Goal: Use online tool/utility: Utilize a website feature to perform a specific function

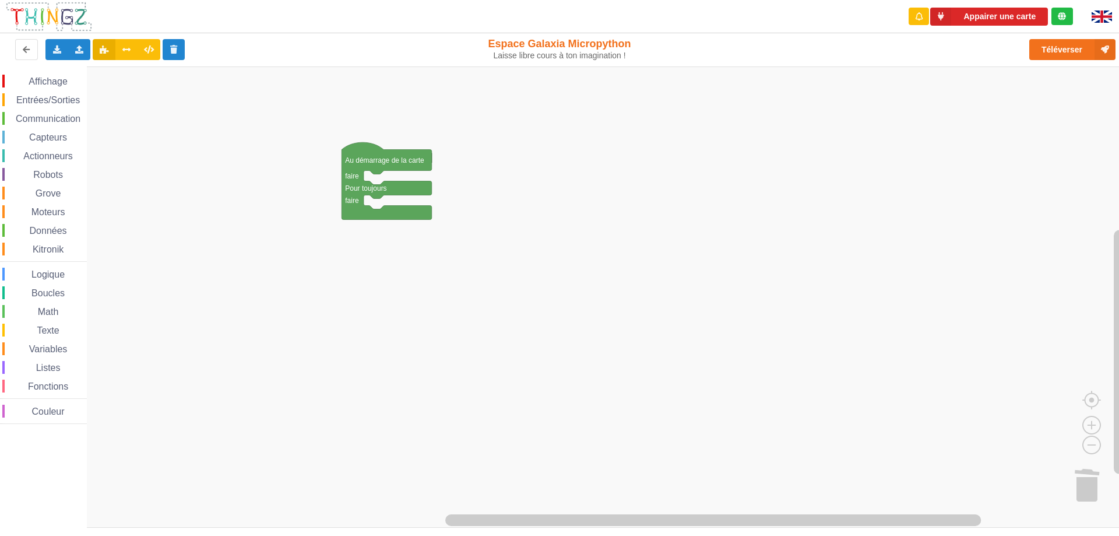
click at [38, 119] on span "Communication" at bounding box center [48, 119] width 68 height 10
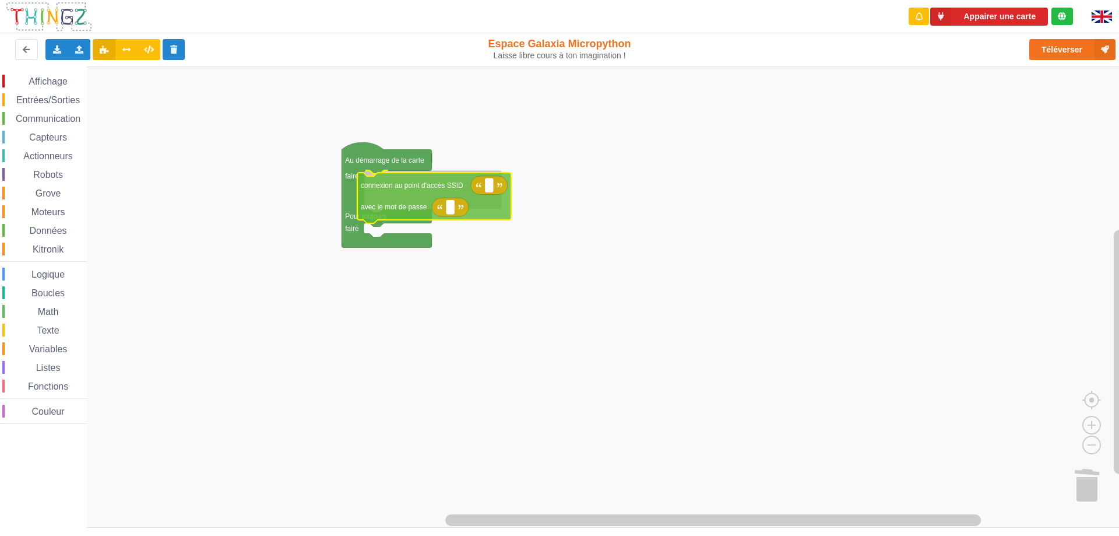
click at [393, 205] on div "Affichage Entrées/Sorties Communication Capteurs Actionneurs Robots Grove Moteu…" at bounding box center [564, 296] width 1128 height 461
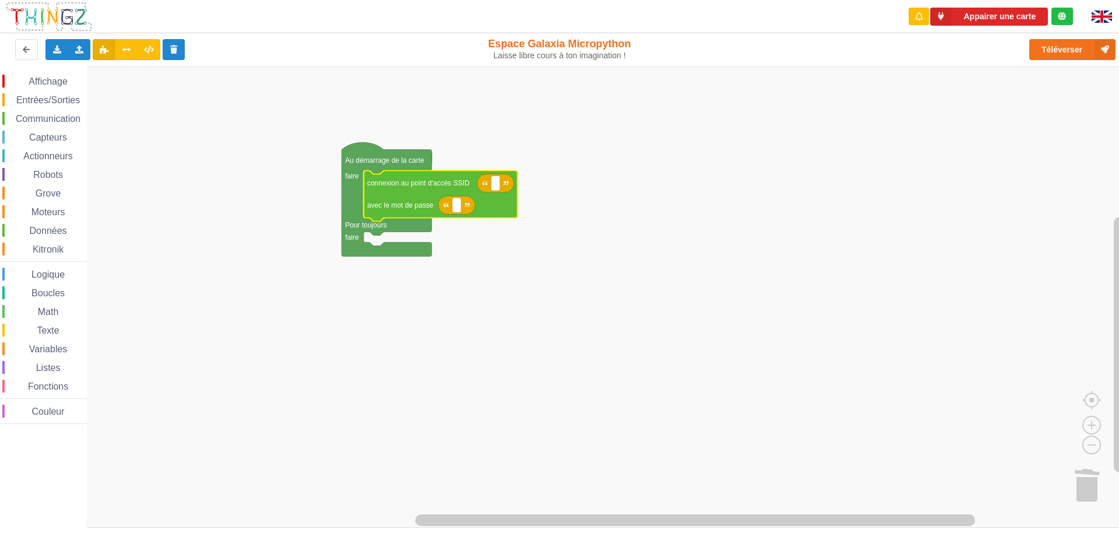
click at [501, 185] on icon "Espace de travail de Blocky" at bounding box center [495, 183] width 37 height 19
click at [495, 187] on text "Espace de travail de Blocky" at bounding box center [496, 183] width 2 height 8
type input "NETGEAR38"
click at [454, 204] on rect "Espace de travail de Blocky" at bounding box center [456, 205] width 9 height 15
type input "joyoustuba995"
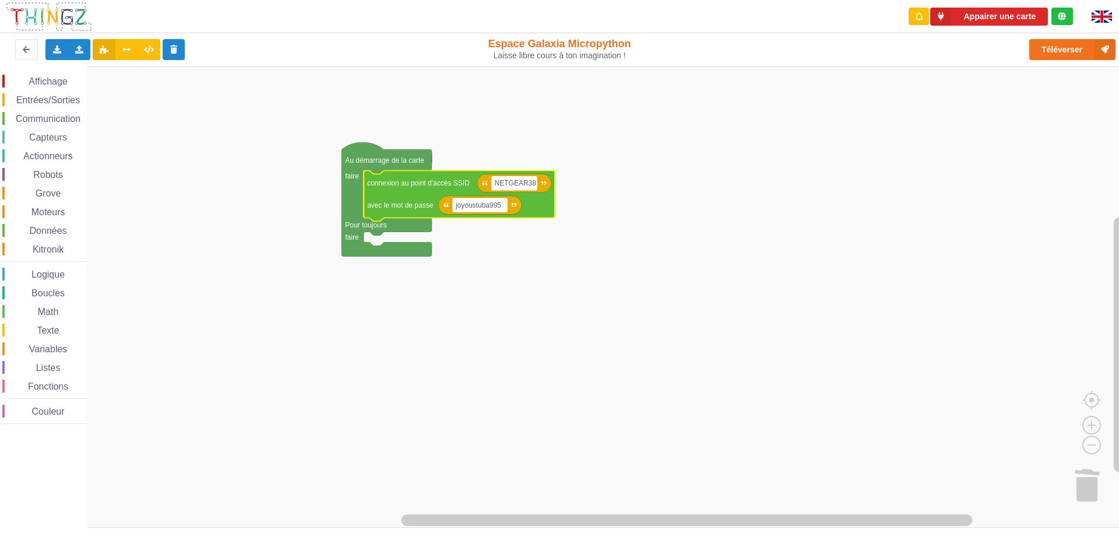
click at [931, 357] on rect "Espace de travail de Blocky" at bounding box center [564, 296] width 1128 height 461
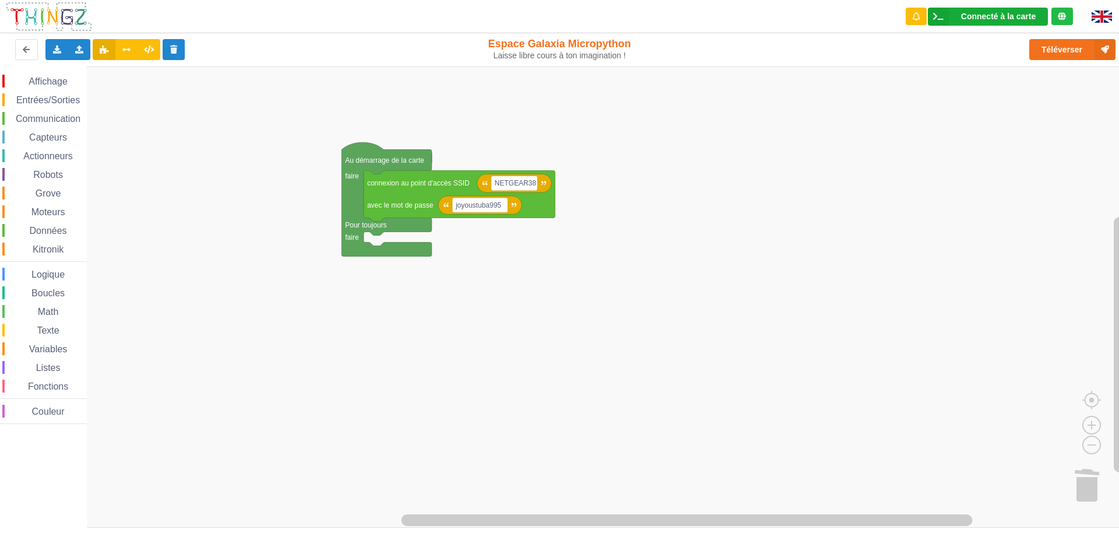
click at [986, 16] on div "Connecté à la carte" at bounding box center [998, 16] width 75 height 8
click at [787, 186] on rect "Espace de travail de Blocky" at bounding box center [564, 296] width 1128 height 461
click at [1065, 52] on button "Téléverser" at bounding box center [1073, 49] width 86 height 21
click at [40, 413] on span "Couleur" at bounding box center [48, 411] width 36 height 10
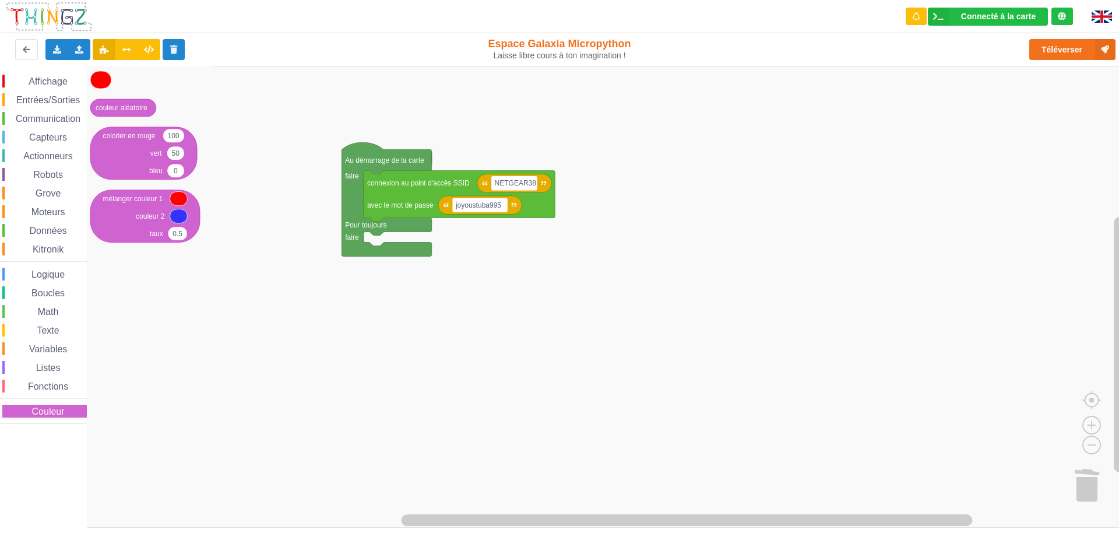
click at [40, 413] on span "Couleur" at bounding box center [48, 411] width 36 height 10
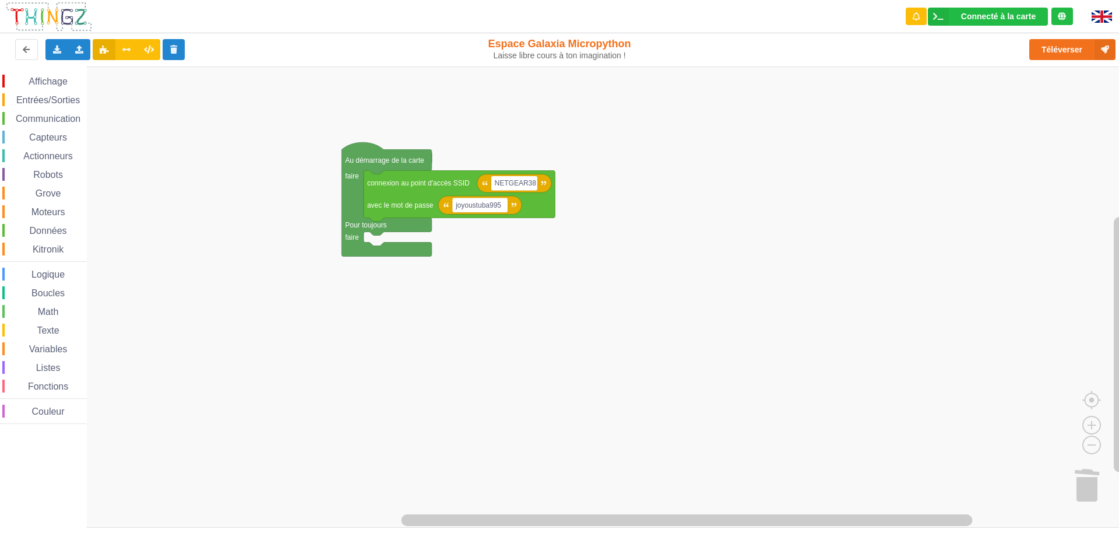
click at [49, 416] on span "Couleur" at bounding box center [48, 411] width 36 height 10
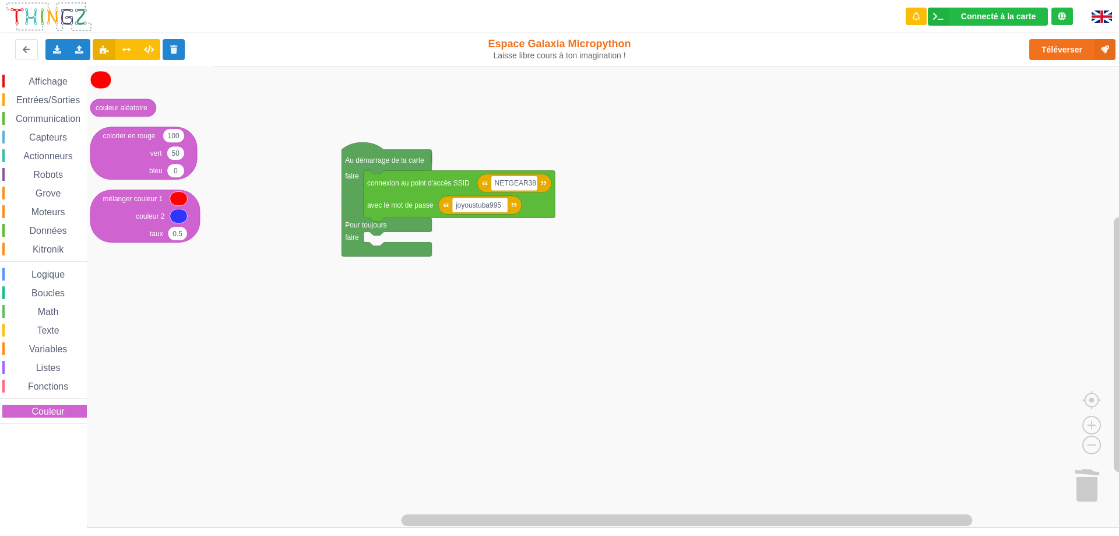
click at [49, 416] on span "Couleur" at bounding box center [48, 411] width 36 height 10
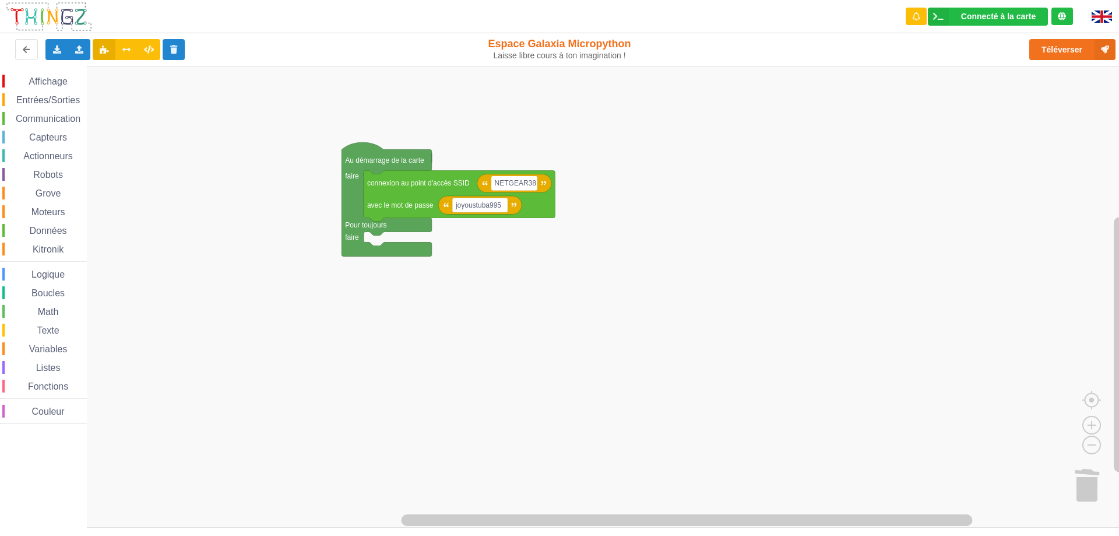
click at [48, 175] on span "Robots" at bounding box center [47, 175] width 33 height 10
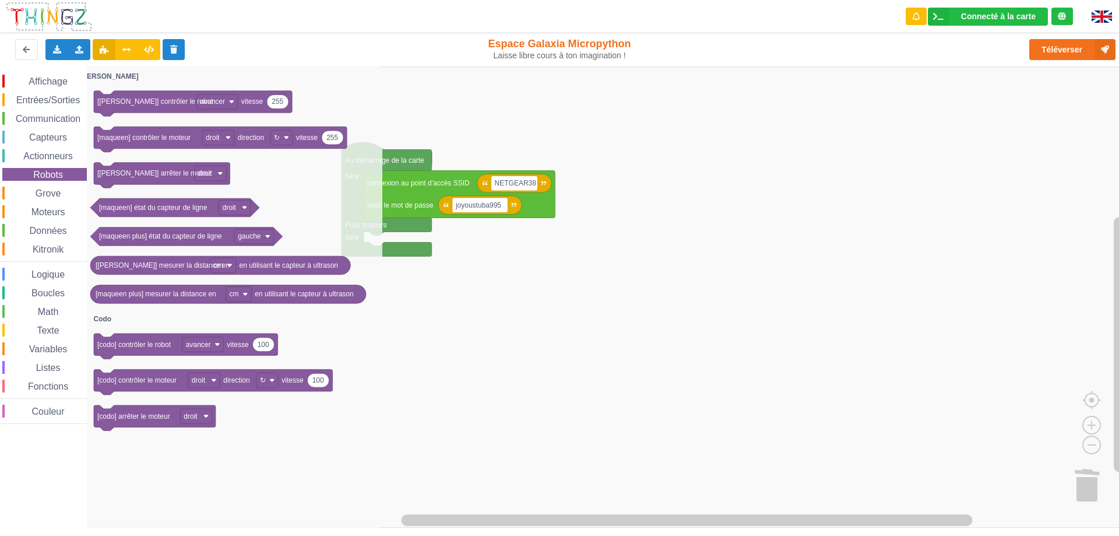
click at [50, 173] on span "Robots" at bounding box center [47, 175] width 33 height 10
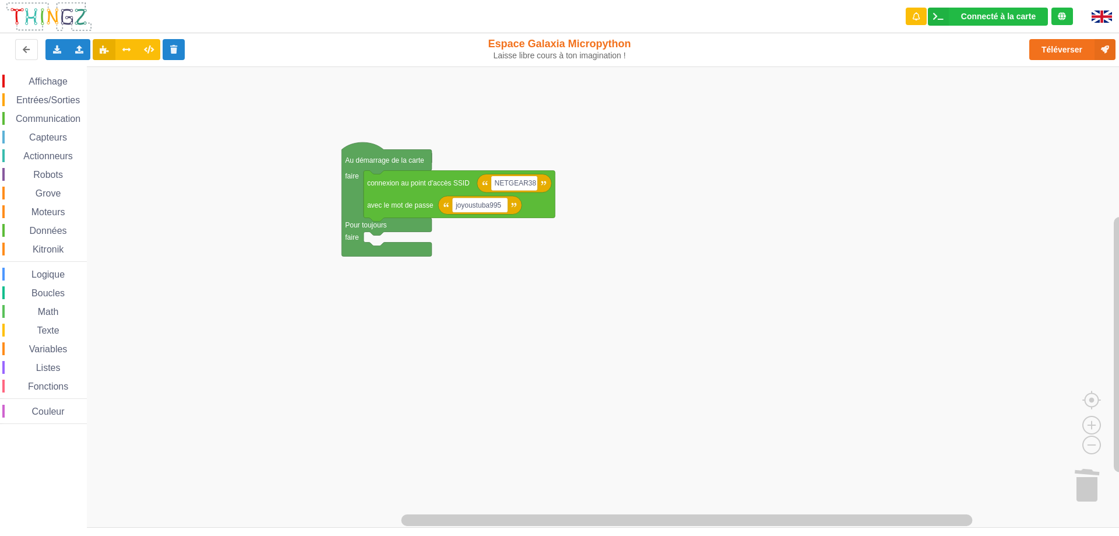
click at [711, 369] on rect "Espace de travail de Blocky" at bounding box center [564, 296] width 1128 height 461
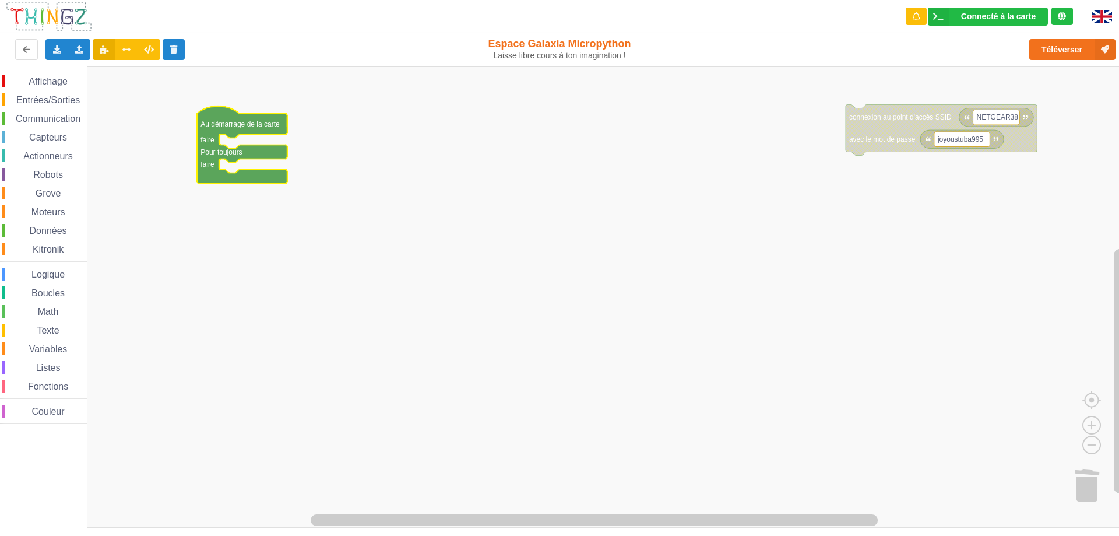
click at [50, 85] on span "Affichage" at bounding box center [48, 81] width 42 height 10
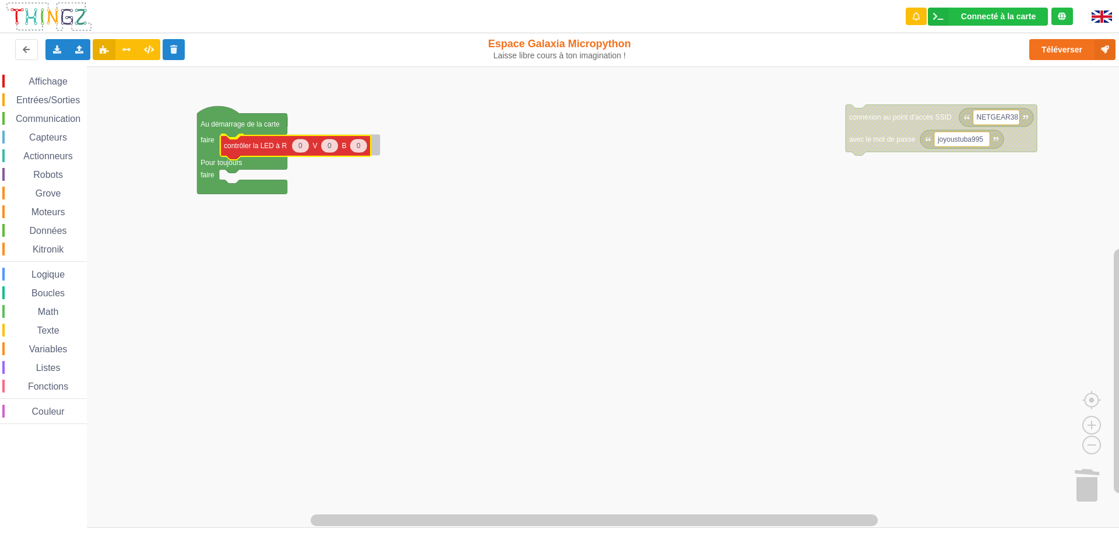
click at [248, 148] on div "Affichage Entrées/Sorties Communication Capteurs Actionneurs Robots Grove Moteu…" at bounding box center [564, 296] width 1128 height 461
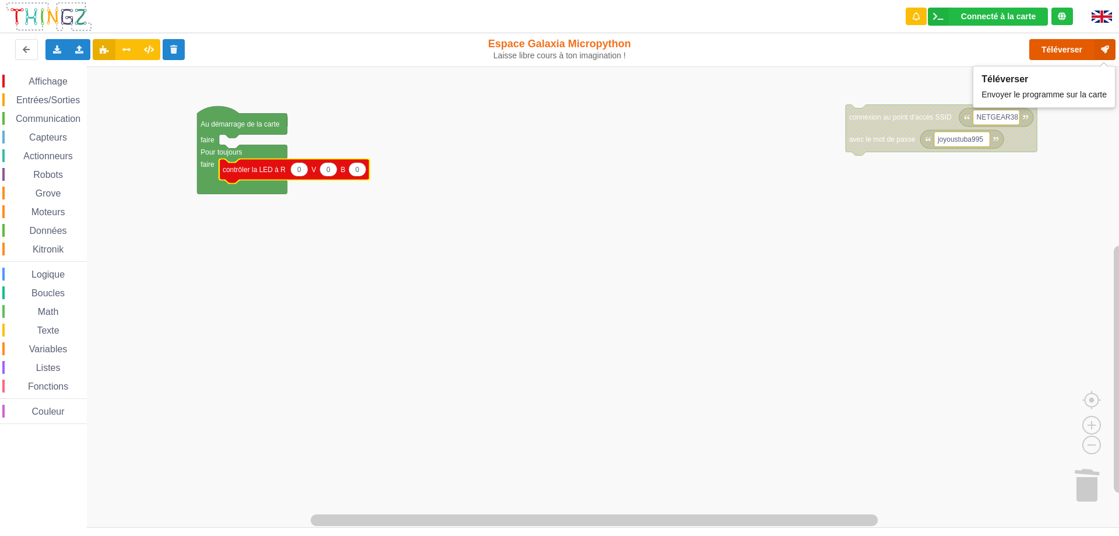
click at [1060, 53] on button "Téléverser" at bounding box center [1073, 49] width 86 height 21
click at [341, 377] on rect "Espace de travail de Blocky" at bounding box center [564, 296] width 1128 height 461
click at [300, 169] on text "0" at bounding box center [299, 169] width 4 height 8
click at [45, 85] on span "Affichage" at bounding box center [48, 81] width 42 height 10
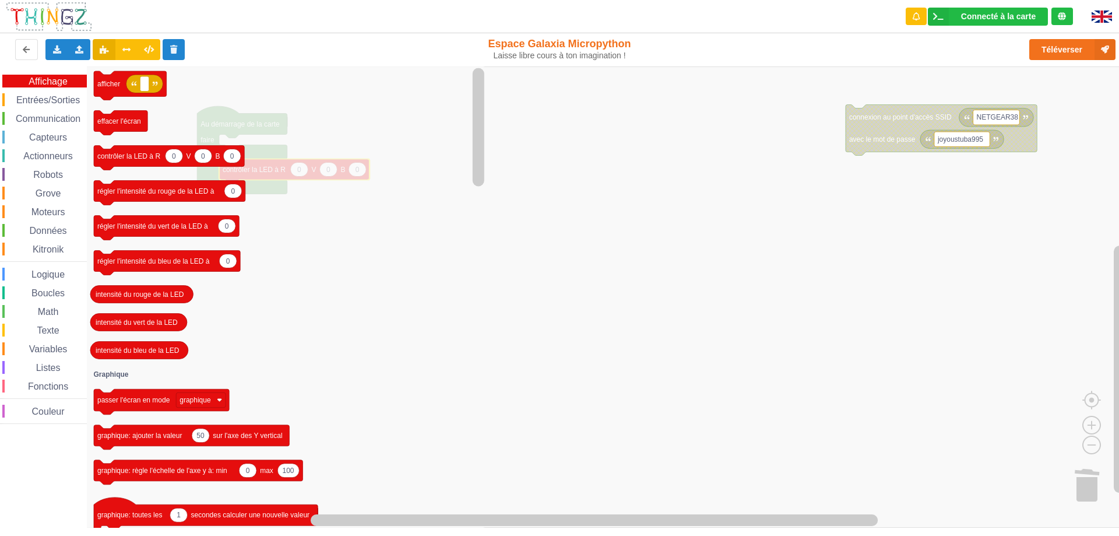
click at [44, 101] on span "Entrées/Sorties" at bounding box center [48, 100] width 67 height 10
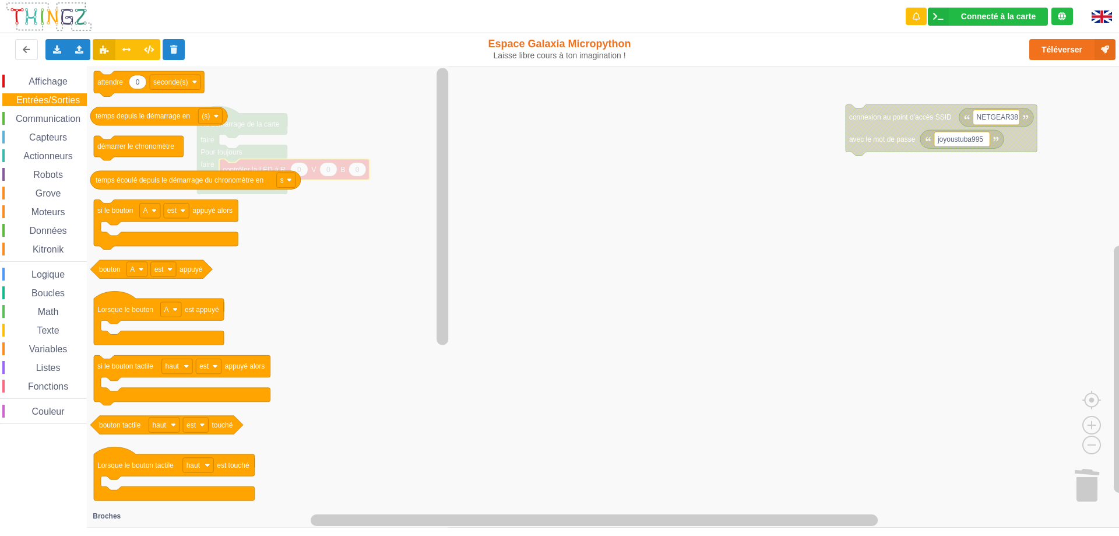
click at [44, 79] on span "Affichage" at bounding box center [48, 81] width 42 height 10
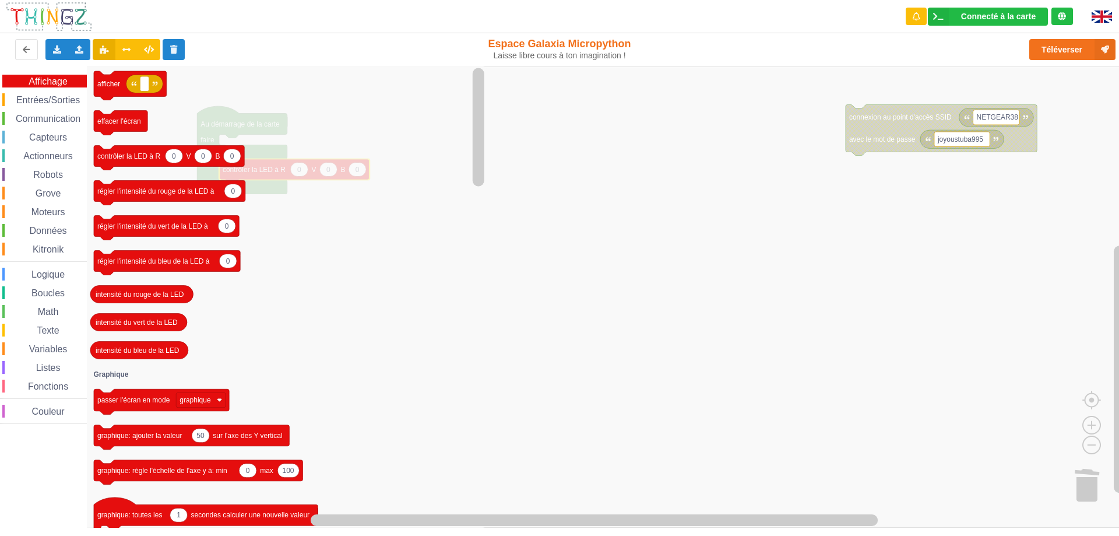
click at [663, 239] on rect "Espace de travail de Blocky" at bounding box center [564, 296] width 1128 height 461
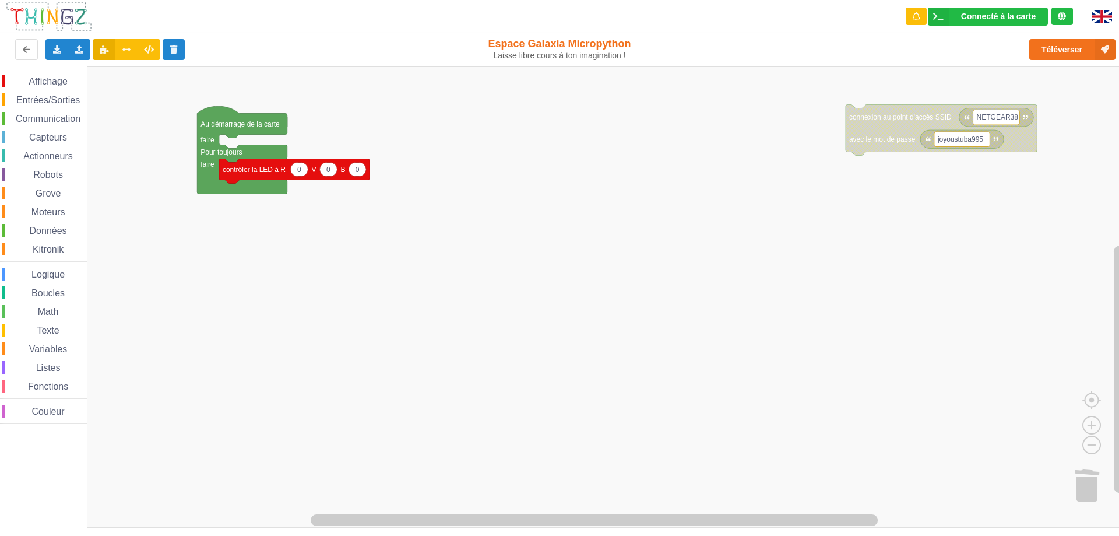
click at [303, 170] on icon "Espace de travail de Blocky" at bounding box center [298, 169] width 17 height 14
type input "100"
click at [650, 332] on div "Affichage Entrées/Sorties Communication Capteurs Actionneurs Robots Grove Moteu…" at bounding box center [564, 296] width 1128 height 461
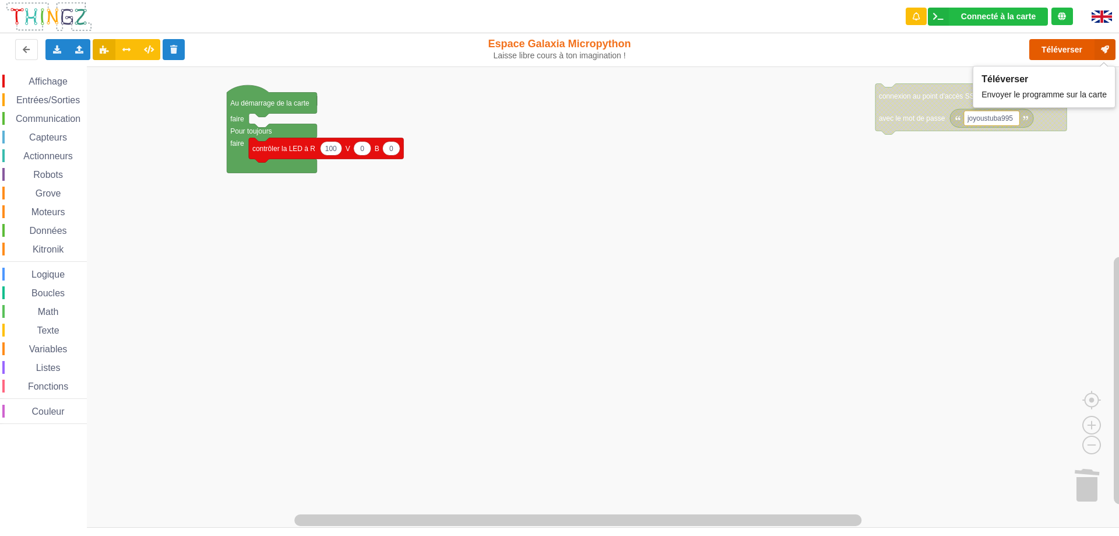
click at [1070, 57] on button "Téléverser" at bounding box center [1073, 49] width 86 height 21
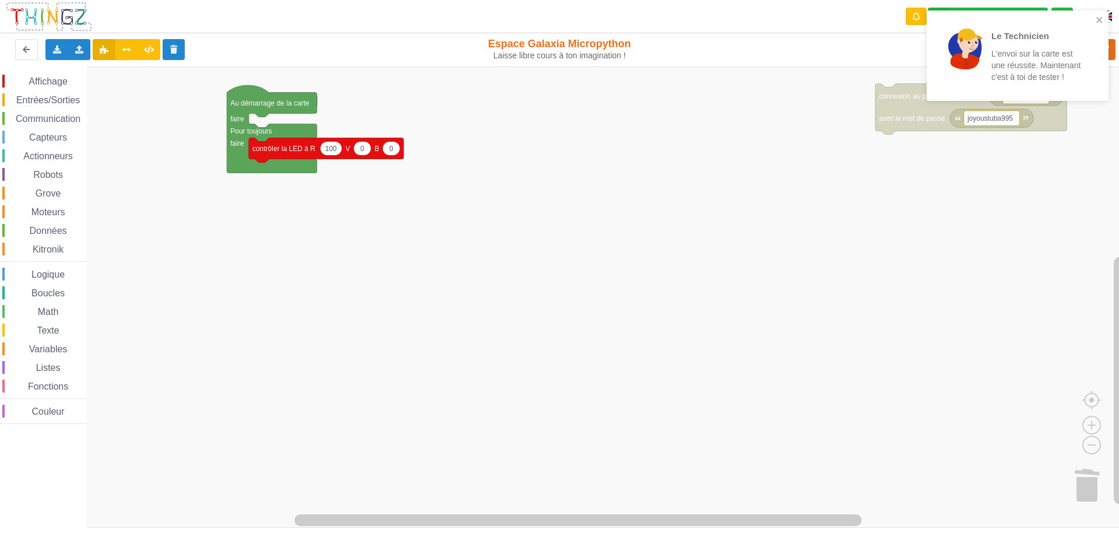
click at [343, 217] on rect "Espace de travail de Blocky" at bounding box center [564, 296] width 1128 height 461
click at [329, 147] on text "100" at bounding box center [331, 148] width 12 height 8
type input "0"
click at [359, 150] on text "0" at bounding box center [358, 148] width 4 height 8
click at [391, 148] on icon "Espace de travail de Blocky" at bounding box center [386, 148] width 17 height 14
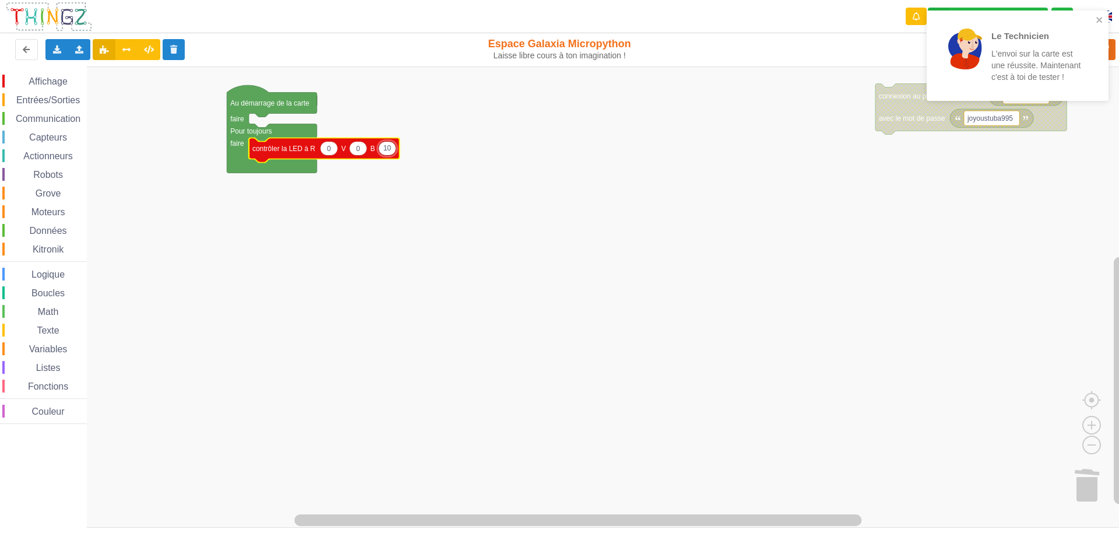
type input "100"
click at [490, 260] on rect "Espace de travail de Blocky" at bounding box center [564, 296] width 1128 height 461
click at [1100, 19] on icon "close" at bounding box center [1100, 19] width 8 height 9
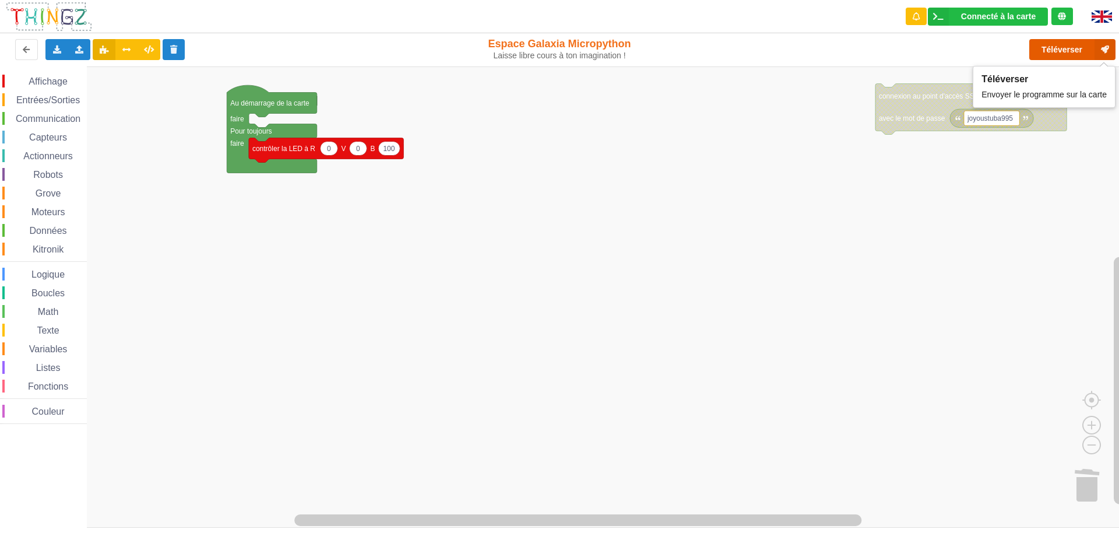
click at [1059, 51] on button "Téléverser" at bounding box center [1073, 49] width 86 height 21
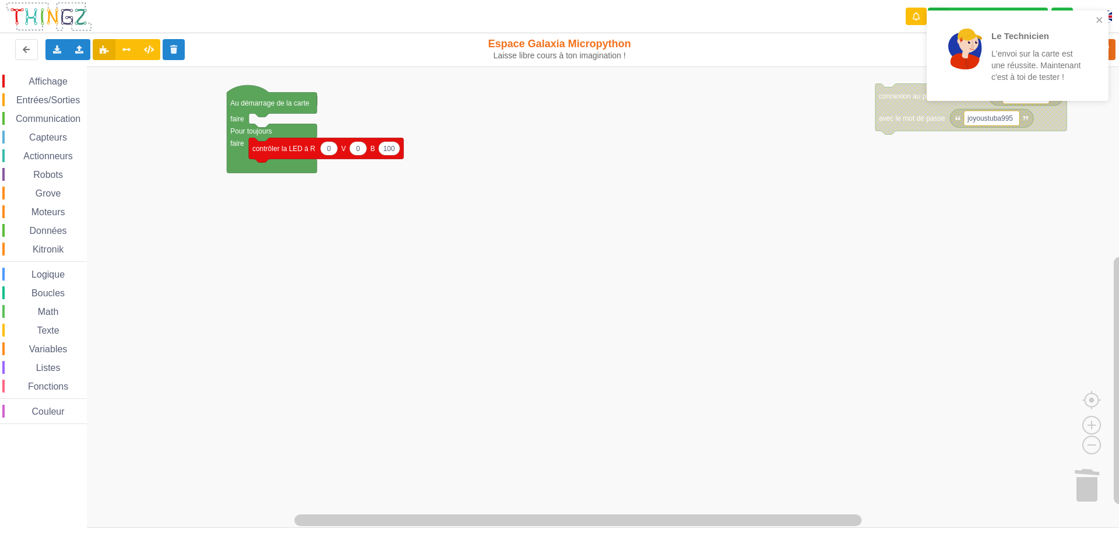
click at [481, 324] on rect "Espace de travail de Blocky" at bounding box center [564, 296] width 1128 height 461
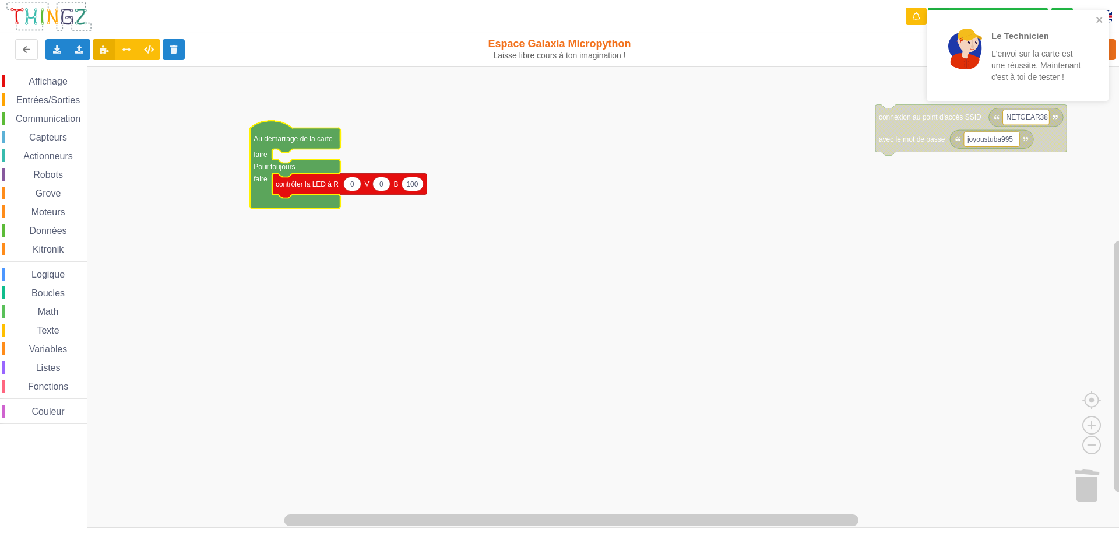
click at [366, 286] on rect "Espace de travail de Blocky" at bounding box center [564, 296] width 1128 height 461
click at [1101, 16] on icon "close" at bounding box center [1100, 19] width 8 height 9
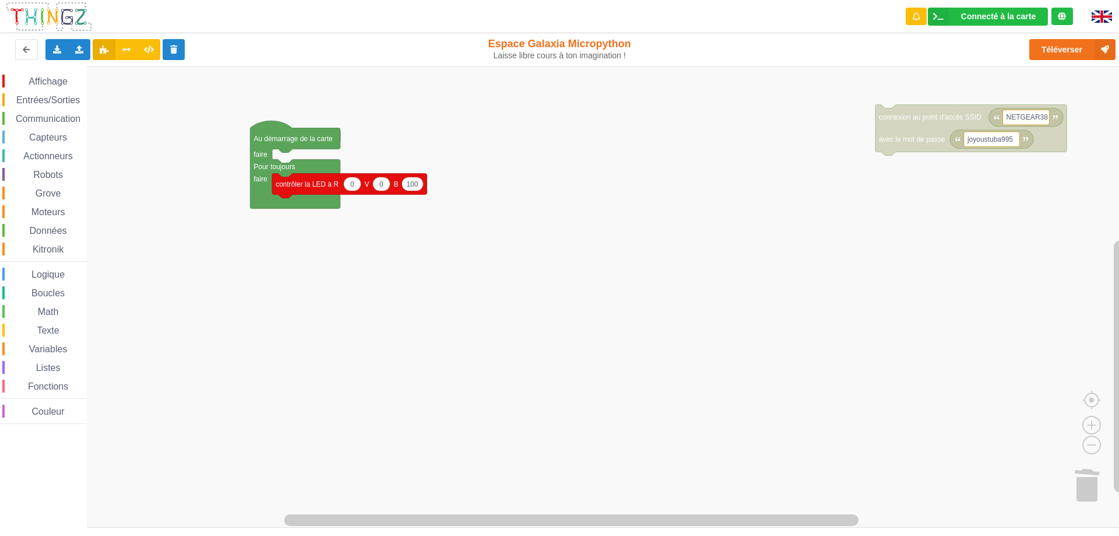
click at [518, 301] on rect "Espace de travail de Blocky" at bounding box center [564, 296] width 1128 height 461
click at [43, 100] on span "Entrées/Sorties" at bounding box center [48, 100] width 67 height 10
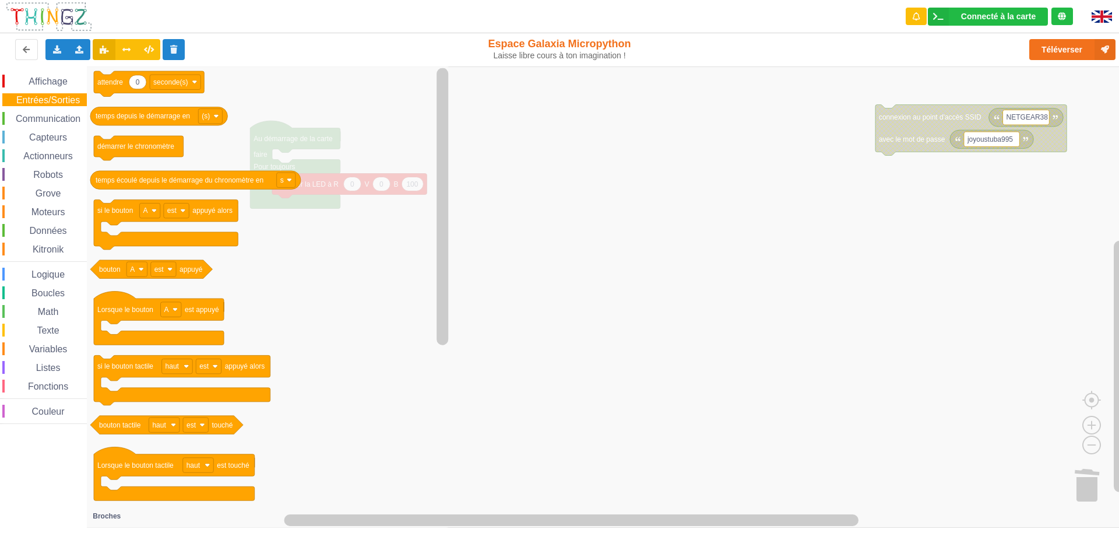
click at [374, 244] on icon "Espace de travail de Blocky" at bounding box center [269, 296] width 364 height 461
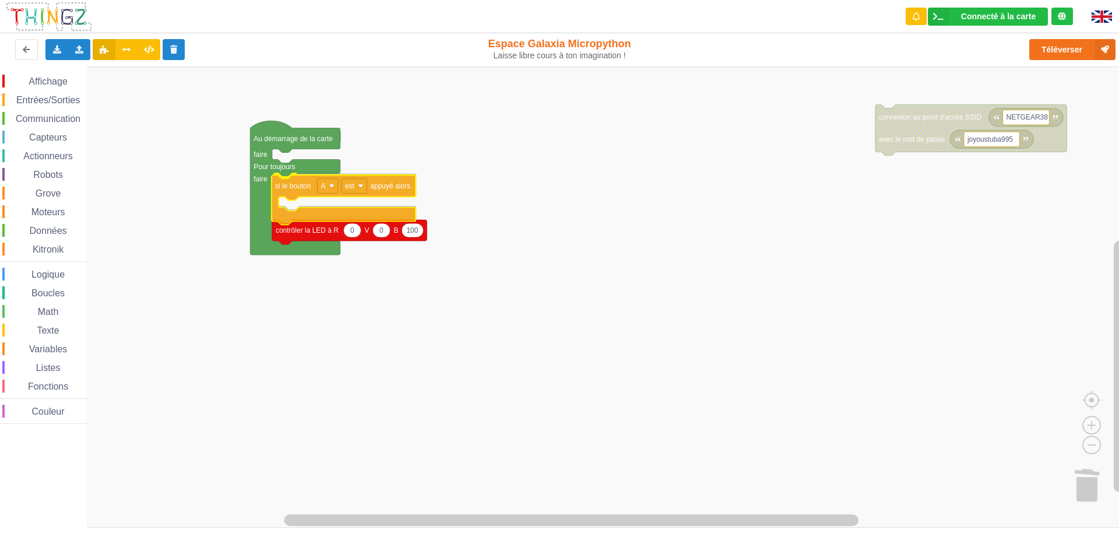
click at [290, 189] on div "Affichage Entrées/Sorties Communication Capteurs Actionneurs Robots Grove Moteu…" at bounding box center [564, 296] width 1128 height 461
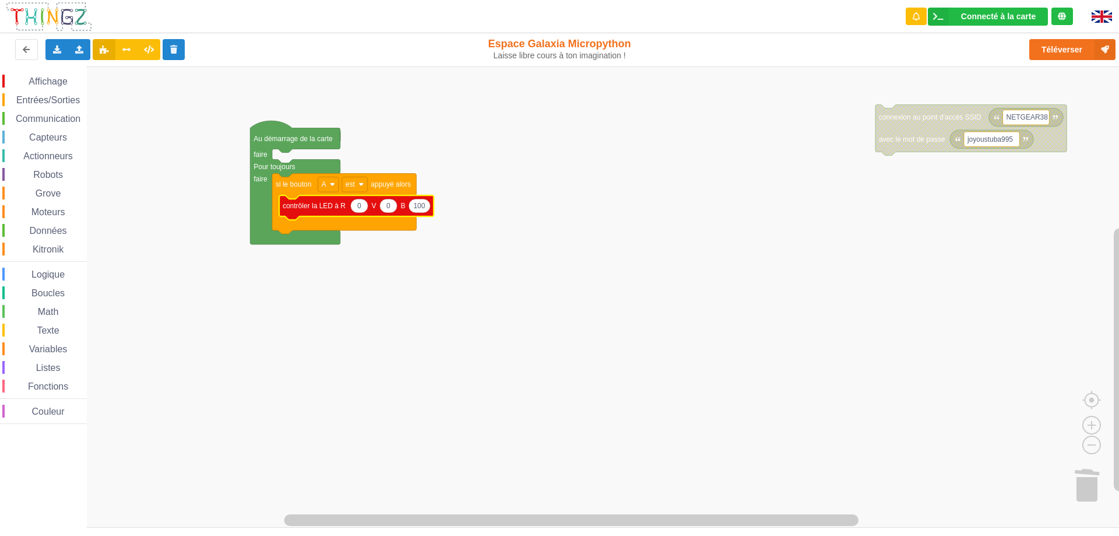
click at [58, 98] on span "Entrées/Sorties" at bounding box center [48, 100] width 67 height 10
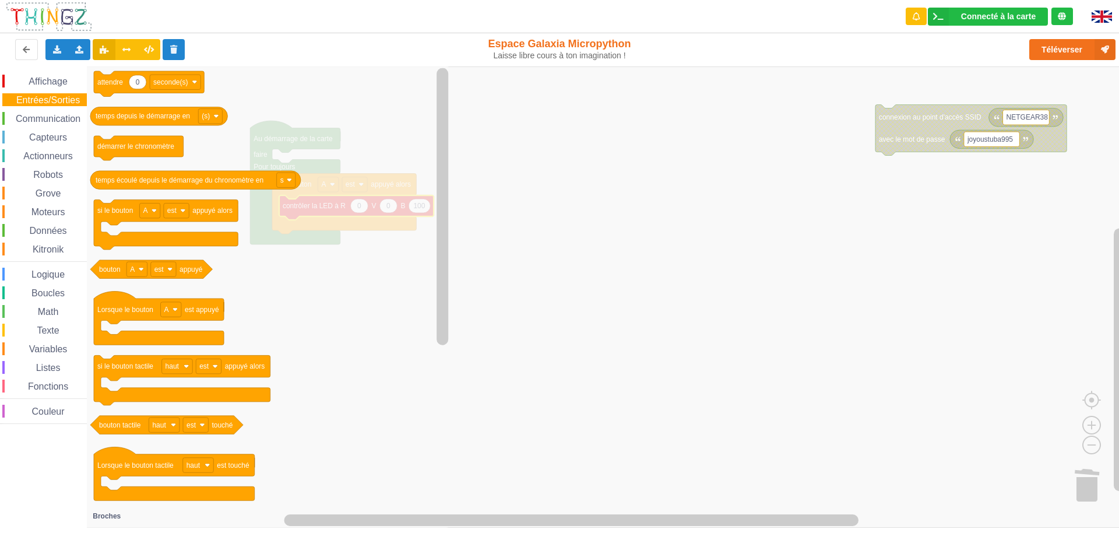
click at [345, 314] on icon "Espace de travail de Blocky" at bounding box center [269, 296] width 364 height 461
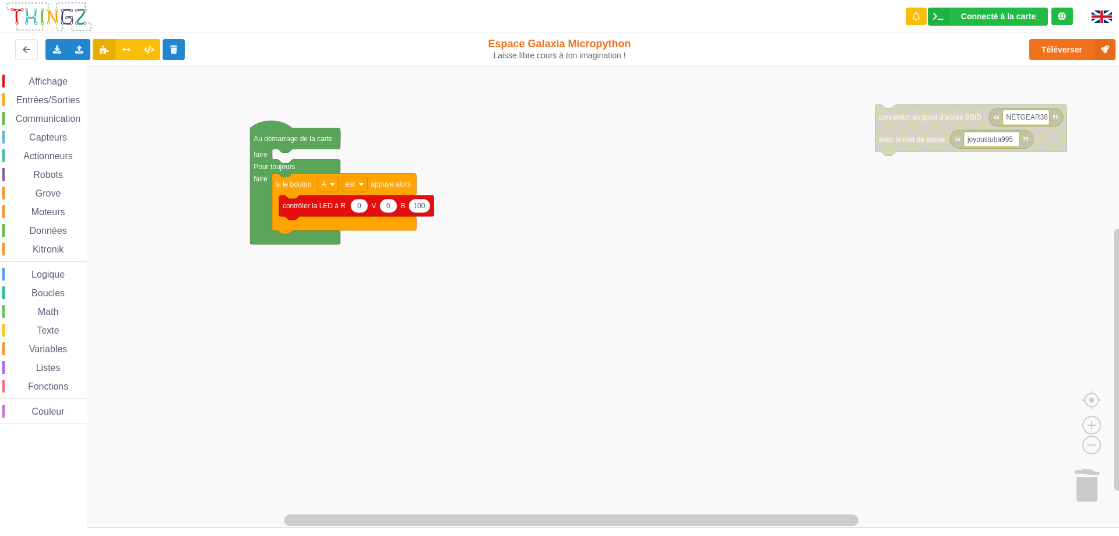
click at [557, 256] on rect "Espace de travail de Blocky" at bounding box center [564, 296] width 1128 height 461
click at [294, 187] on text "si le bouton" at bounding box center [294, 184] width 36 height 8
click at [295, 187] on text "si le bouton" at bounding box center [294, 184] width 36 height 8
click at [261, 276] on rect "Espace de travail de Blocky" at bounding box center [564, 296] width 1128 height 461
click at [284, 227] on icon "Espace de travail de Blocky" at bounding box center [344, 203] width 144 height 61
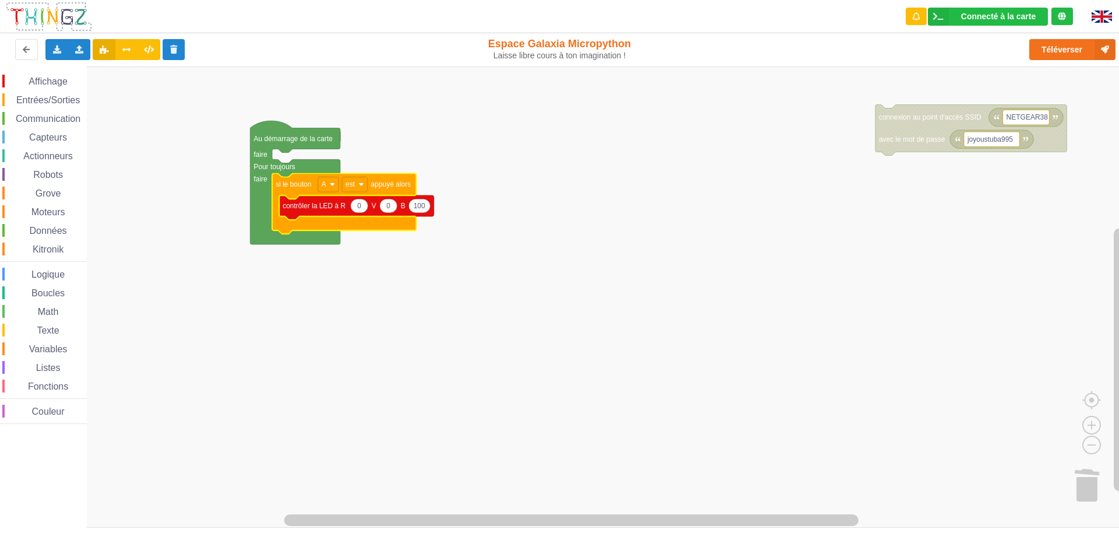
click at [243, 307] on div "Affichage Entrées/Sorties Communication Capteurs Actionneurs Robots Grove Moteu…" at bounding box center [564, 296] width 1128 height 461
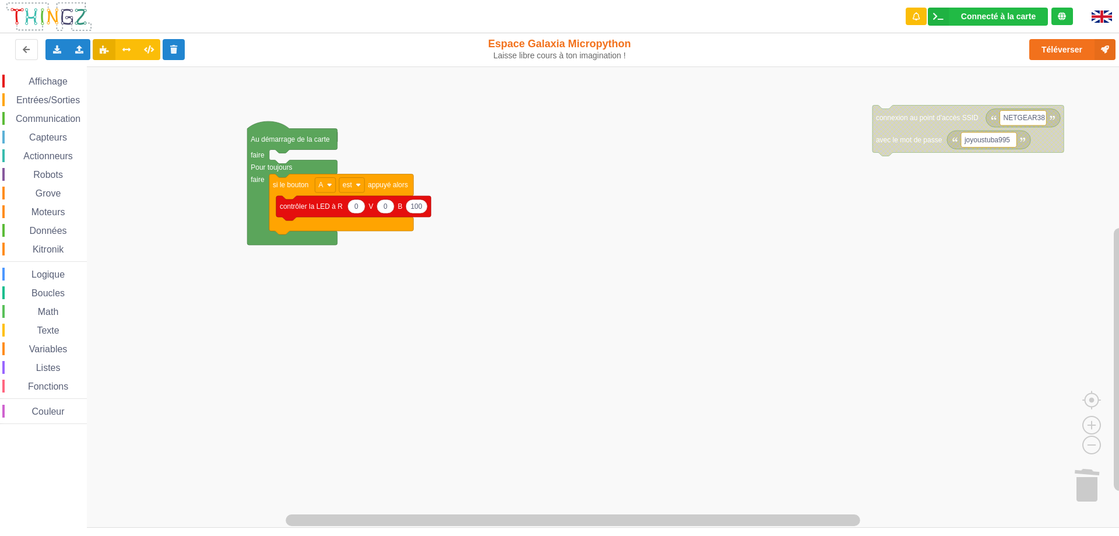
click at [60, 105] on div "Entrées/Sorties" at bounding box center [44, 99] width 85 height 13
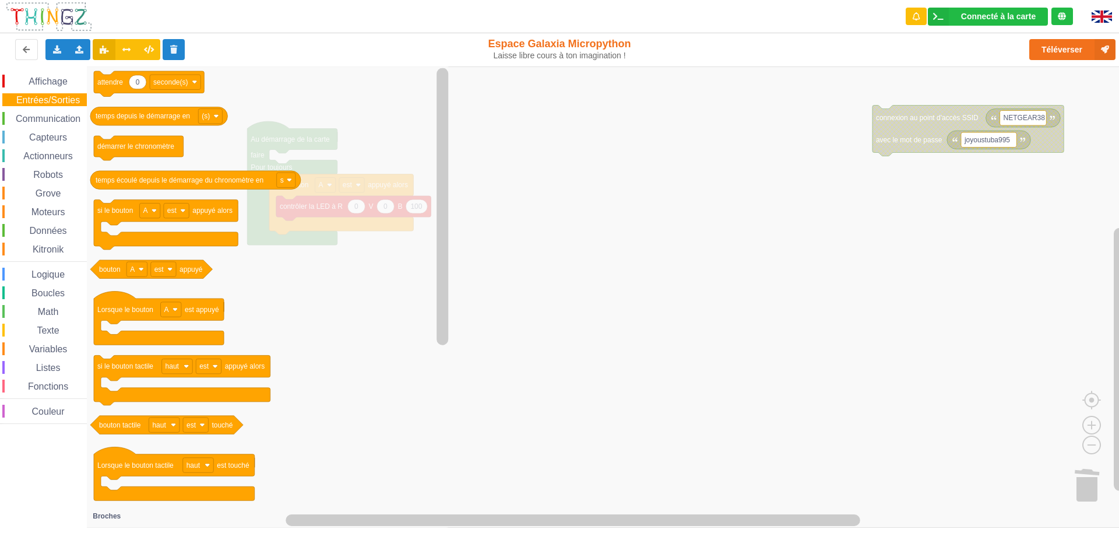
click at [49, 141] on span "Capteurs" at bounding box center [47, 137] width 41 height 10
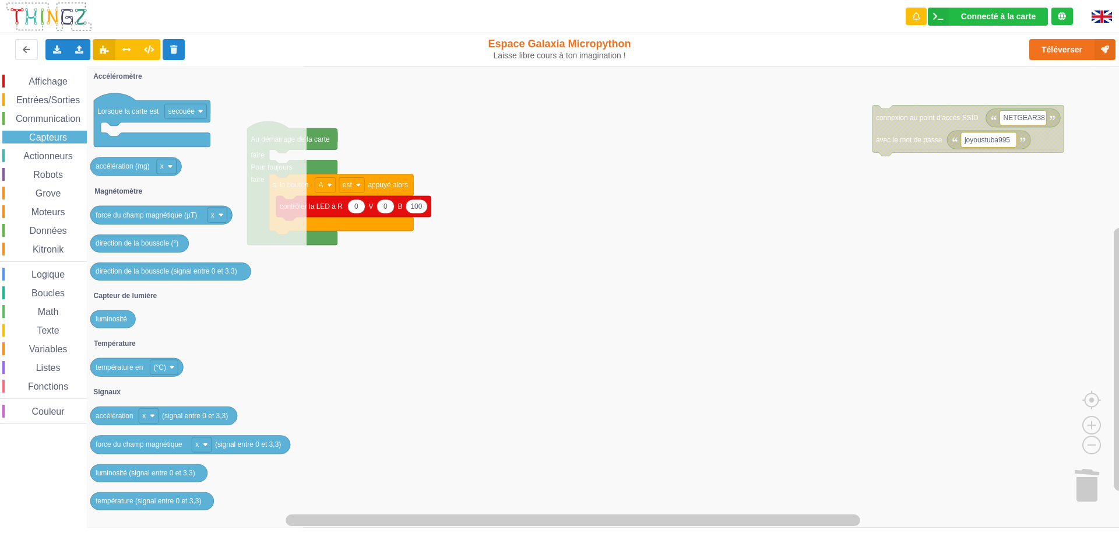
click at [50, 157] on span "Actionneurs" at bounding box center [48, 156] width 53 height 10
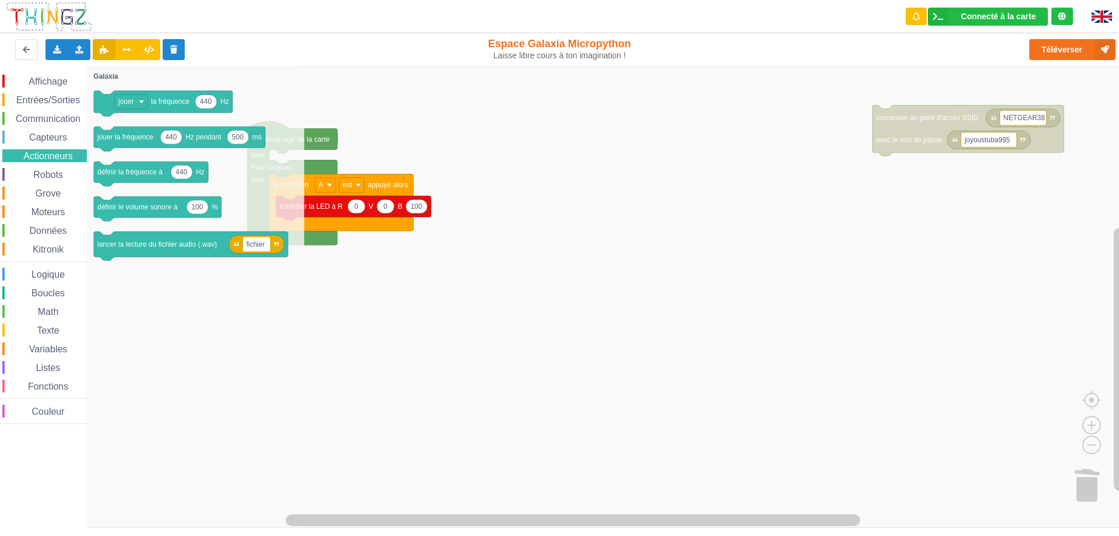
click at [52, 80] on span "Affichage" at bounding box center [48, 81] width 42 height 10
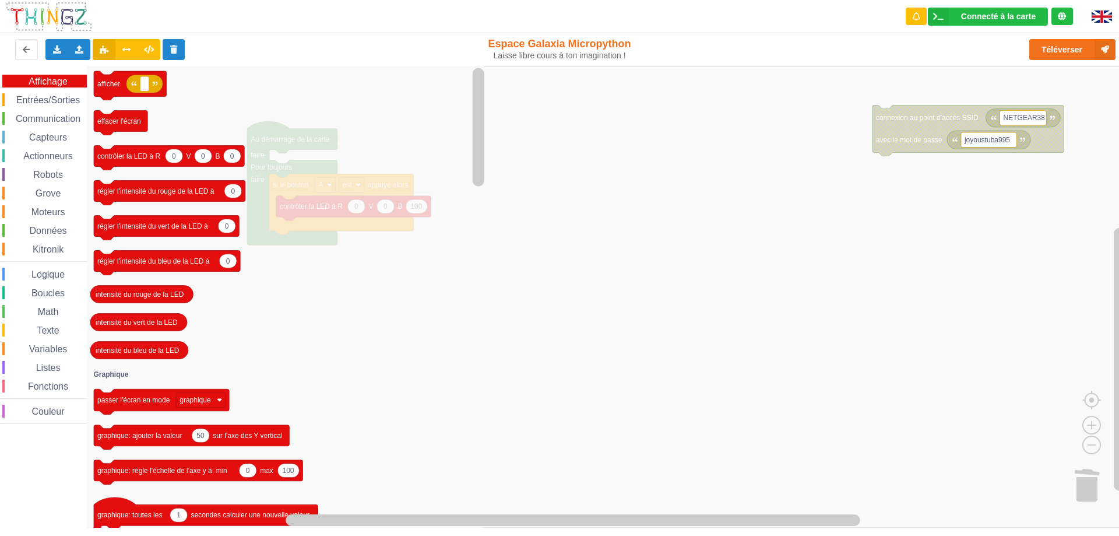
click at [45, 271] on span "Logique" at bounding box center [48, 274] width 37 height 10
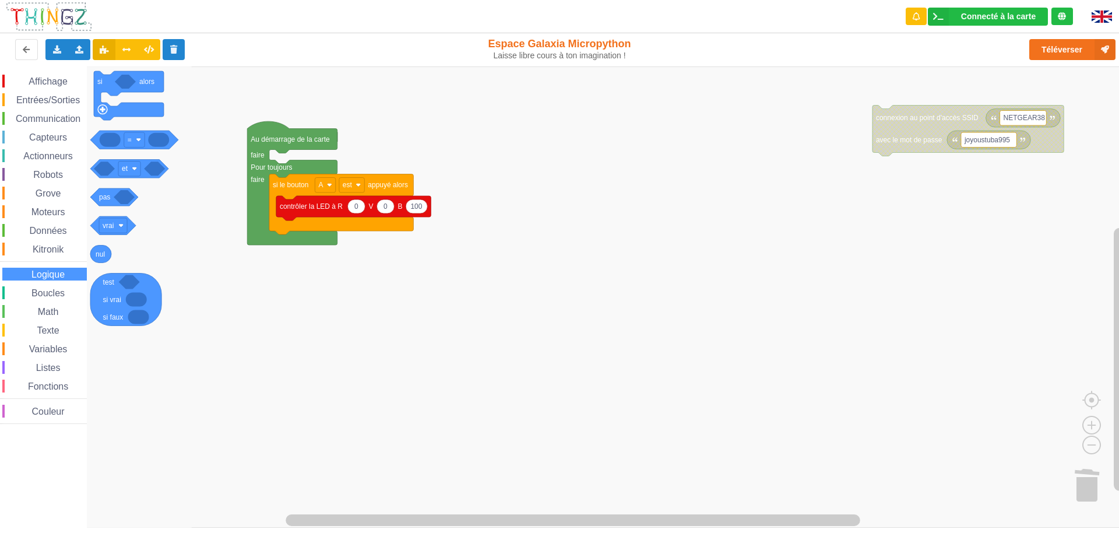
click at [247, 416] on rect "Espace de travail de Blocky" at bounding box center [564, 296] width 1128 height 461
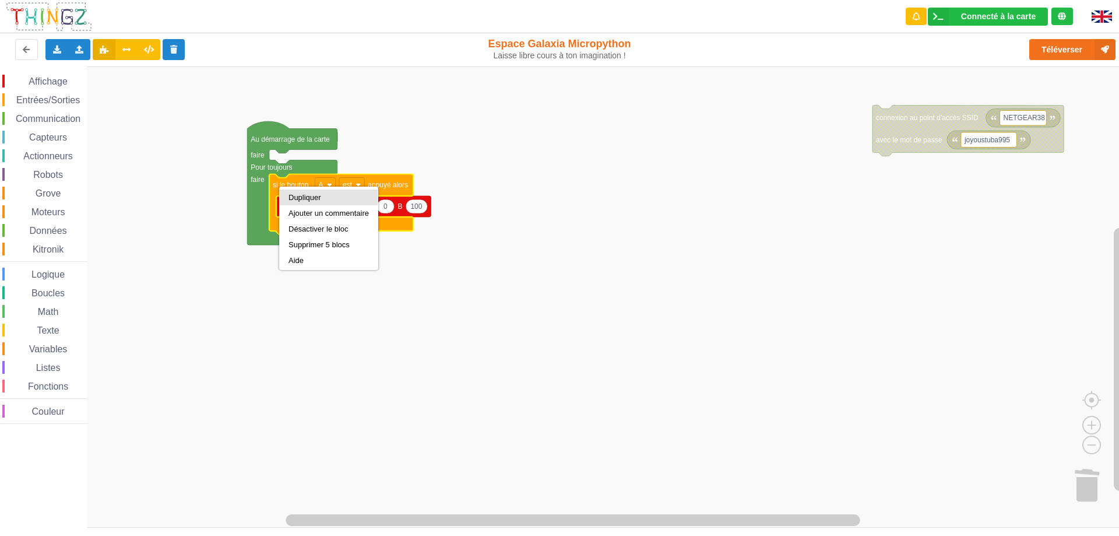
click at [309, 199] on div "Dupliquer" at bounding box center [329, 197] width 80 height 9
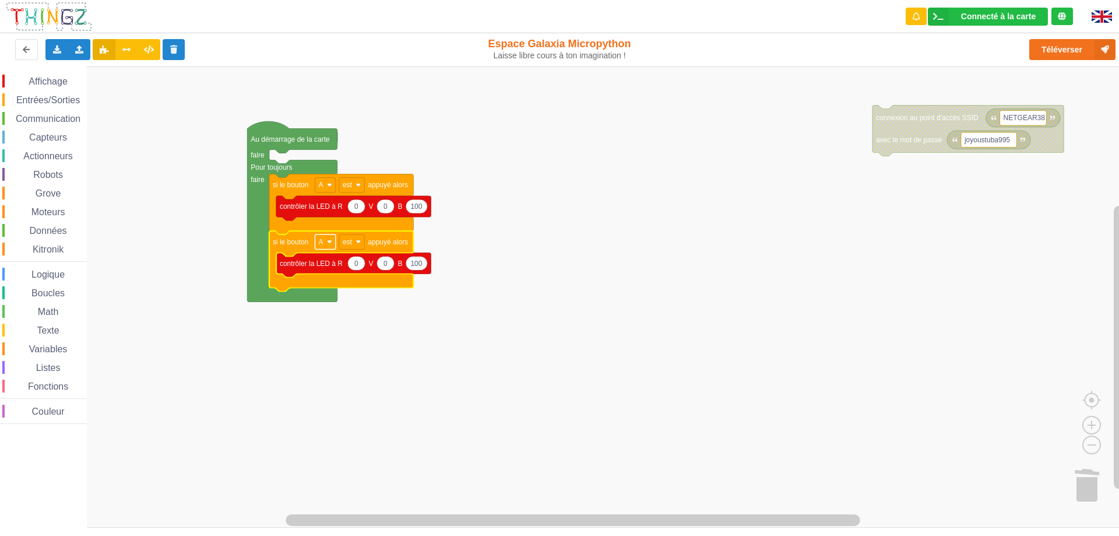
click at [331, 241] on image "Espace de travail de Blocky" at bounding box center [329, 241] width 5 height 5
click at [322, 282] on div "B" at bounding box center [329, 284] width 28 height 9
click at [418, 311] on rect "Espace de travail de Blocky" at bounding box center [564, 296] width 1128 height 461
type input "100"
click at [424, 263] on text "100" at bounding box center [421, 263] width 12 height 8
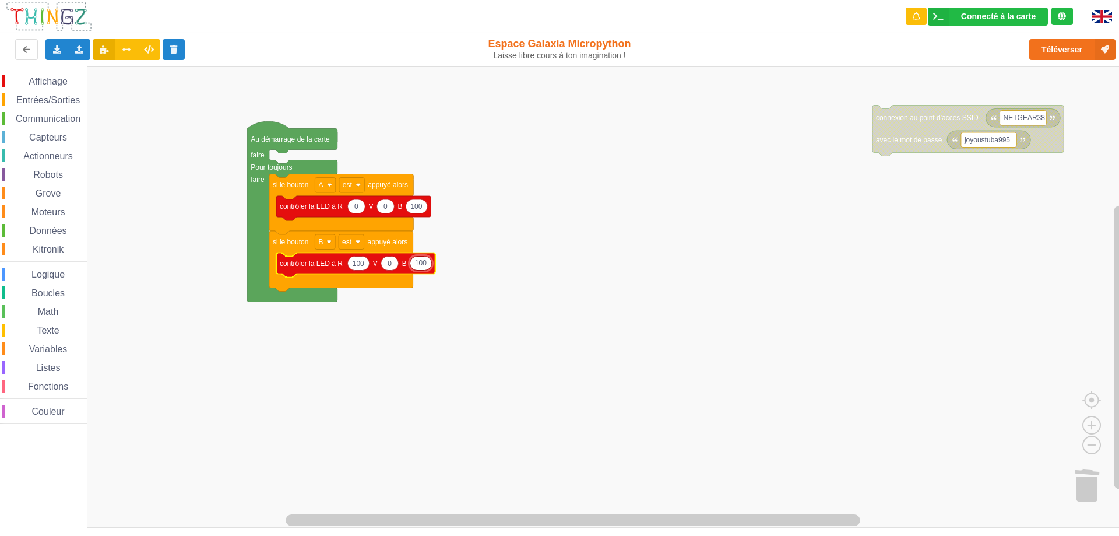
type input "0"
click at [673, 383] on rect "Espace de travail de Blocky" at bounding box center [564, 296] width 1128 height 461
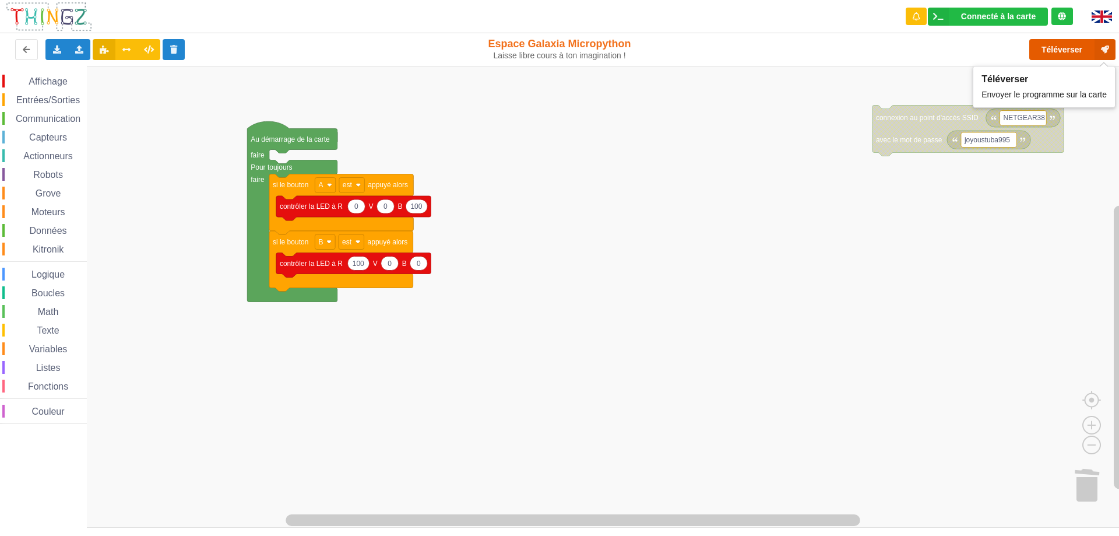
click at [1060, 48] on button "Téléverser" at bounding box center [1073, 49] width 86 height 21
click at [742, 125] on rect "Espace de travail de Blocky" at bounding box center [564, 296] width 1128 height 461
click at [57, 85] on span "Affichage" at bounding box center [48, 81] width 42 height 10
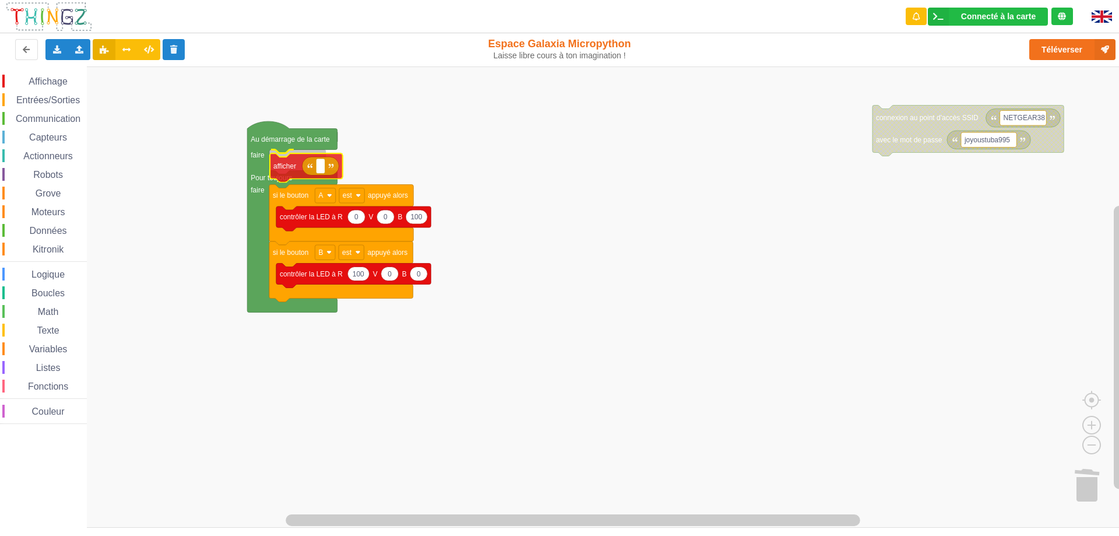
click at [283, 167] on div "Affichage Entrées/Sorties Communication Capteurs Actionneurs Robots Grove Moteu…" at bounding box center [564, 296] width 1128 height 461
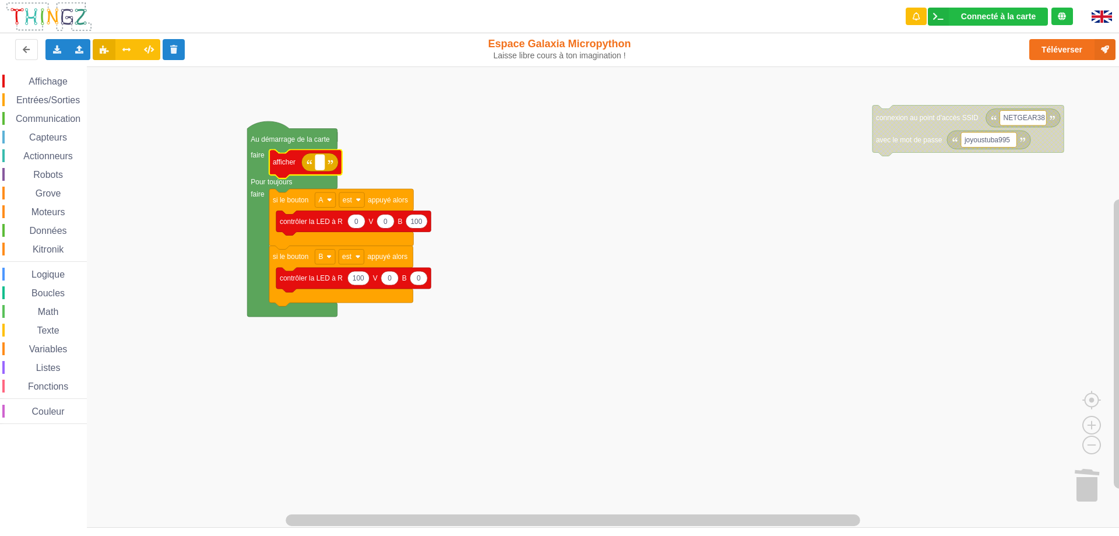
click at [320, 159] on text "Espace de travail de Blocky" at bounding box center [320, 162] width 2 height 8
type input "activité 1"
click at [816, 308] on rect "Espace de travail de Blocky" at bounding box center [564, 296] width 1128 height 461
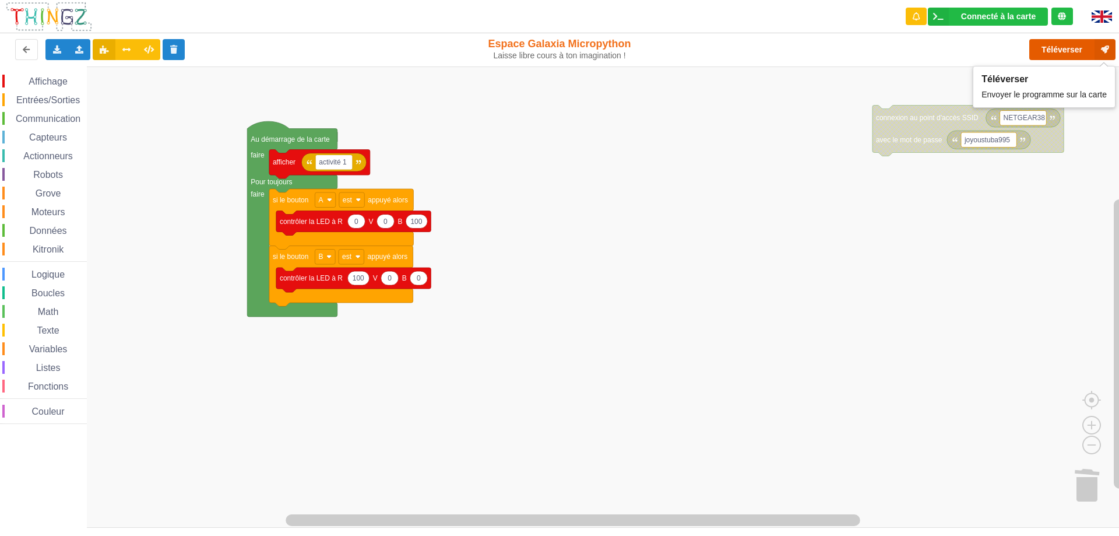
click at [1065, 51] on button "Téléverser" at bounding box center [1073, 49] width 86 height 21
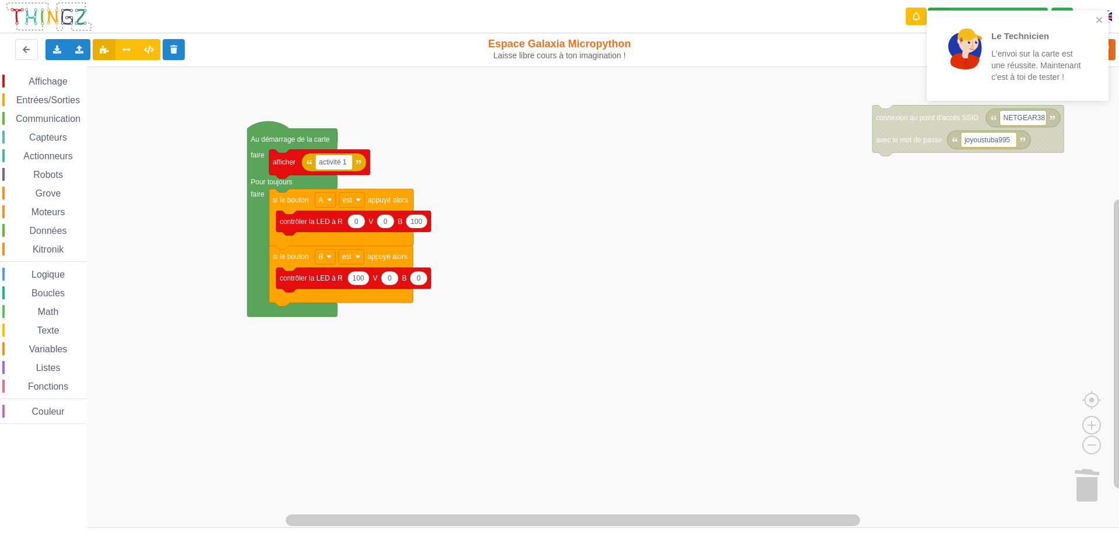
click at [50, 82] on span "Affichage" at bounding box center [48, 81] width 42 height 10
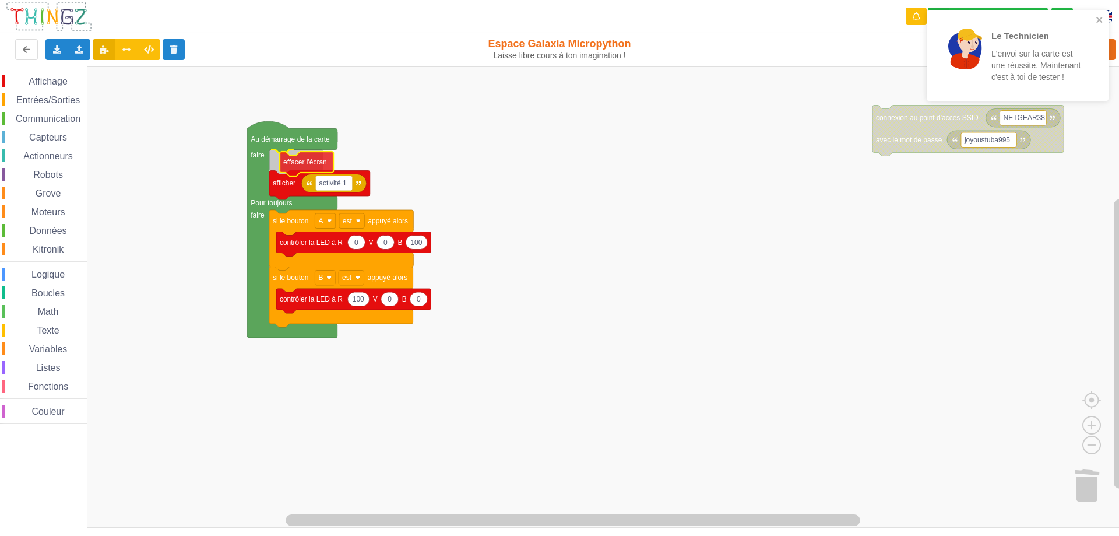
click at [301, 164] on div "Affichage Entrées/Sorties Communication Capteurs Actionneurs Robots Grove Moteu…" at bounding box center [564, 296] width 1128 height 461
click at [718, 129] on rect "Espace de travail de Blocky" at bounding box center [564, 296] width 1128 height 461
click at [1096, 20] on icon "close" at bounding box center [1100, 19] width 8 height 9
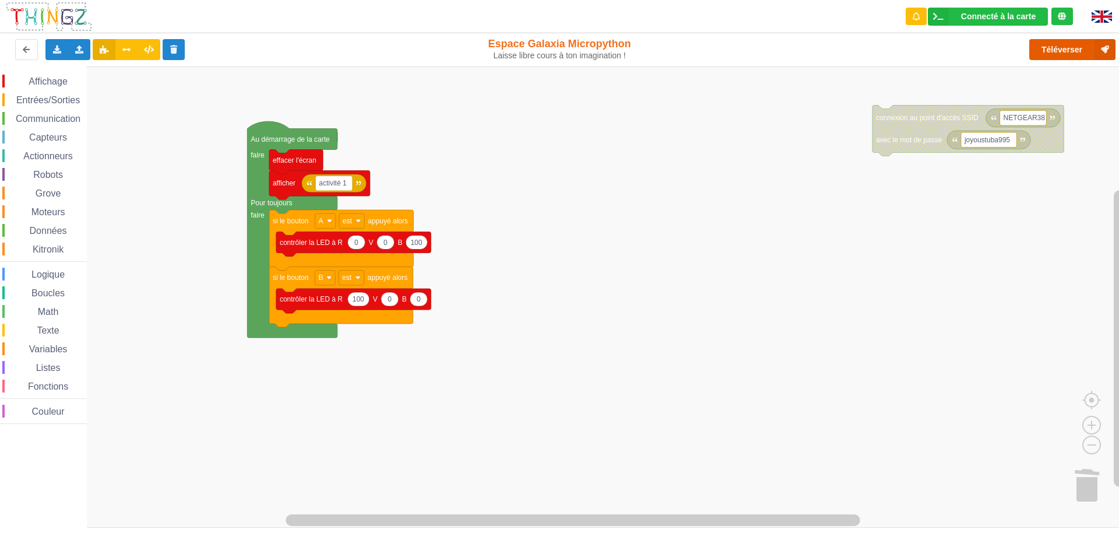
click at [1052, 54] on button "Téléverser" at bounding box center [1073, 49] width 86 height 21
click at [342, 181] on text "activité 1" at bounding box center [333, 183] width 28 height 8
type input "Activite 1"
click at [1056, 45] on button "Téléverser" at bounding box center [1073, 49] width 86 height 21
click at [897, 313] on rect "Espace de travail de Blocky" at bounding box center [564, 296] width 1128 height 461
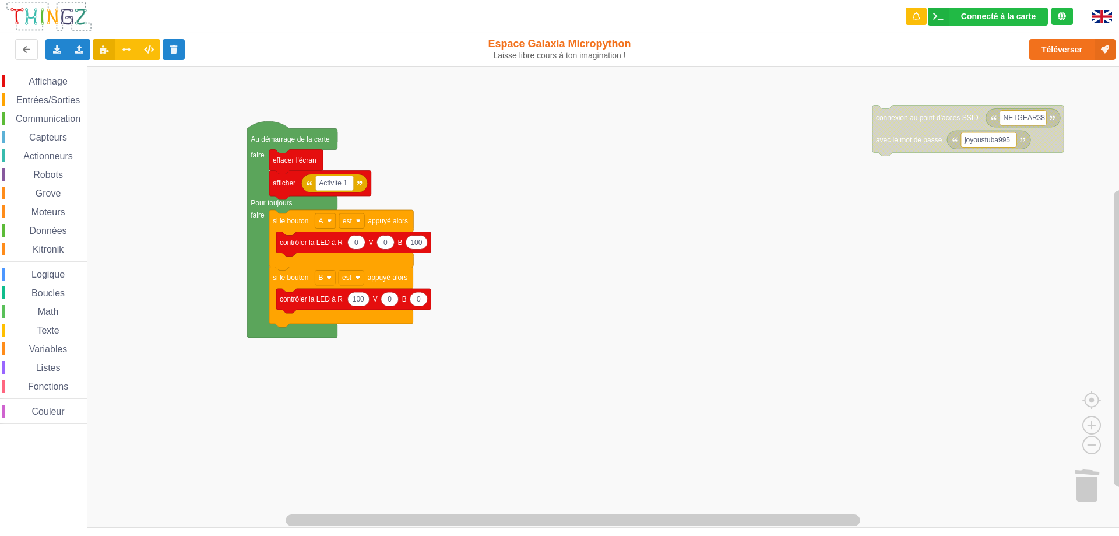
click at [47, 270] on span "Logique" at bounding box center [48, 274] width 37 height 10
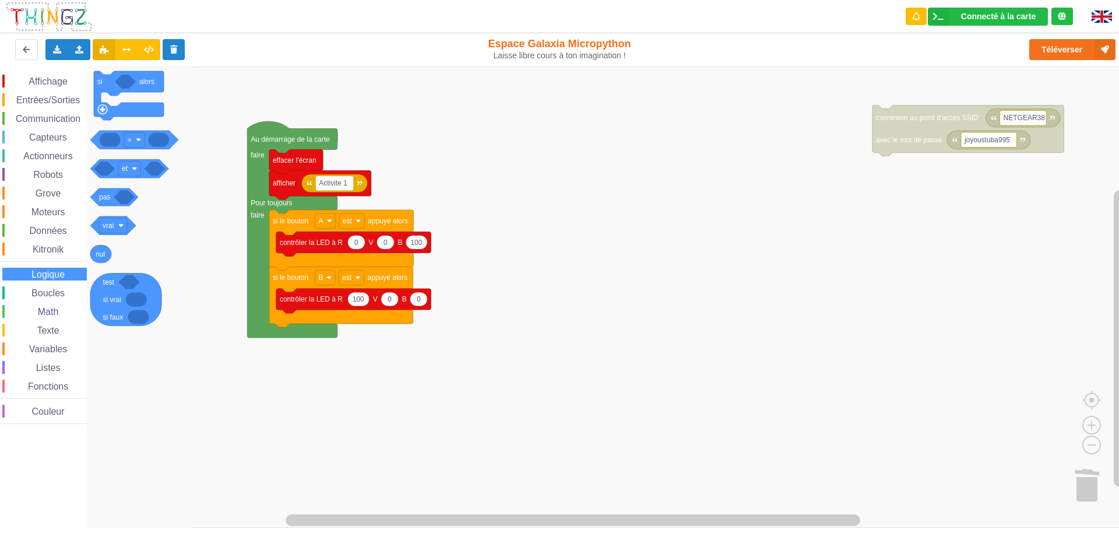
click at [166, 405] on icon "Espace de travail de Blocky" at bounding box center [141, 296] width 108 height 461
click at [52, 289] on span "Boucles" at bounding box center [48, 293] width 37 height 10
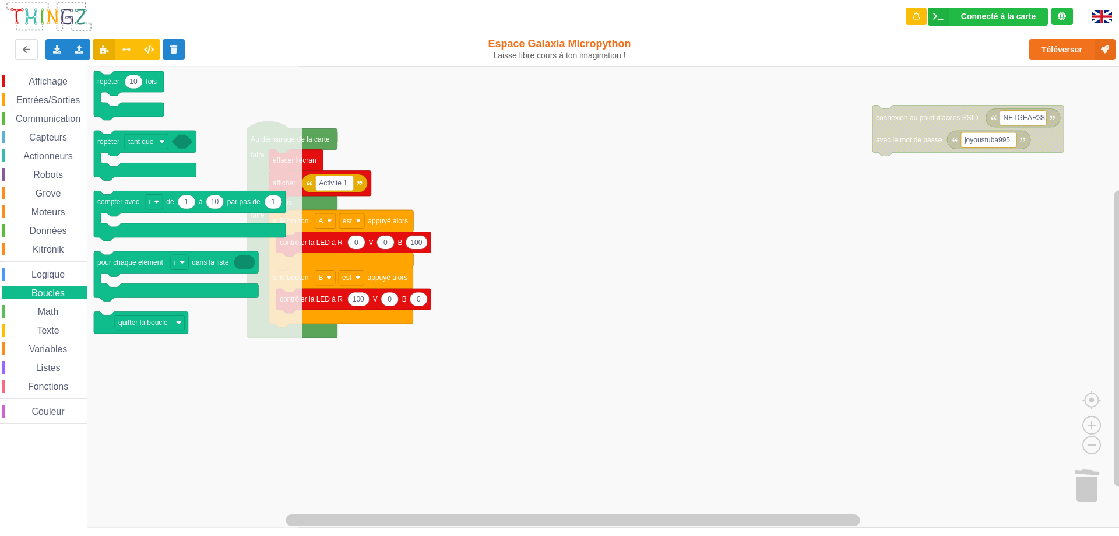
click at [51, 325] on span "Texte" at bounding box center [48, 330] width 26 height 10
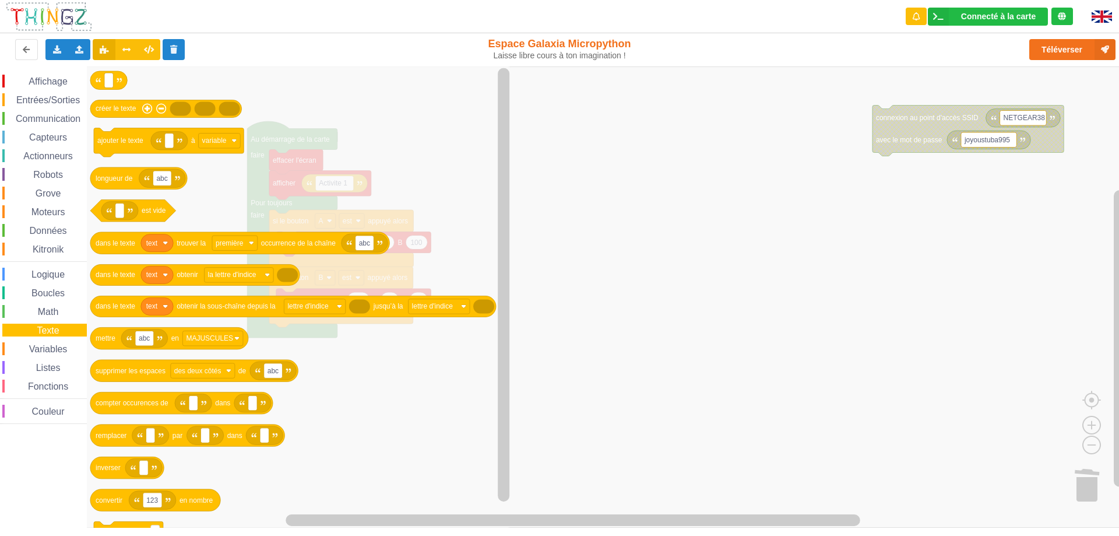
click at [45, 364] on span "Listes" at bounding box center [48, 368] width 28 height 10
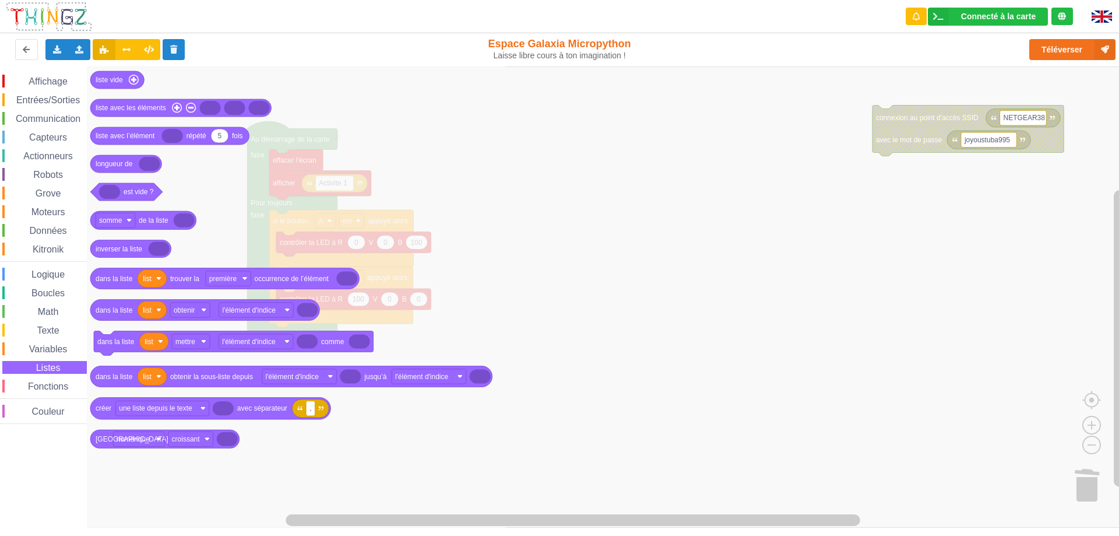
click at [45, 385] on span "Fonctions" at bounding box center [48, 386] width 44 height 10
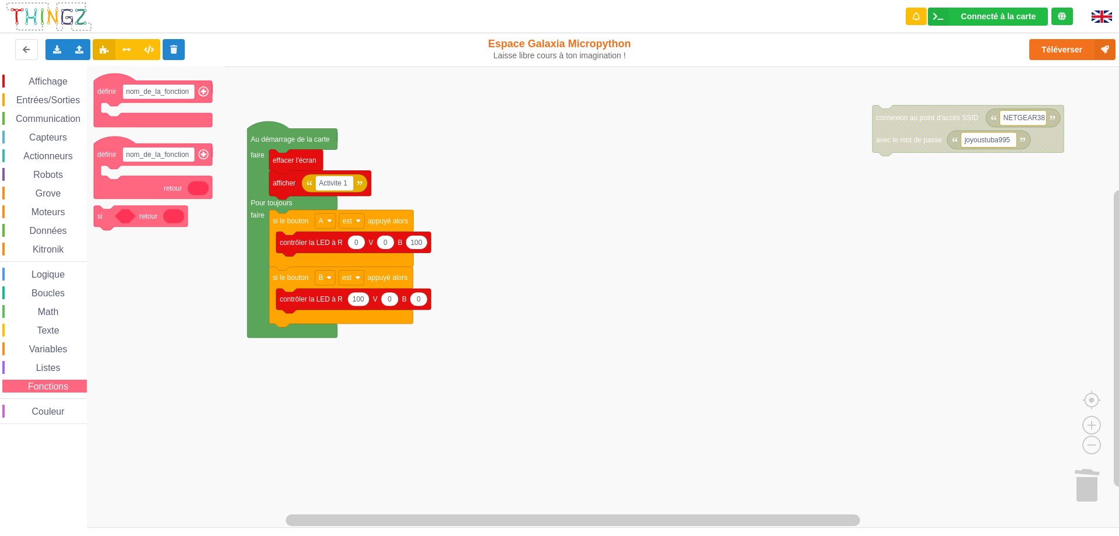
click at [44, 414] on span "Couleur" at bounding box center [48, 411] width 36 height 10
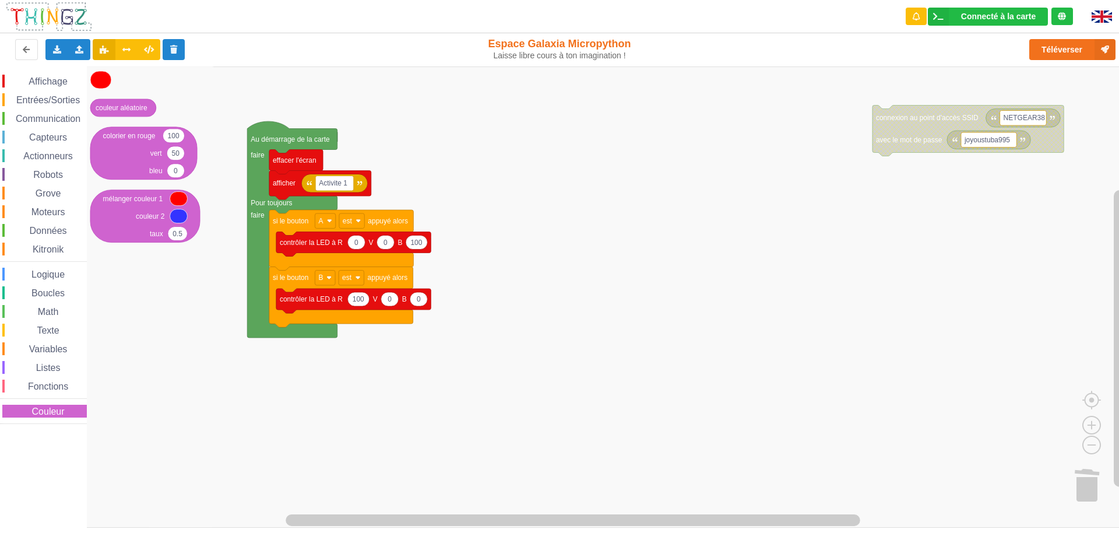
click at [44, 388] on span "Fonctions" at bounding box center [48, 386] width 44 height 10
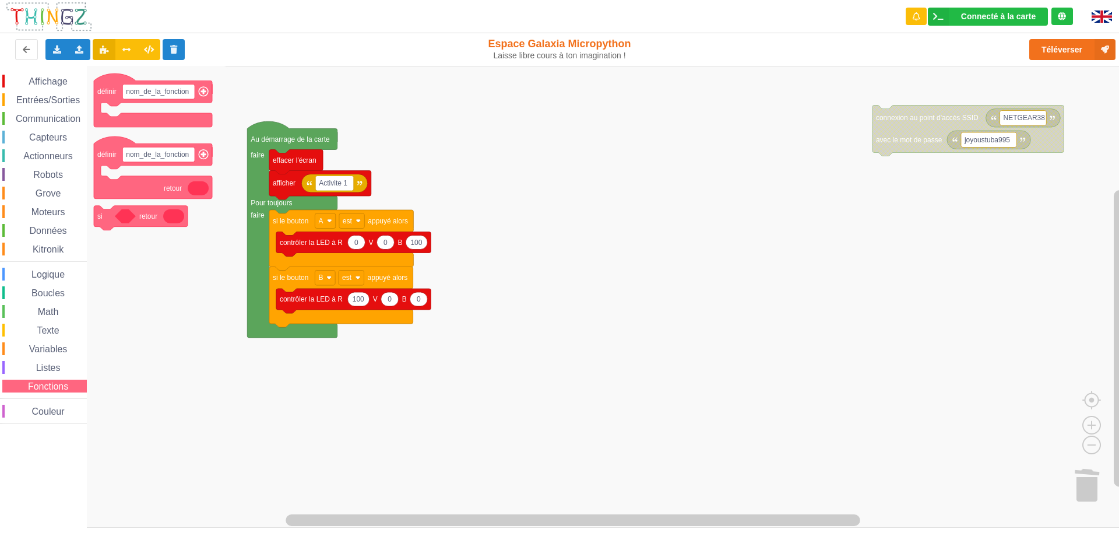
click at [49, 82] on span "Affichage" at bounding box center [48, 81] width 42 height 10
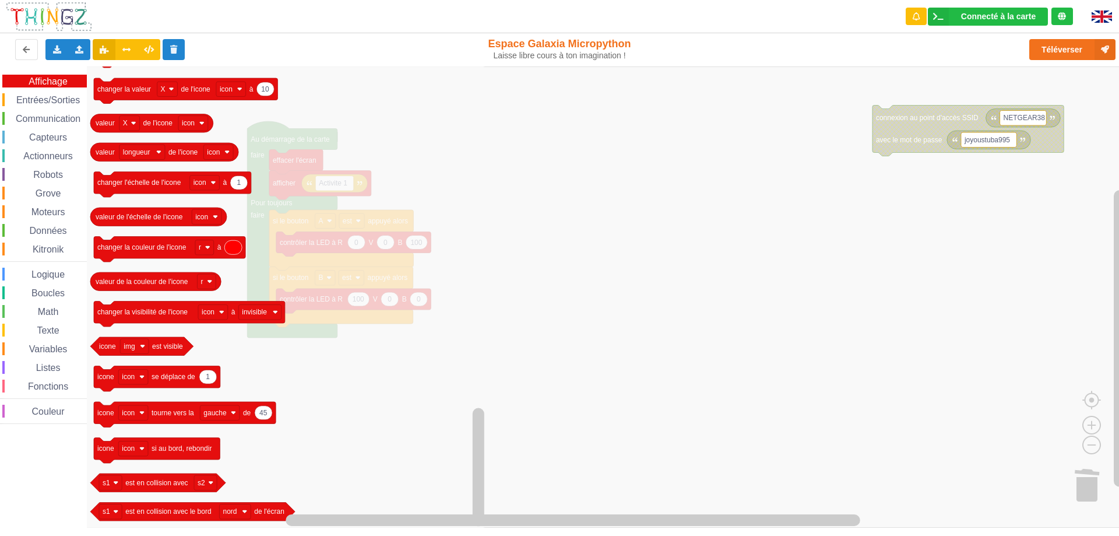
click at [53, 249] on span "Kitronik" at bounding box center [48, 249] width 34 height 10
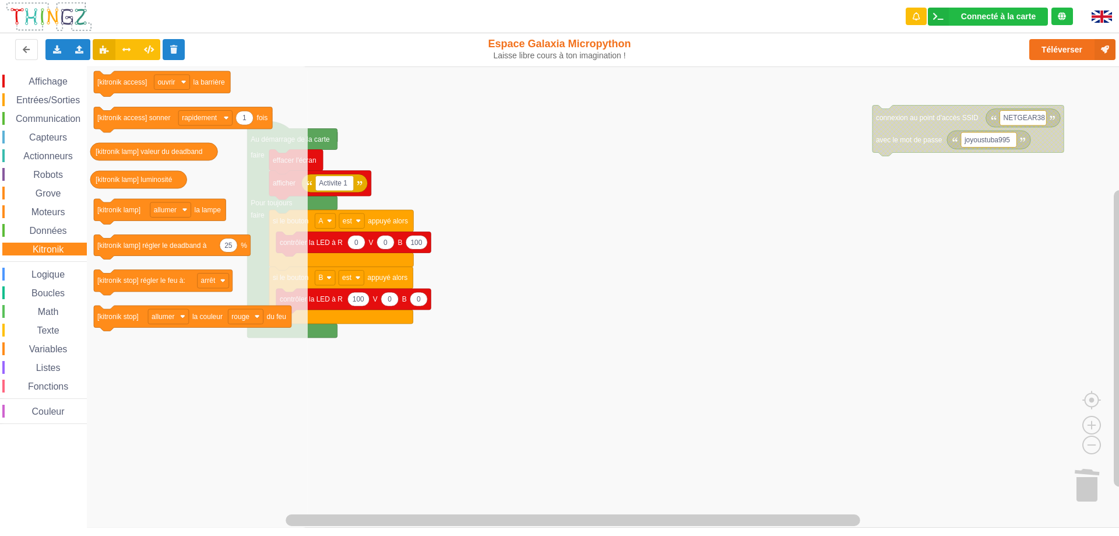
click at [52, 229] on span "Données" at bounding box center [48, 231] width 41 height 10
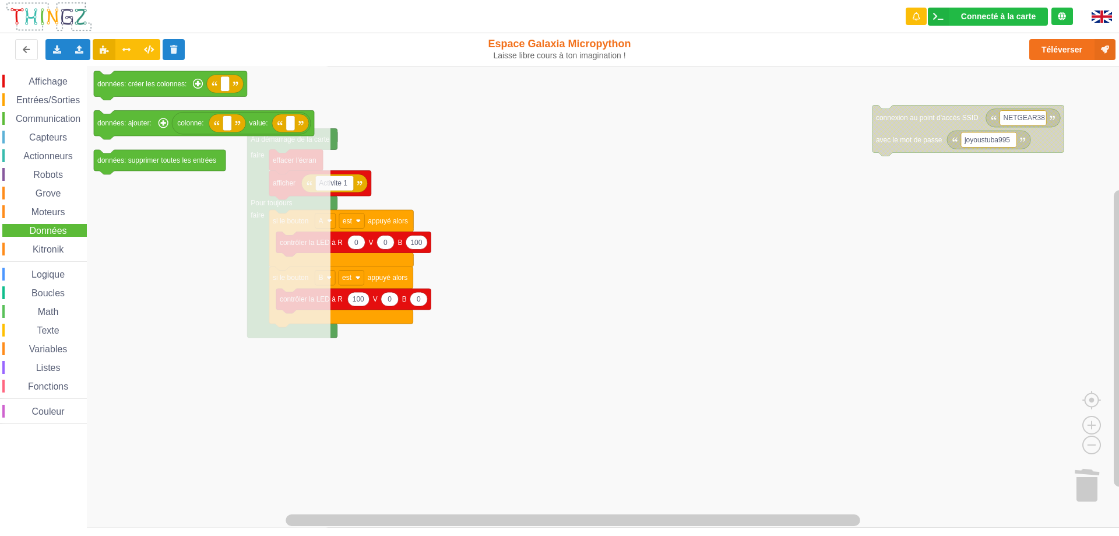
click at [50, 213] on span "Moteurs" at bounding box center [48, 212] width 37 height 10
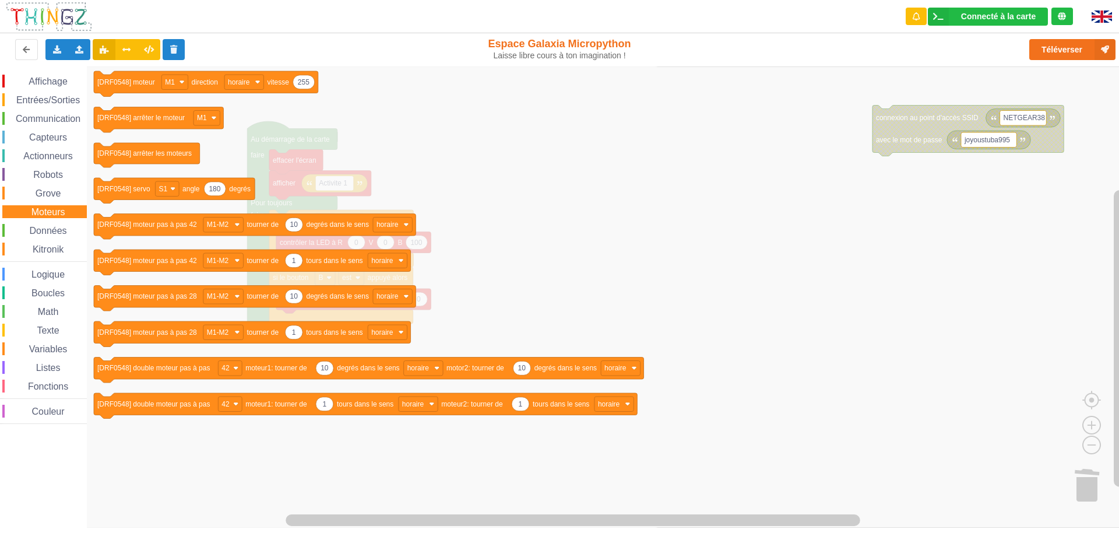
click at [47, 196] on span "Grove" at bounding box center [48, 193] width 29 height 10
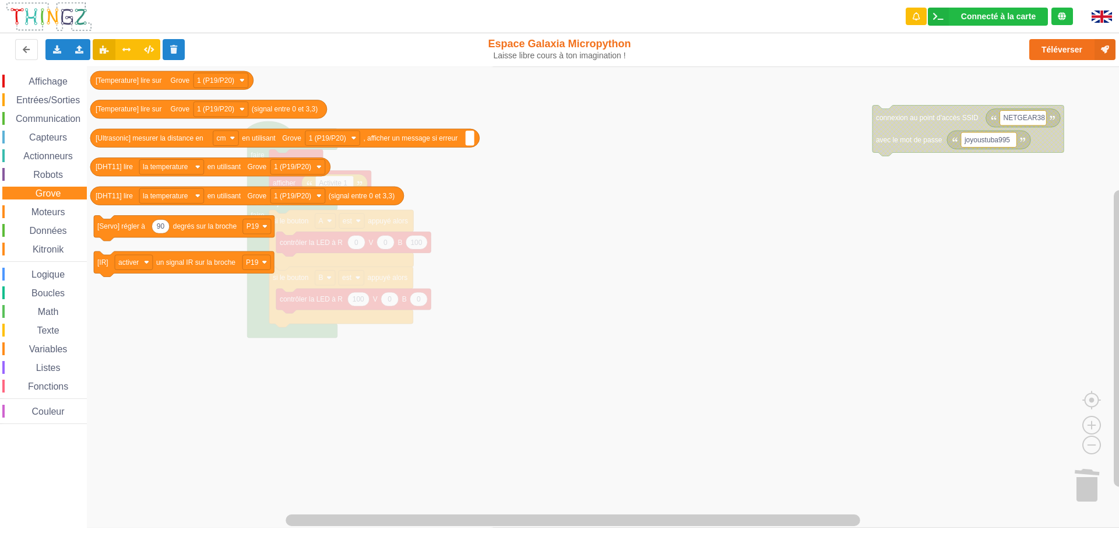
click at [41, 168] on div "Robots" at bounding box center [44, 174] width 85 height 13
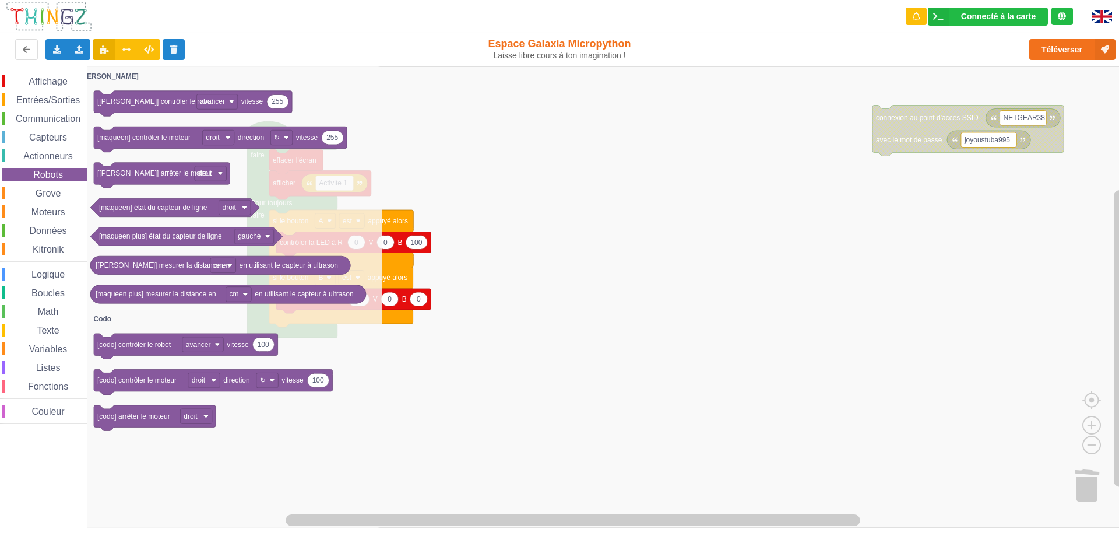
click at [38, 153] on span "Actionneurs" at bounding box center [48, 156] width 53 height 10
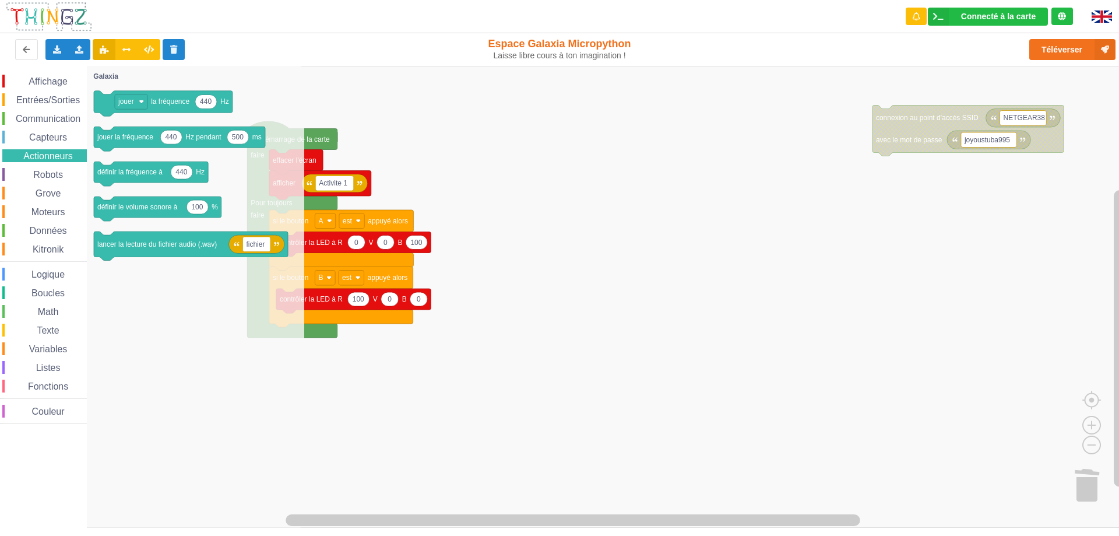
click at [37, 140] on span "Capteurs" at bounding box center [47, 137] width 41 height 10
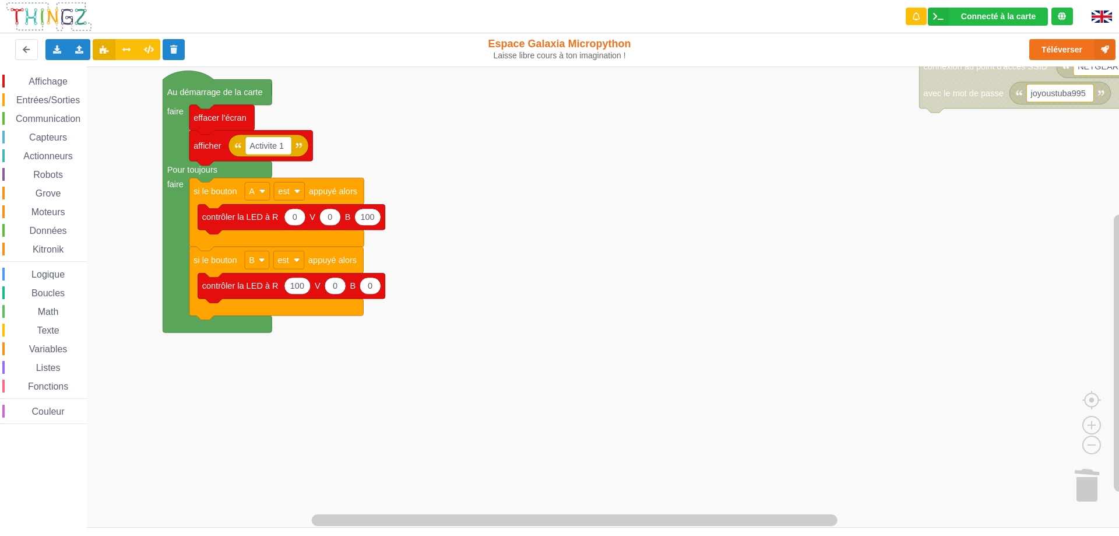
click at [45, 133] on span "Capteurs" at bounding box center [47, 137] width 41 height 10
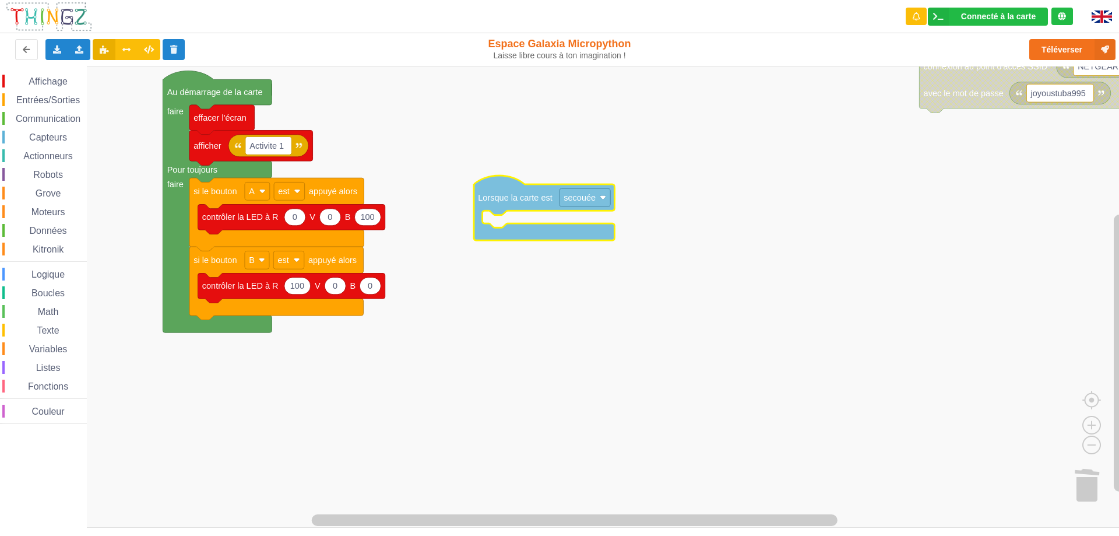
click at [494, 147] on div "Affichage Entrées/Sorties Communication Capteurs Actionneurs Robots Grove Moteu…" at bounding box center [564, 296] width 1128 height 461
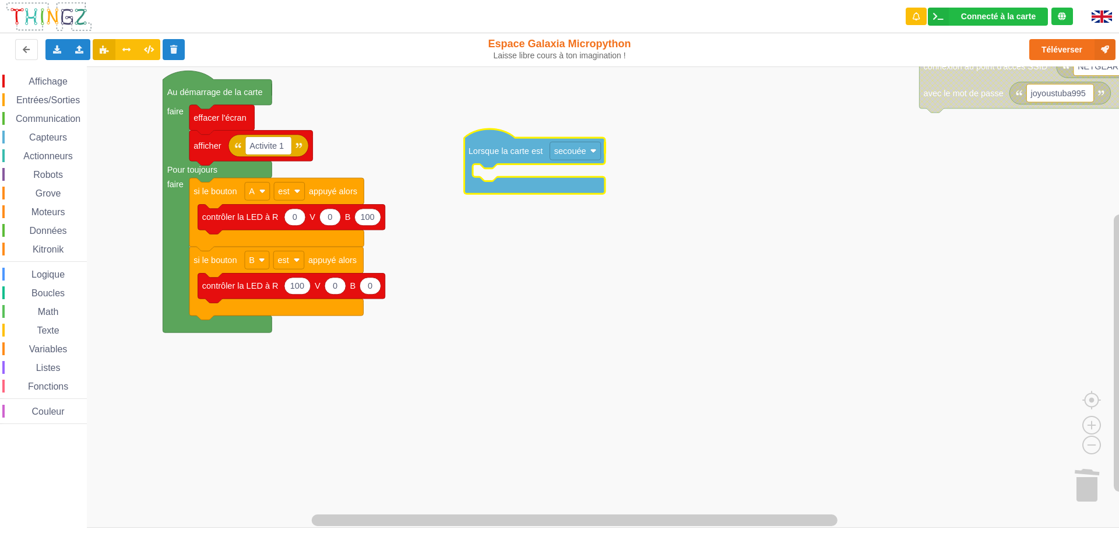
click at [504, 113] on rect "Espace de travail de Blocky" at bounding box center [564, 296] width 1128 height 461
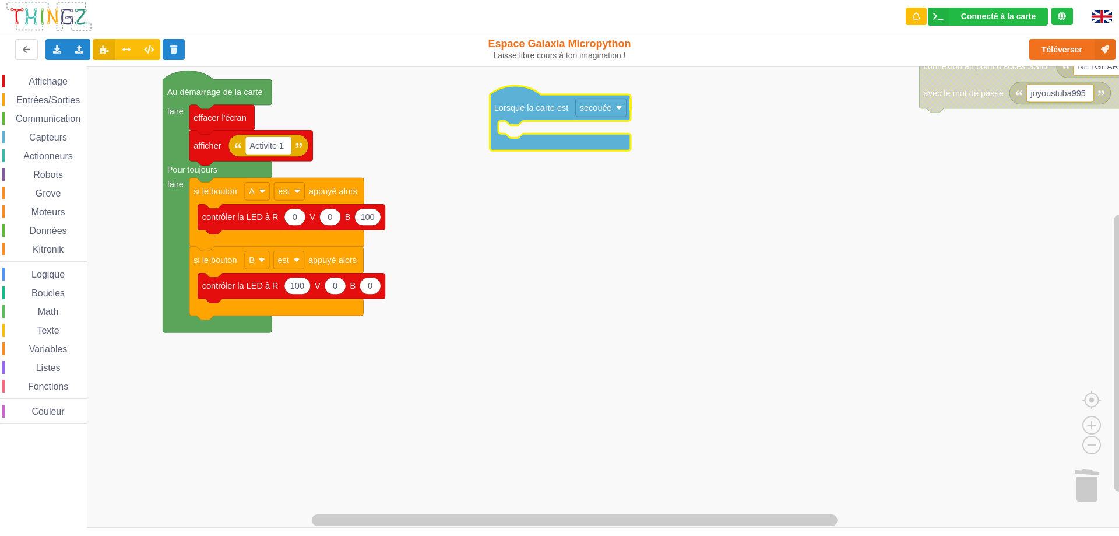
click at [603, 117] on icon "Espace de travail de Blocky" at bounding box center [560, 118] width 141 height 65
click at [607, 111] on text "secouée" at bounding box center [596, 107] width 32 height 9
click at [597, 111] on text "secouée" at bounding box center [596, 107] width 32 height 9
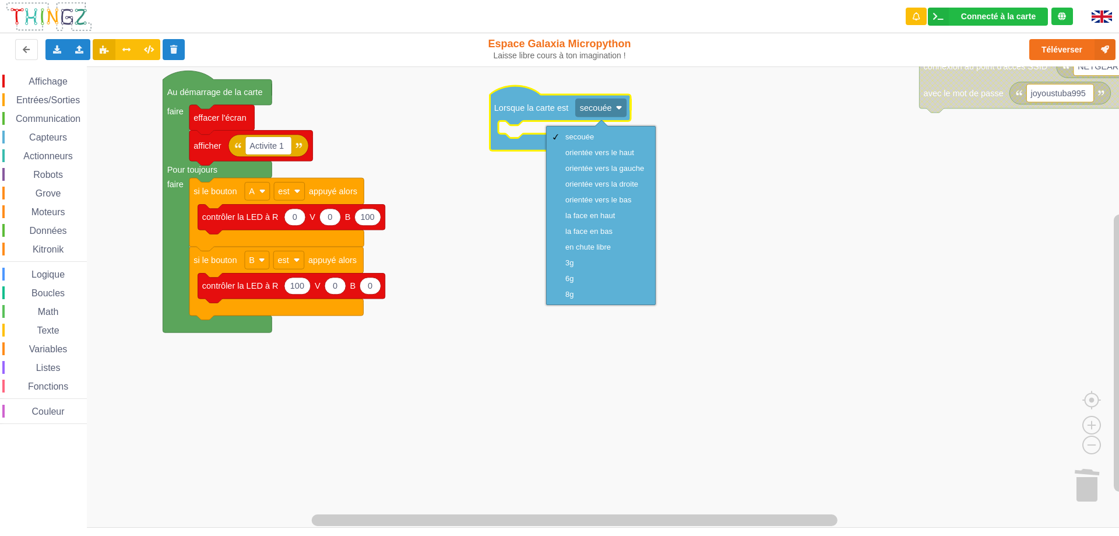
click at [411, 401] on rect "Espace de travail de Blocky" at bounding box center [564, 296] width 1128 height 461
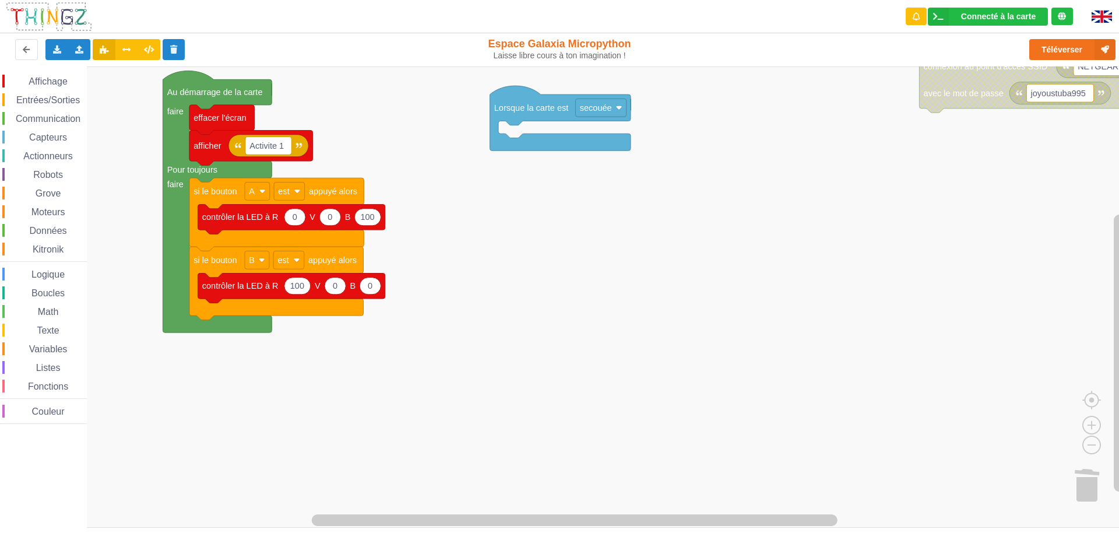
click at [52, 81] on span "Affichage" at bounding box center [48, 81] width 42 height 10
click at [515, 136] on div "Affichage Entrées/Sorties Communication Capteurs Actionneurs Robots Grove Moteu…" at bounding box center [564, 296] width 1128 height 461
click at [39, 135] on span "Capteurs" at bounding box center [47, 137] width 41 height 10
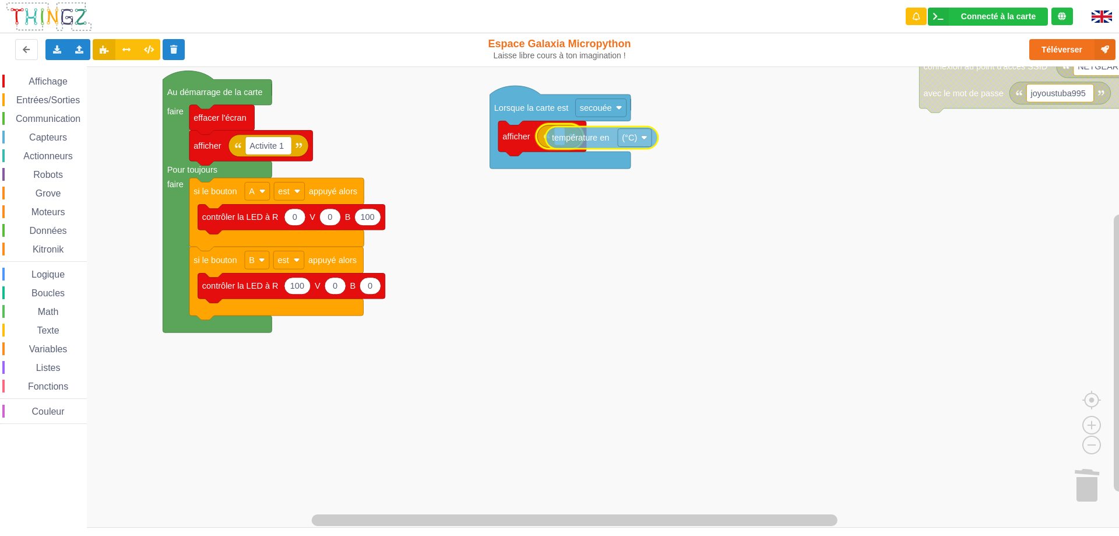
click at [564, 135] on div "Affichage Entrées/Sorties Communication Capteurs Actionneurs Robots Grove Moteu…" at bounding box center [564, 296] width 1128 height 461
click at [614, 266] on rect "Espace de travail de Blocky" at bounding box center [564, 296] width 1128 height 461
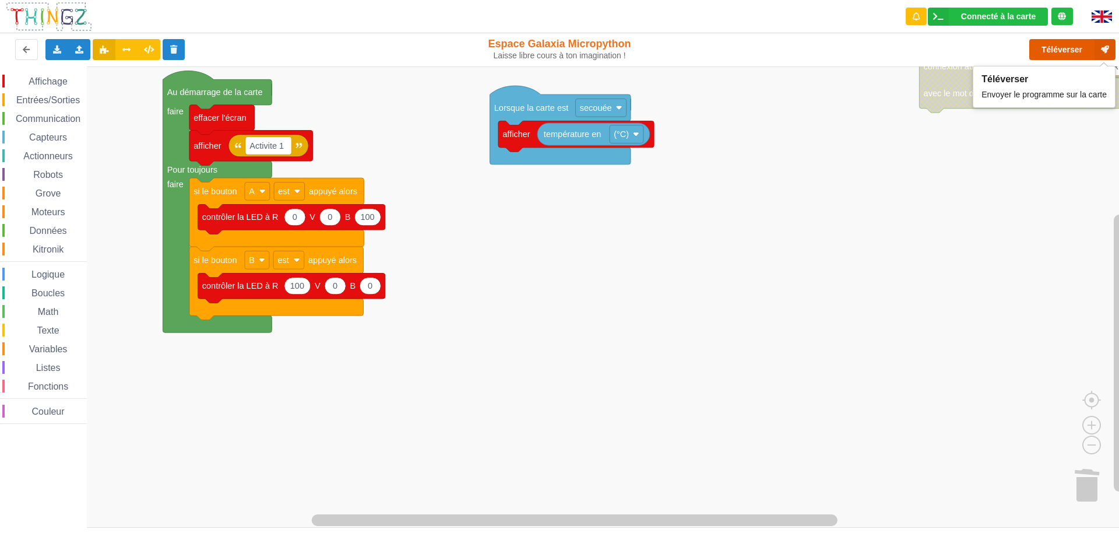
click at [1067, 48] on button "Téléverser" at bounding box center [1073, 49] width 86 height 21
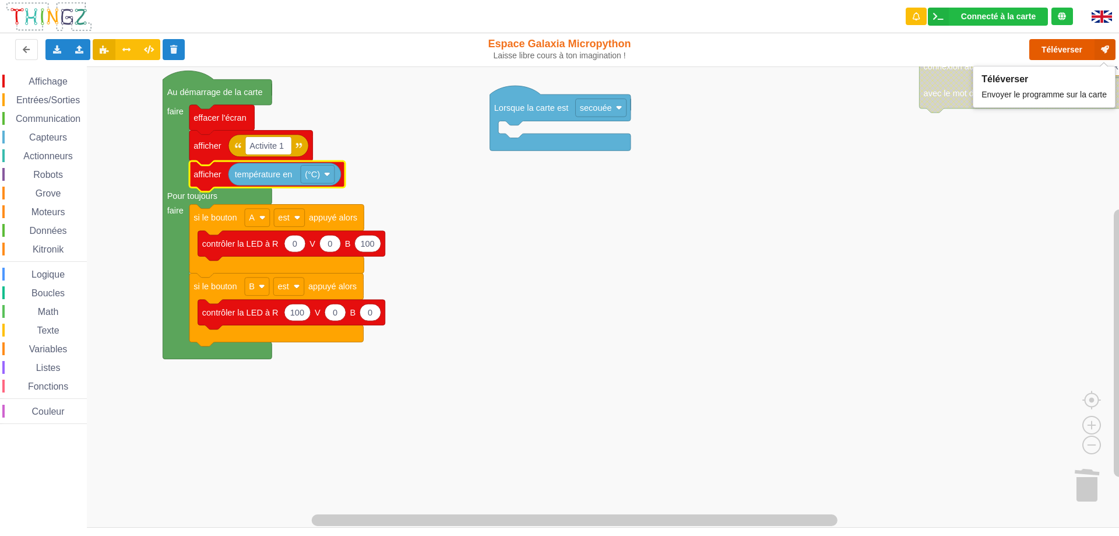
click at [1058, 51] on button "Téléverser" at bounding box center [1073, 49] width 86 height 21
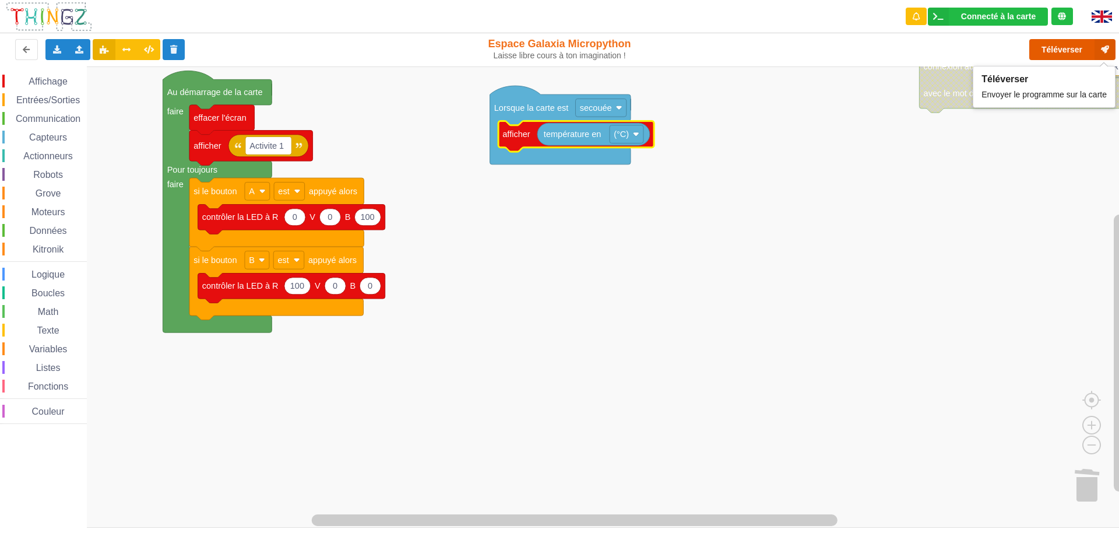
click at [1063, 52] on button "Téléverser" at bounding box center [1073, 49] width 86 height 21
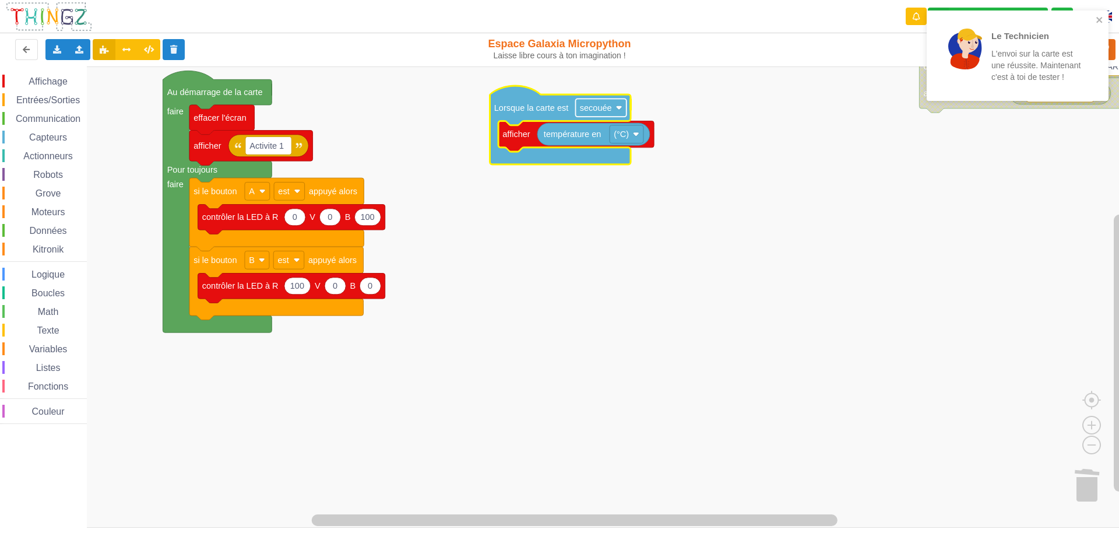
click at [607, 111] on text "secouée" at bounding box center [596, 107] width 32 height 9
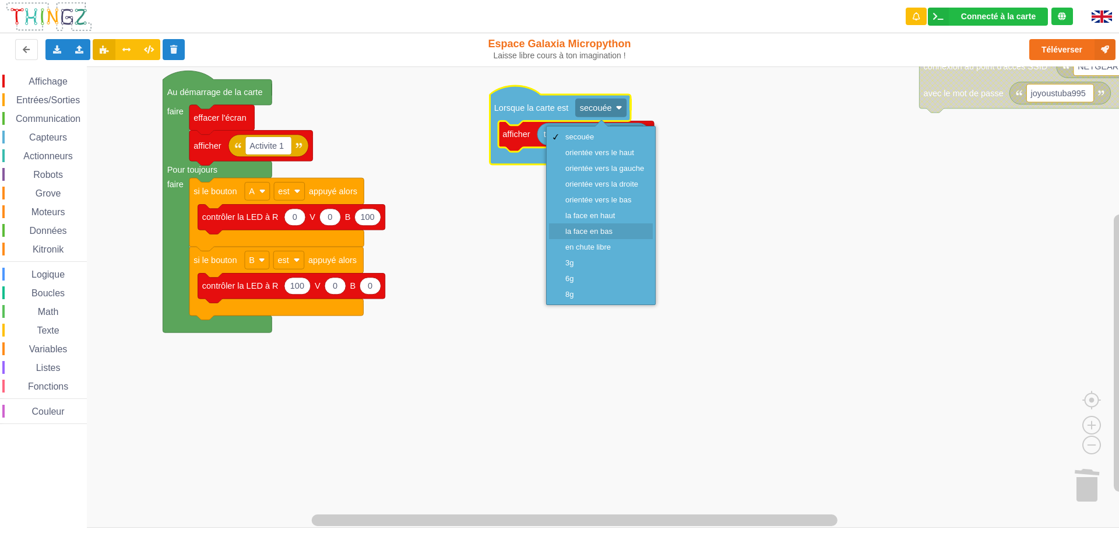
click at [622, 230] on div "la face en bas" at bounding box center [605, 231] width 79 height 9
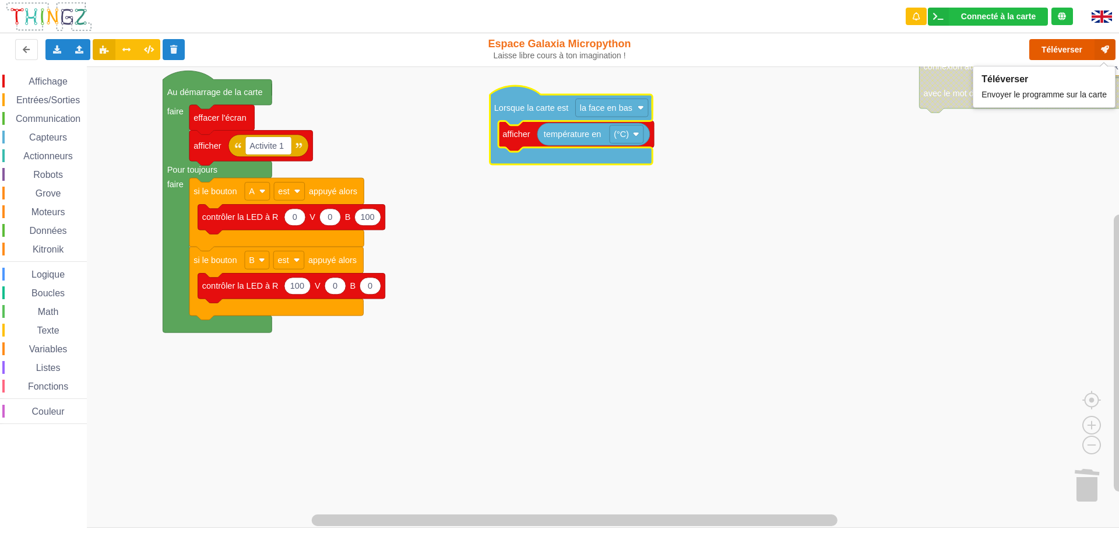
click at [1080, 47] on button "Téléverser" at bounding box center [1073, 49] width 86 height 21
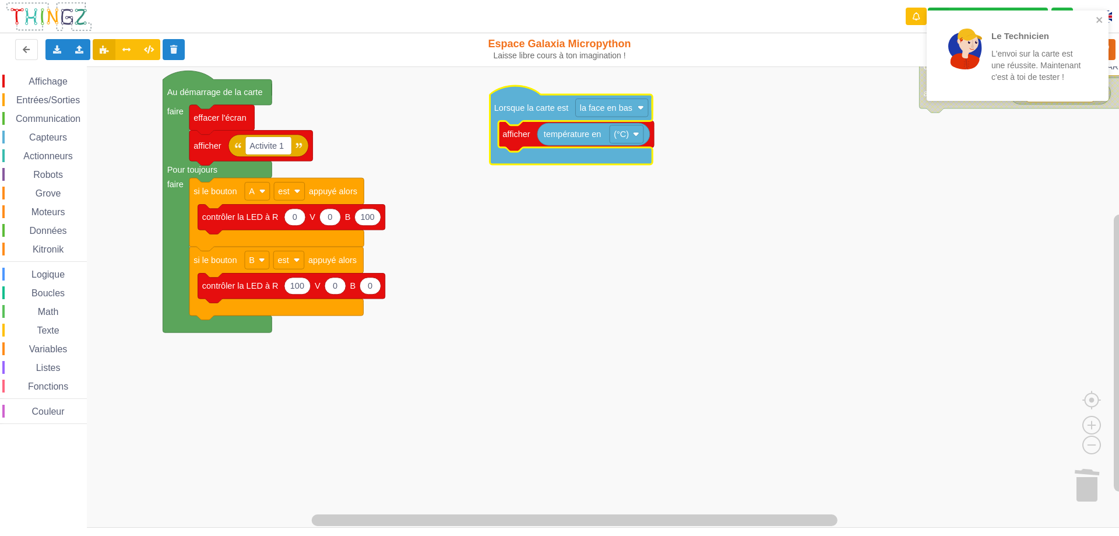
click at [50, 80] on span "Affichage" at bounding box center [48, 81] width 42 height 10
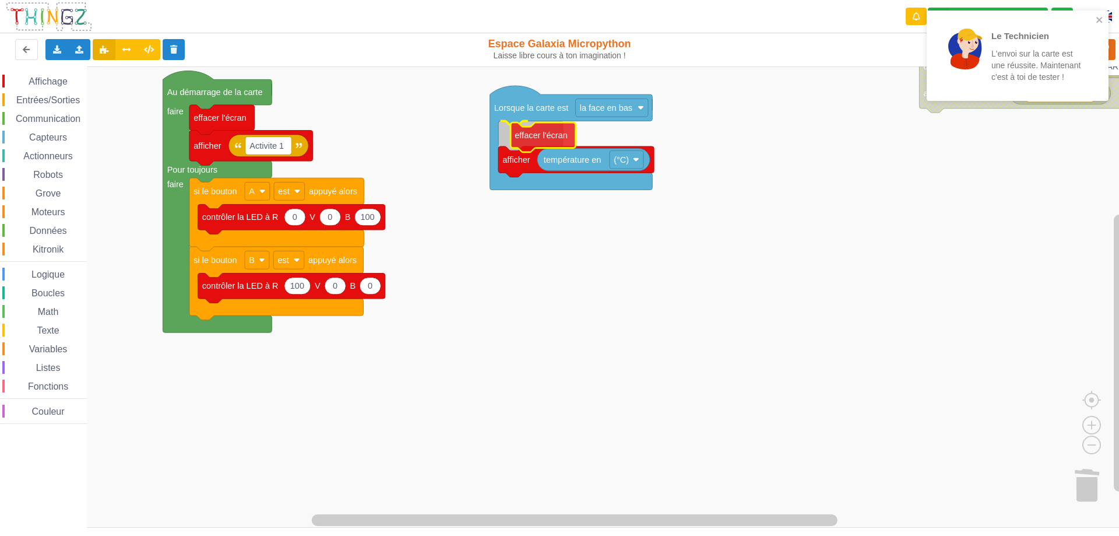
click at [520, 139] on div "Affichage Entrées/Sorties Communication Capteurs Actionneurs Robots Grove Moteu…" at bounding box center [564, 296] width 1128 height 461
click at [630, 110] on text "la face en bas" at bounding box center [606, 107] width 52 height 9
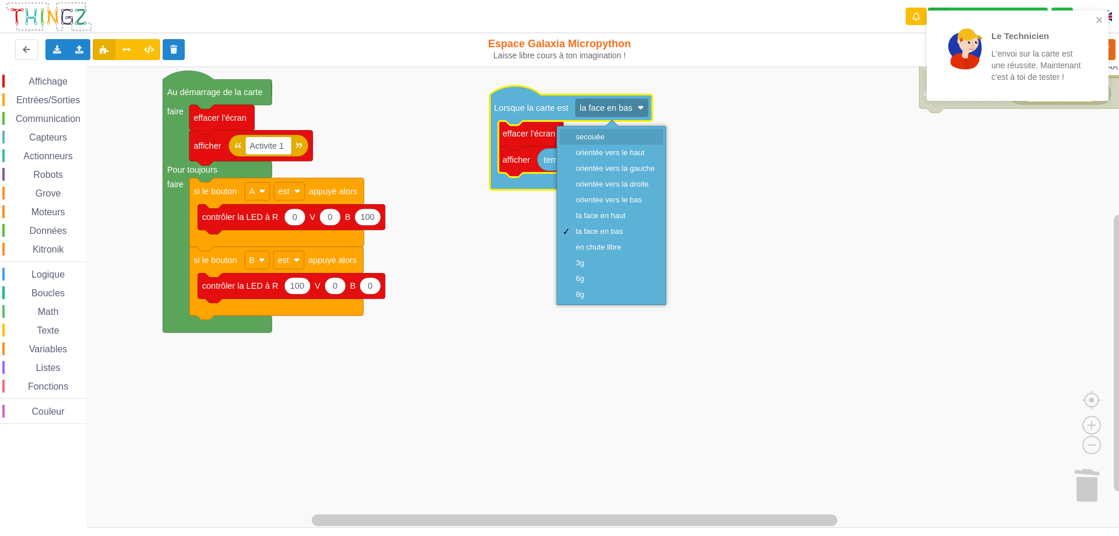
click at [600, 140] on div "secouée" at bounding box center [615, 136] width 79 height 9
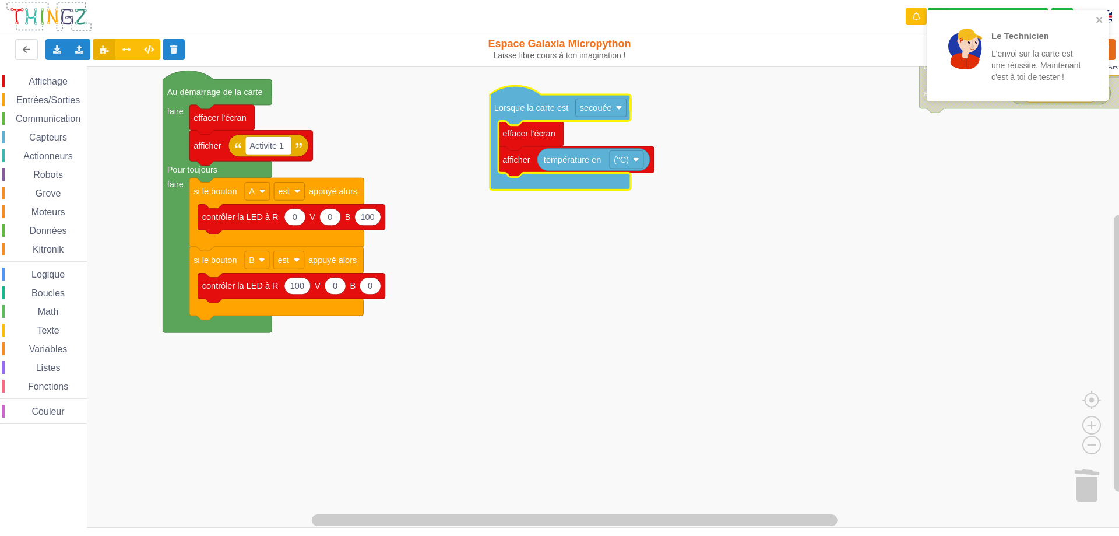
click at [879, 202] on div "Affichage Entrées/Sorties Communication Capteurs Actionneurs Robots Grove Moteu…" at bounding box center [564, 296] width 1128 height 461
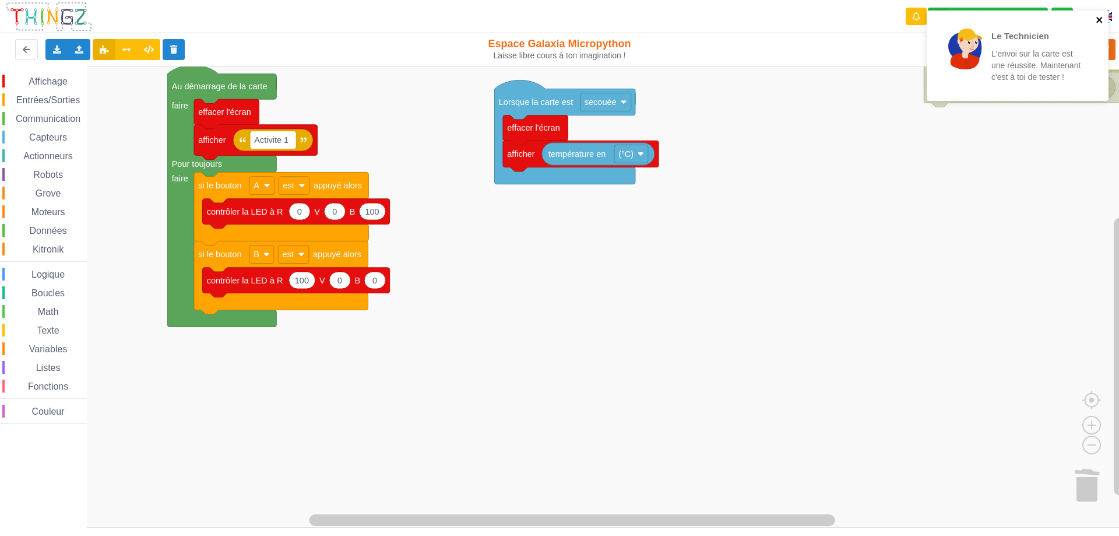
click at [1097, 19] on icon "close" at bounding box center [1100, 19] width 8 height 9
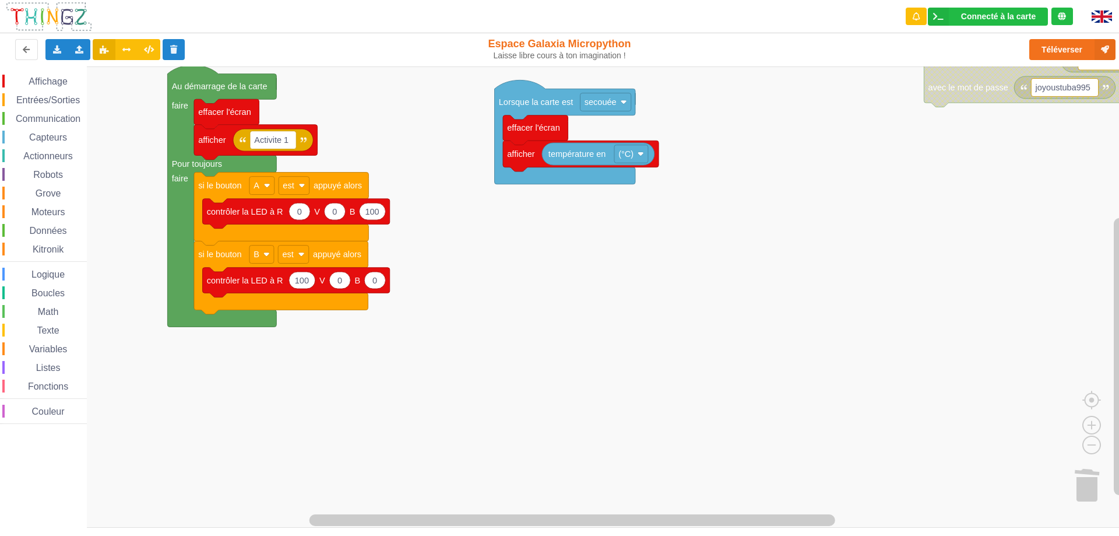
click at [1006, 18] on div "Connecté à la carte" at bounding box center [998, 16] width 75 height 8
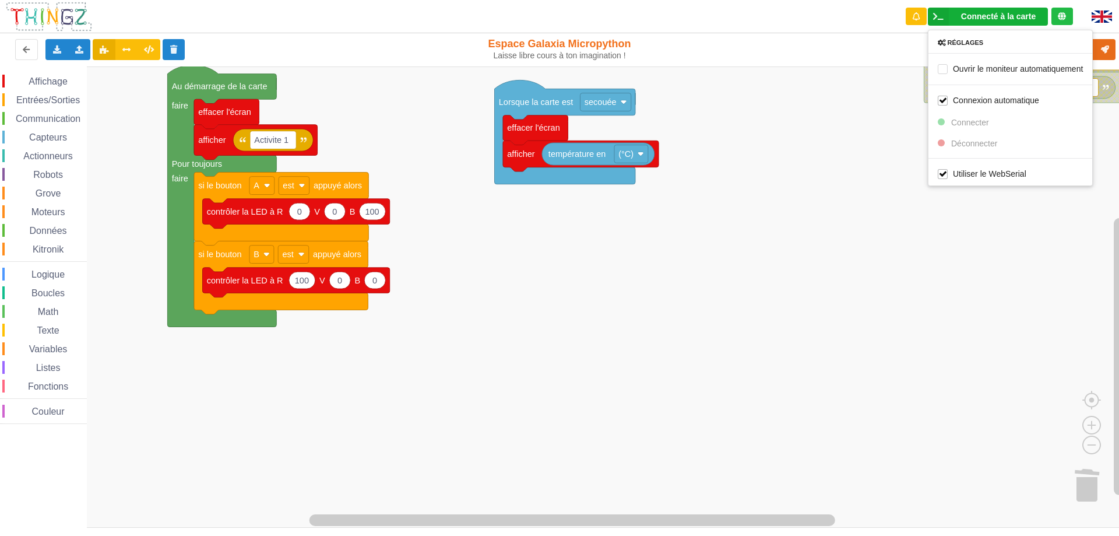
click at [1006, 18] on div "Connecté à la carte" at bounding box center [998, 16] width 75 height 8
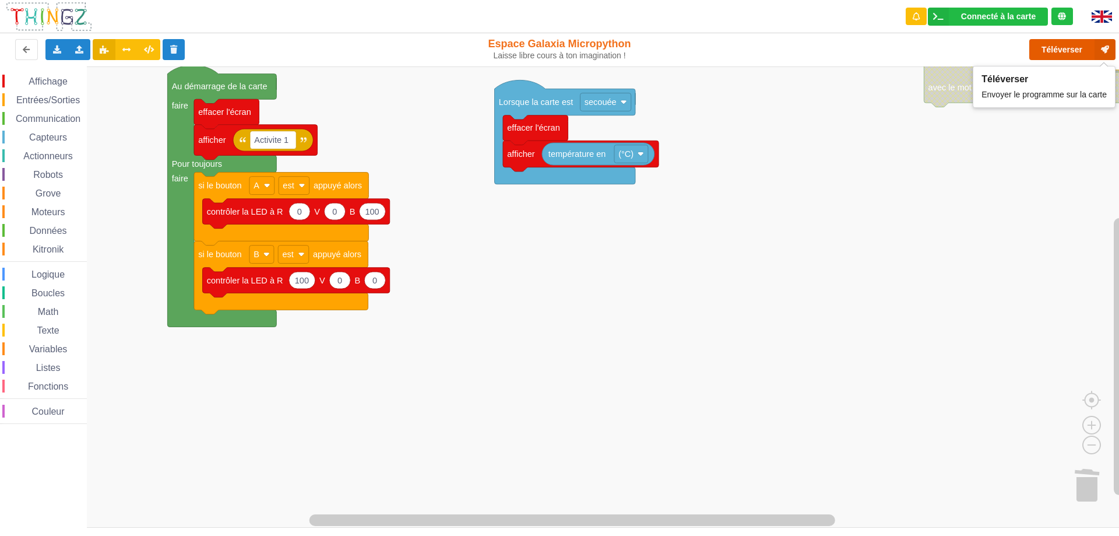
click at [1059, 50] on button "Téléverser" at bounding box center [1073, 49] width 86 height 21
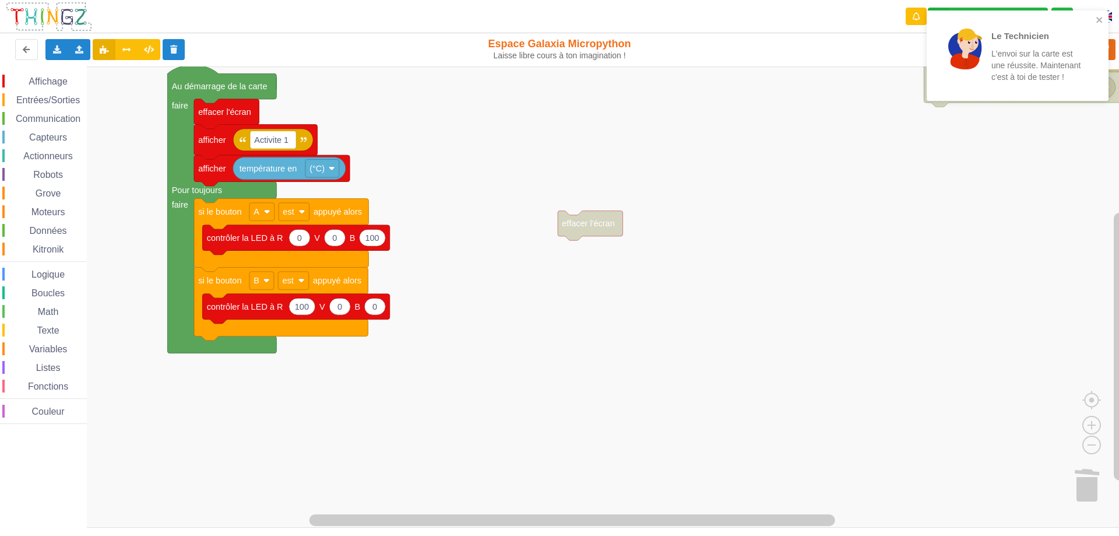
click at [51, 149] on div "Actionneurs" at bounding box center [44, 155] width 85 height 13
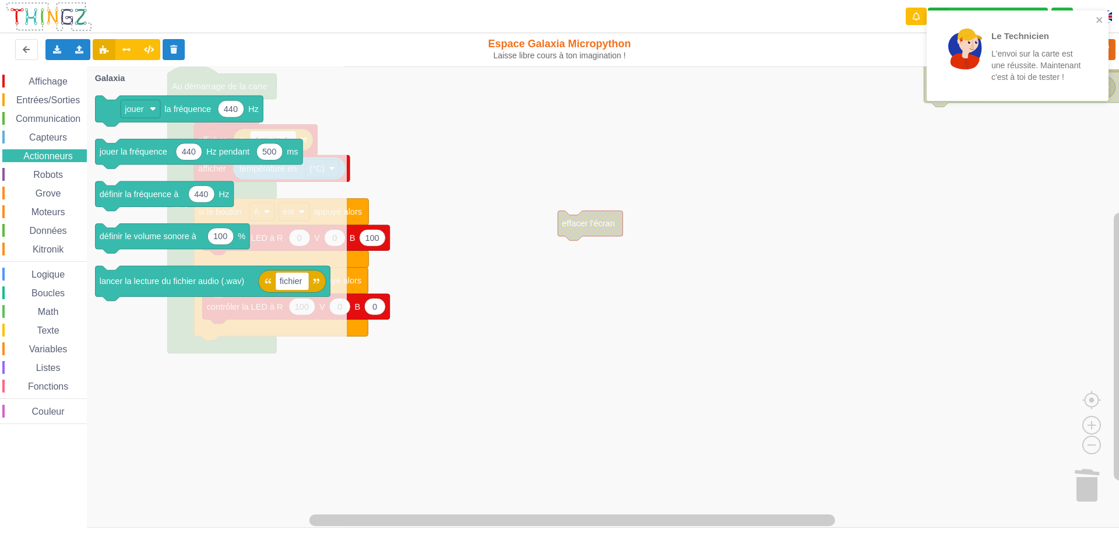
click at [51, 135] on span "Capteurs" at bounding box center [47, 137] width 41 height 10
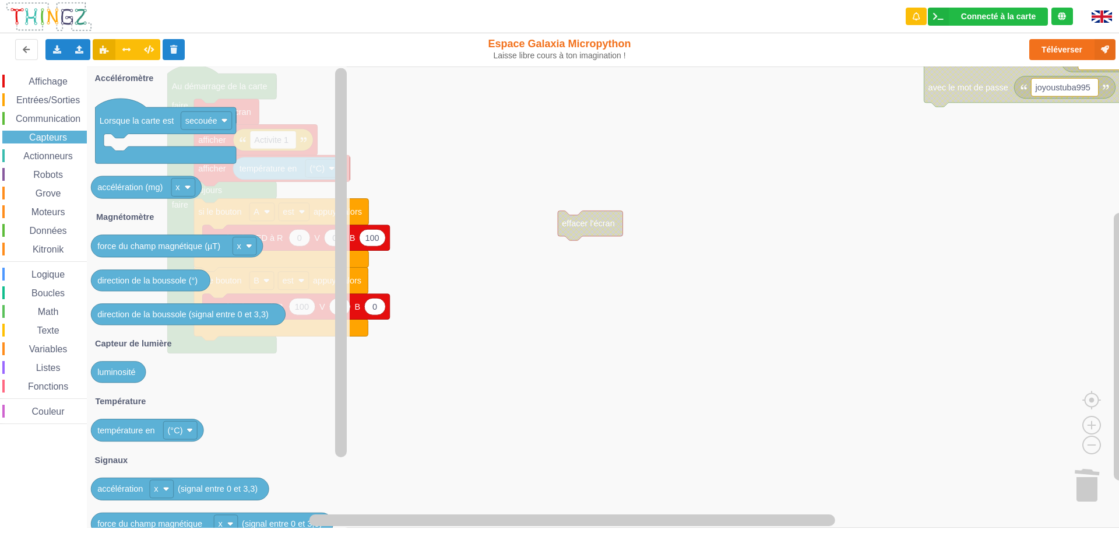
click at [48, 231] on span "Données" at bounding box center [48, 231] width 41 height 10
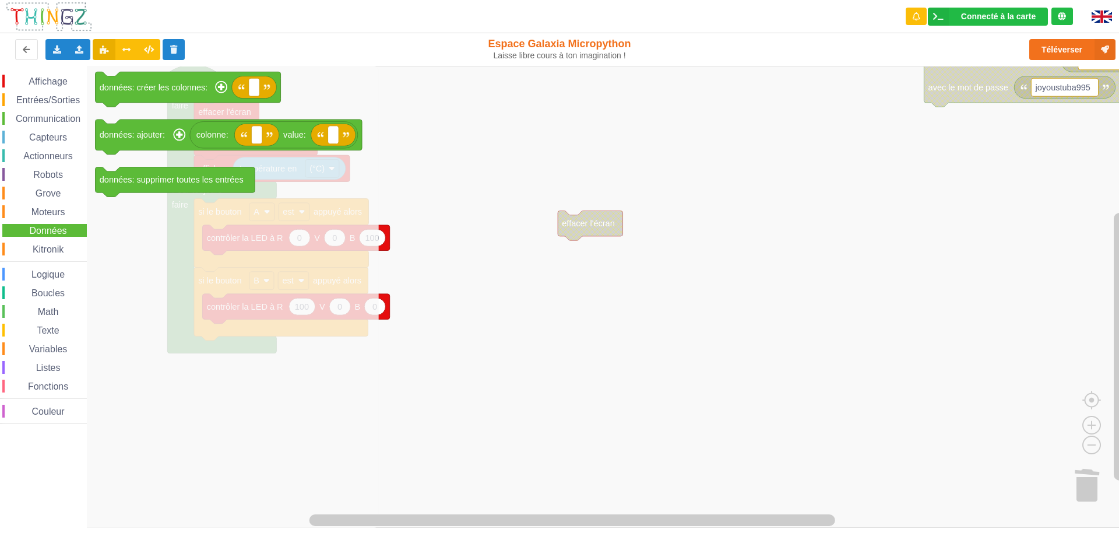
click at [49, 213] on span "Moteurs" at bounding box center [48, 212] width 37 height 10
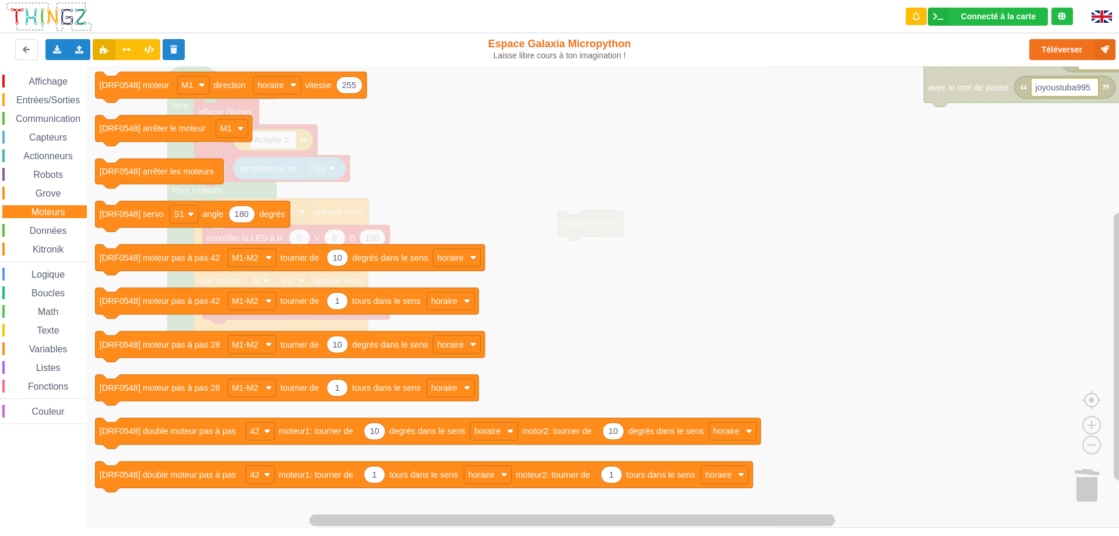
click at [41, 197] on span "Grove" at bounding box center [48, 193] width 29 height 10
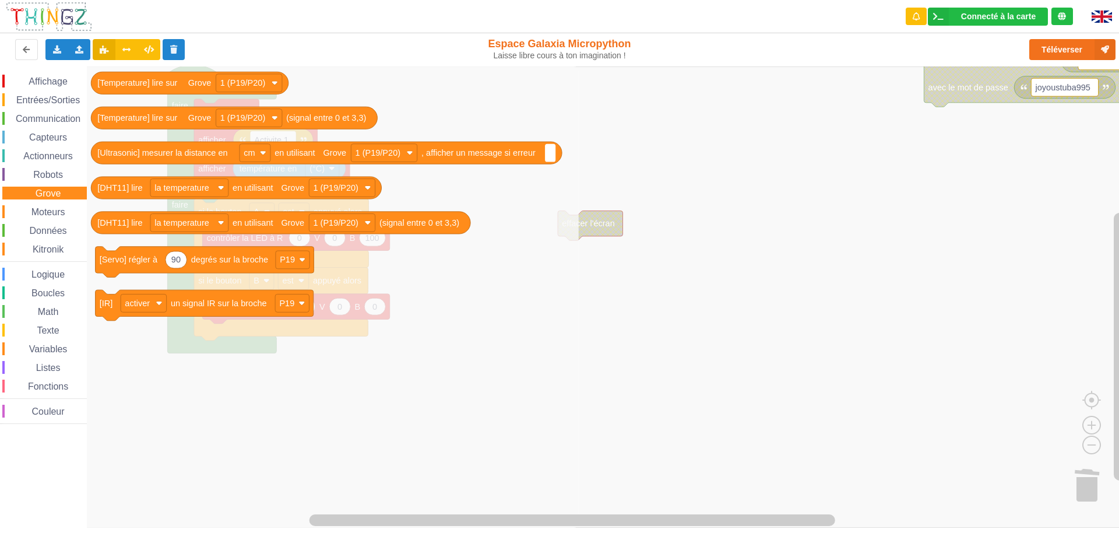
click at [45, 177] on span "Robots" at bounding box center [47, 175] width 33 height 10
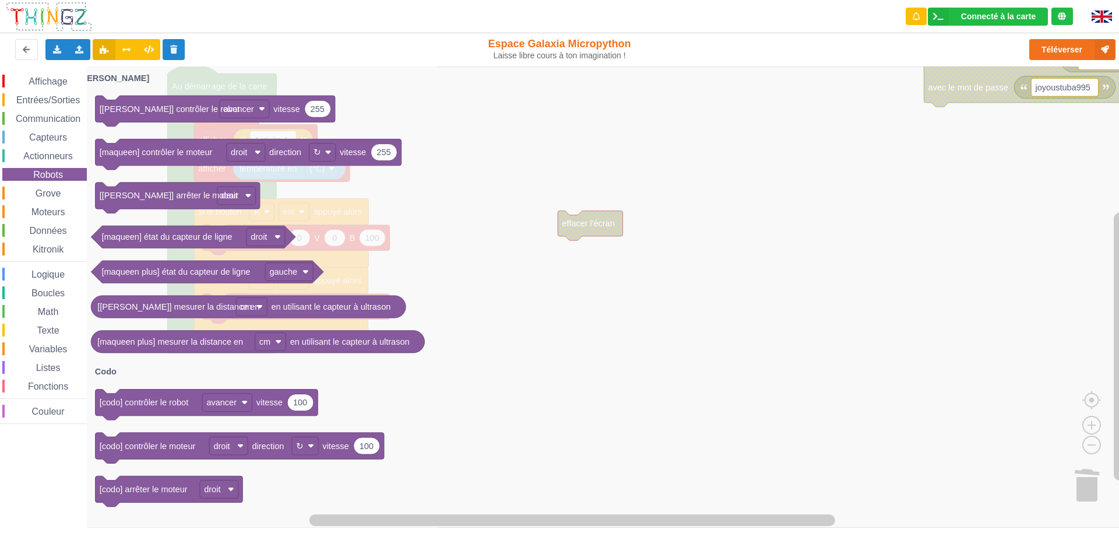
click at [48, 157] on span "Actionneurs" at bounding box center [48, 156] width 53 height 10
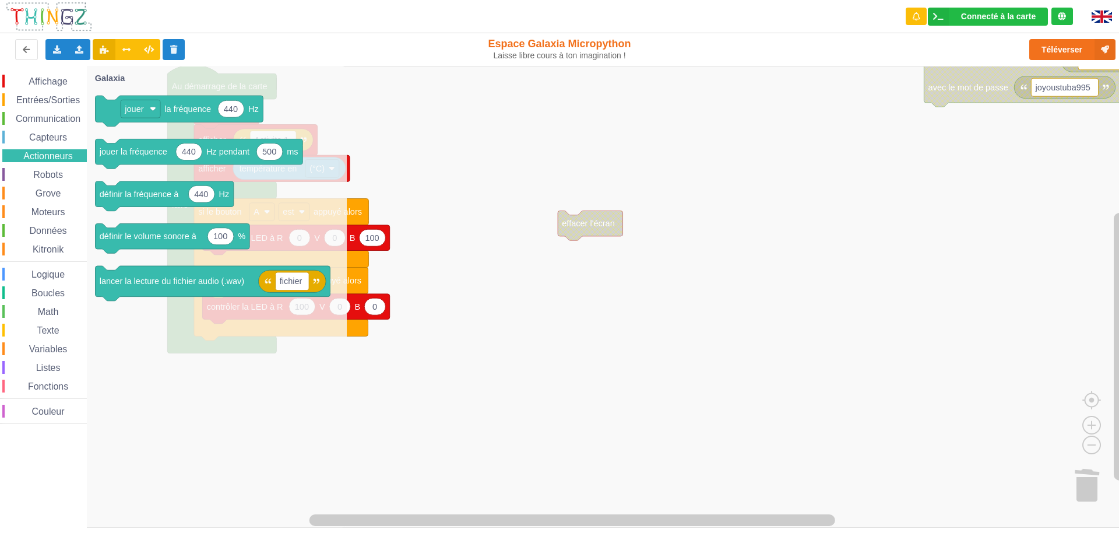
click at [50, 136] on span "Capteurs" at bounding box center [47, 137] width 41 height 10
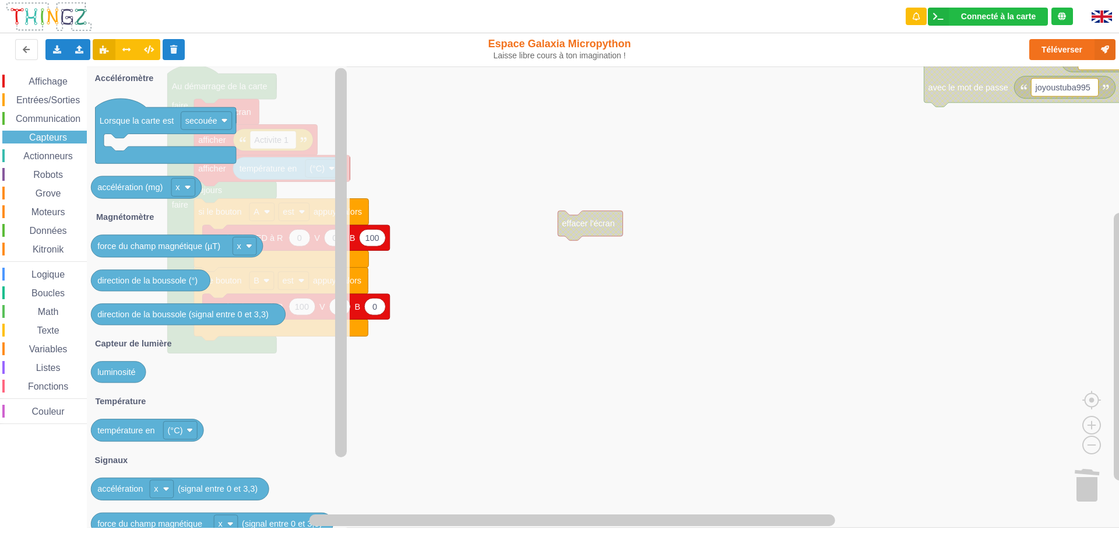
click at [48, 272] on span "Logique" at bounding box center [48, 274] width 37 height 10
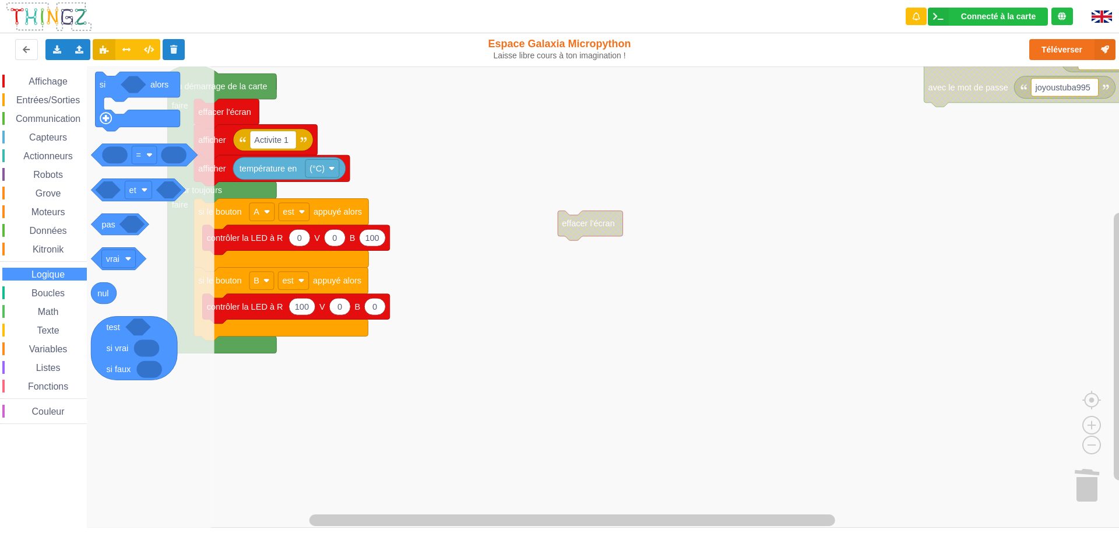
click at [52, 292] on span "Boucles" at bounding box center [48, 293] width 37 height 10
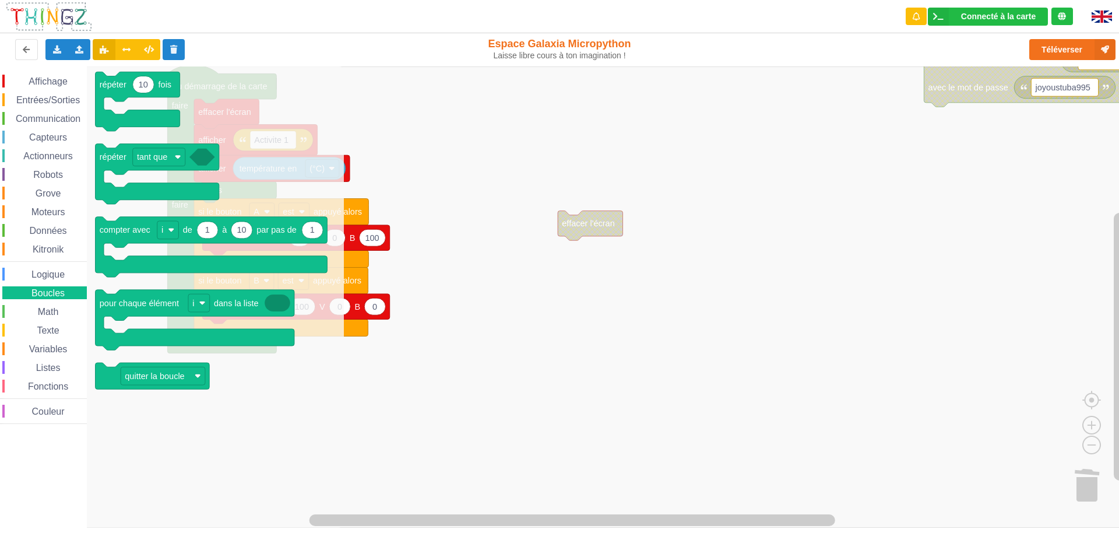
click at [45, 102] on span "Entrées/Sorties" at bounding box center [48, 100] width 67 height 10
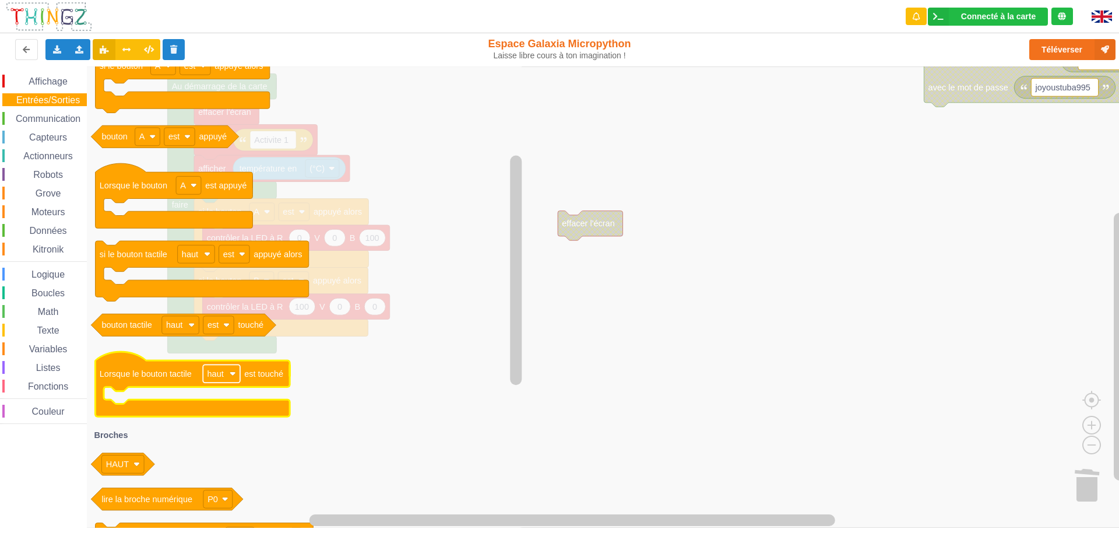
click at [232, 371] on image "Espace de travail de Blocky" at bounding box center [233, 373] width 6 height 6
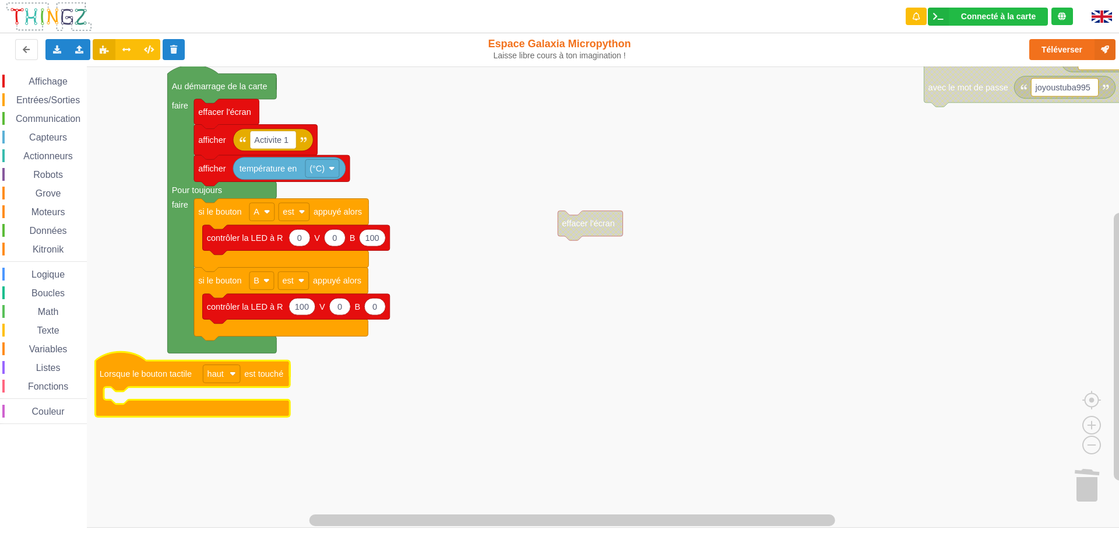
click at [232, 371] on image "Espace de travail de Blocky" at bounding box center [233, 373] width 6 height 6
click at [423, 375] on rect "Espace de travail de Blocky" at bounding box center [564, 296] width 1128 height 461
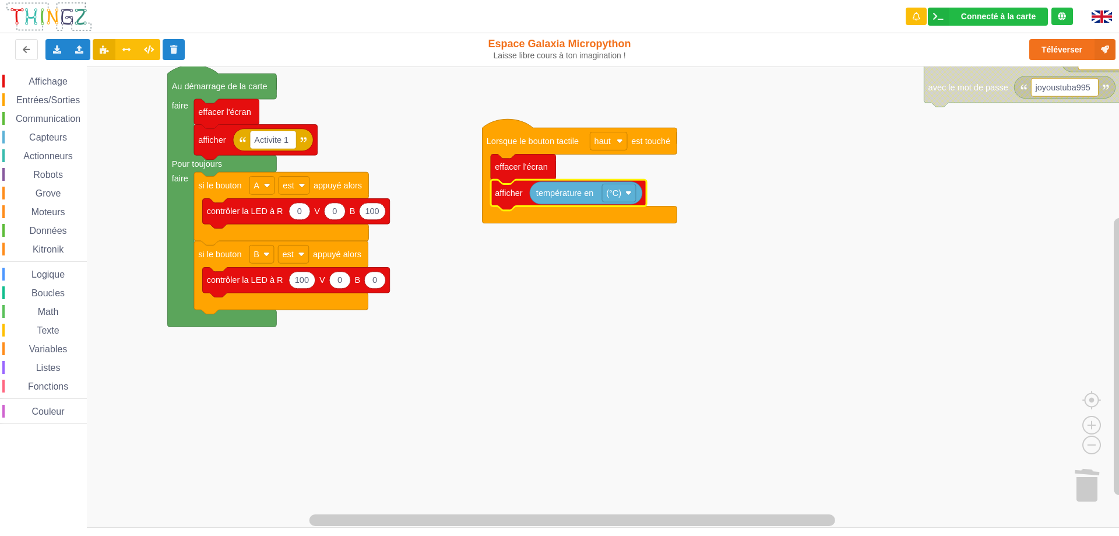
click at [577, 371] on rect "Espace de travail de Blocky" at bounding box center [564, 296] width 1128 height 461
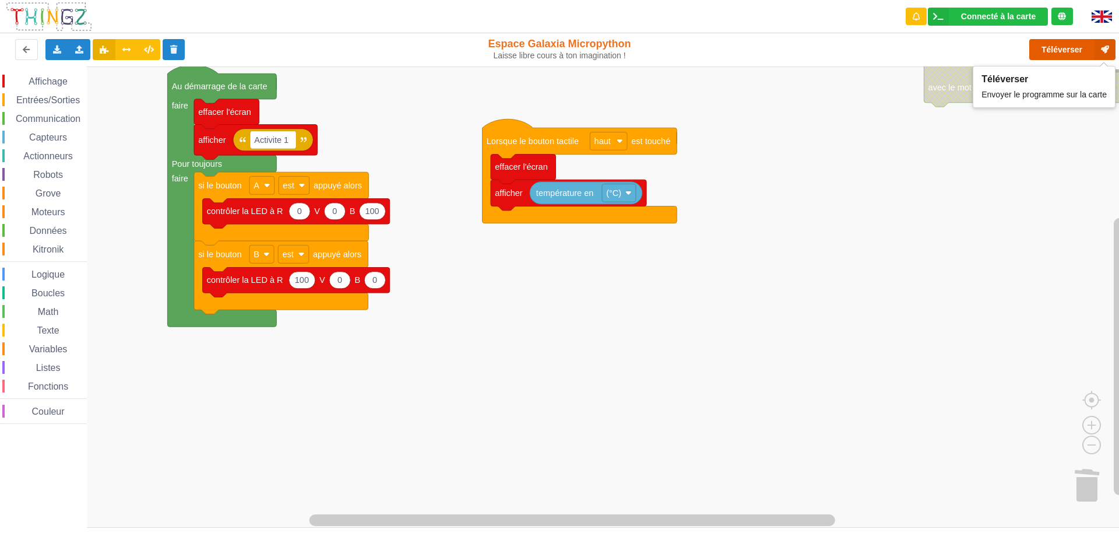
click at [1051, 48] on button "Téléverser" at bounding box center [1073, 49] width 86 height 21
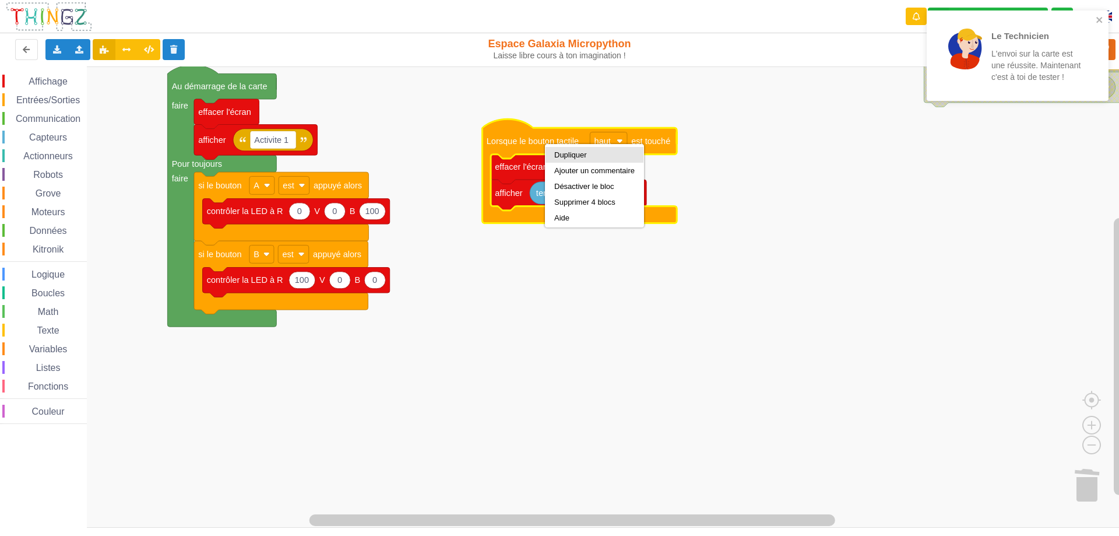
click at [595, 156] on div "Dupliquer" at bounding box center [594, 154] width 80 height 9
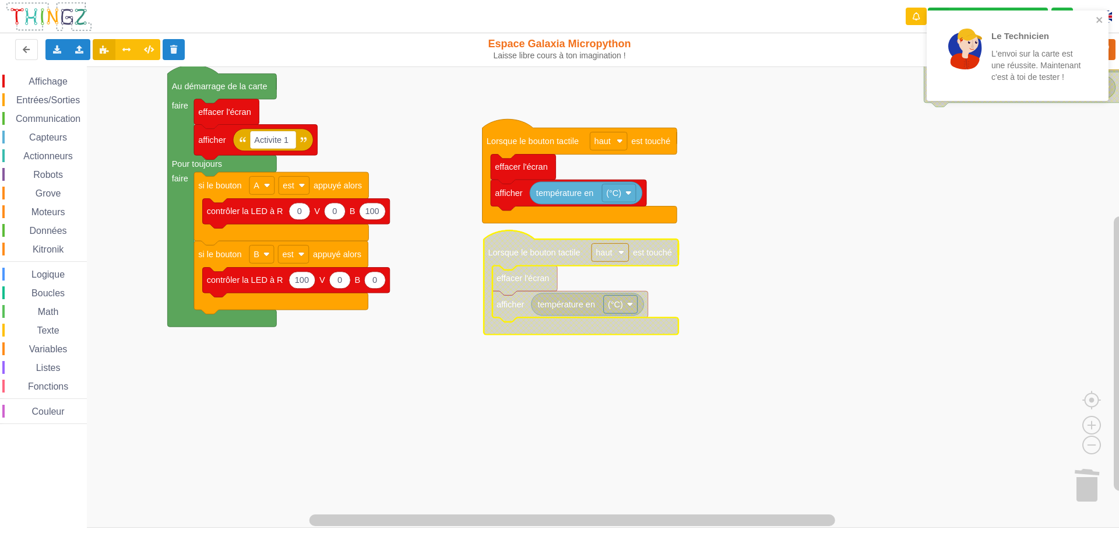
click at [605, 254] on text "haut" at bounding box center [604, 252] width 16 height 9
click at [603, 298] on div "bas" at bounding box center [614, 297] width 28 height 9
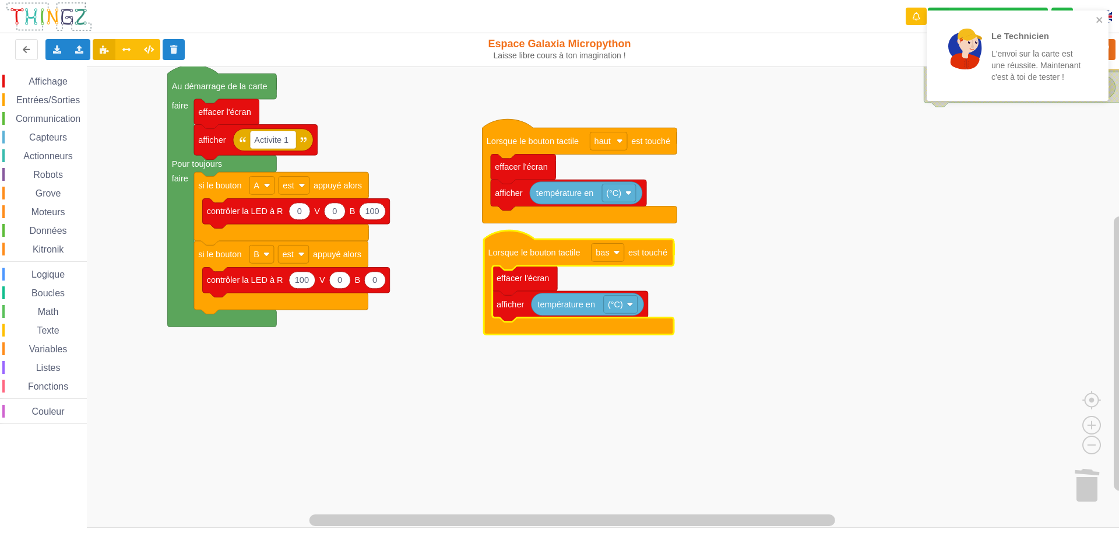
click at [739, 290] on rect "Espace de travail de Blocky" at bounding box center [564, 296] width 1128 height 461
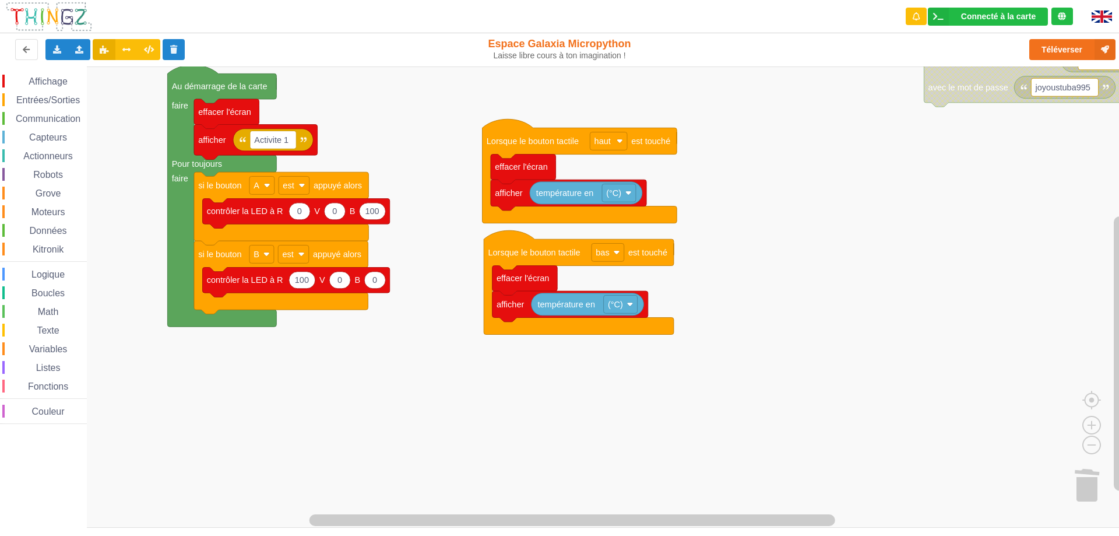
click at [47, 159] on span "Actionneurs" at bounding box center [48, 156] width 53 height 10
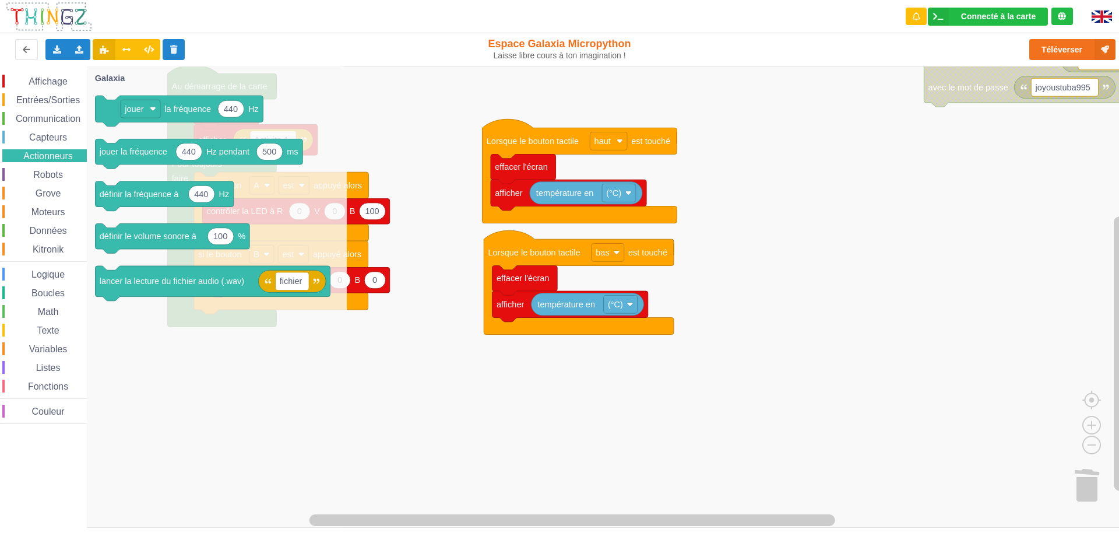
click at [66, 137] on span "Capteurs" at bounding box center [47, 137] width 41 height 10
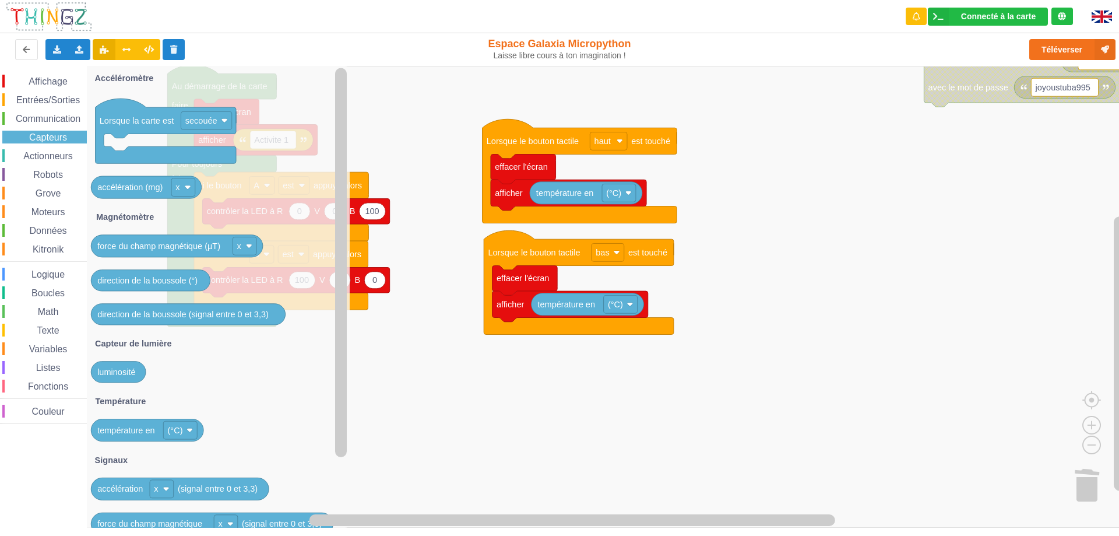
click at [57, 116] on span "Communication" at bounding box center [48, 119] width 68 height 10
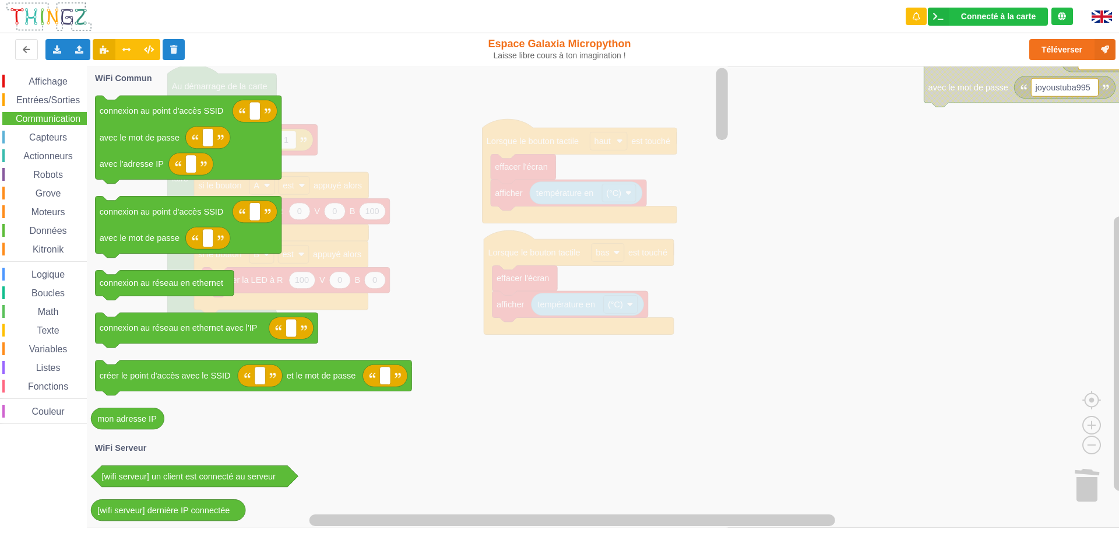
click at [48, 160] on span "Actionneurs" at bounding box center [48, 156] width 53 height 10
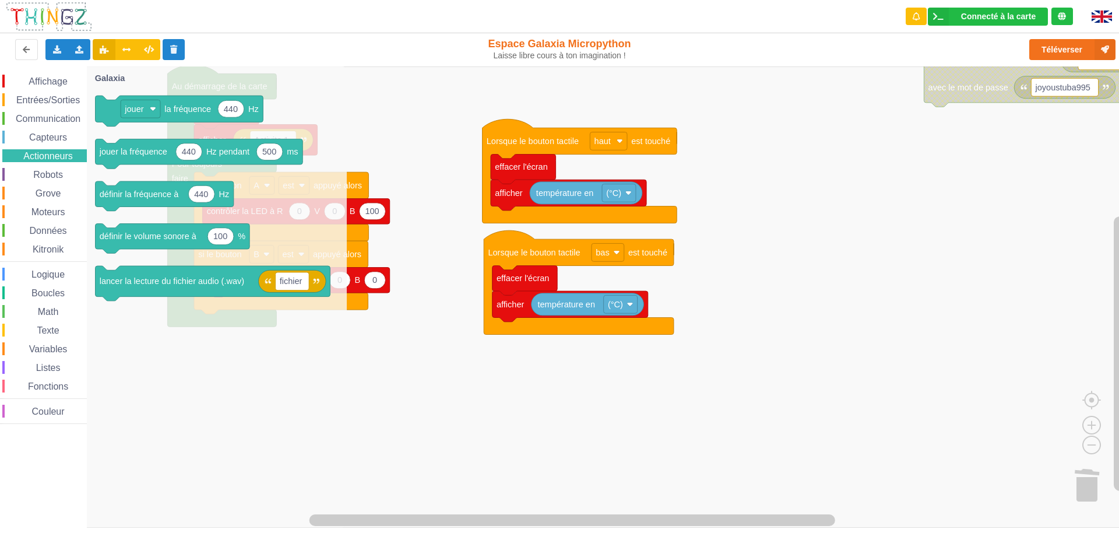
click at [47, 136] on span "Capteurs" at bounding box center [47, 137] width 41 height 10
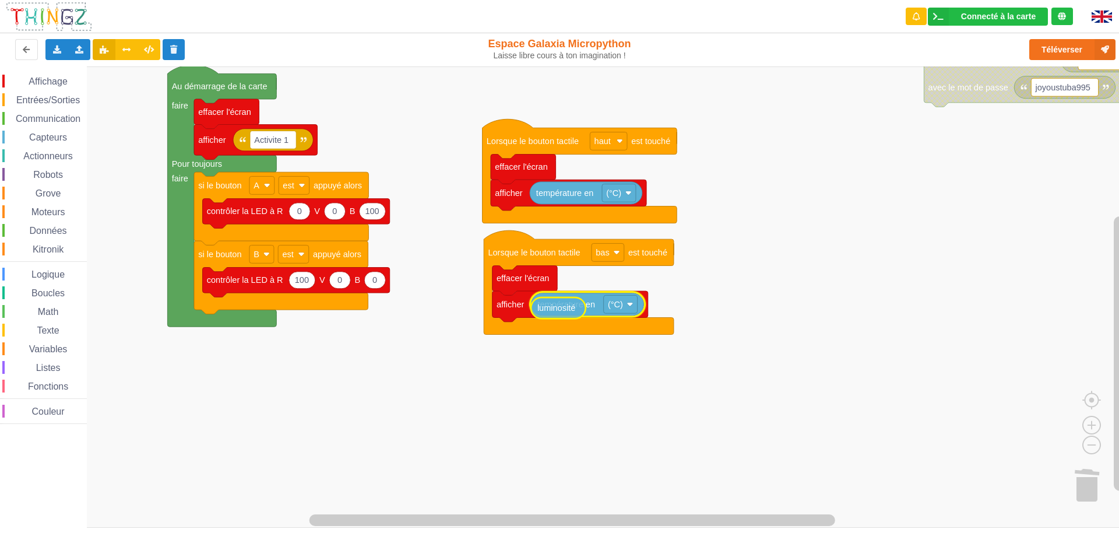
click at [558, 313] on div "Affichage Entrées/Sorties Communication Capteurs Actionneurs Robots Grove Moteu…" at bounding box center [564, 296] width 1128 height 461
click at [630, 405] on rect "Espace de travail de Blocky" at bounding box center [564, 296] width 1128 height 461
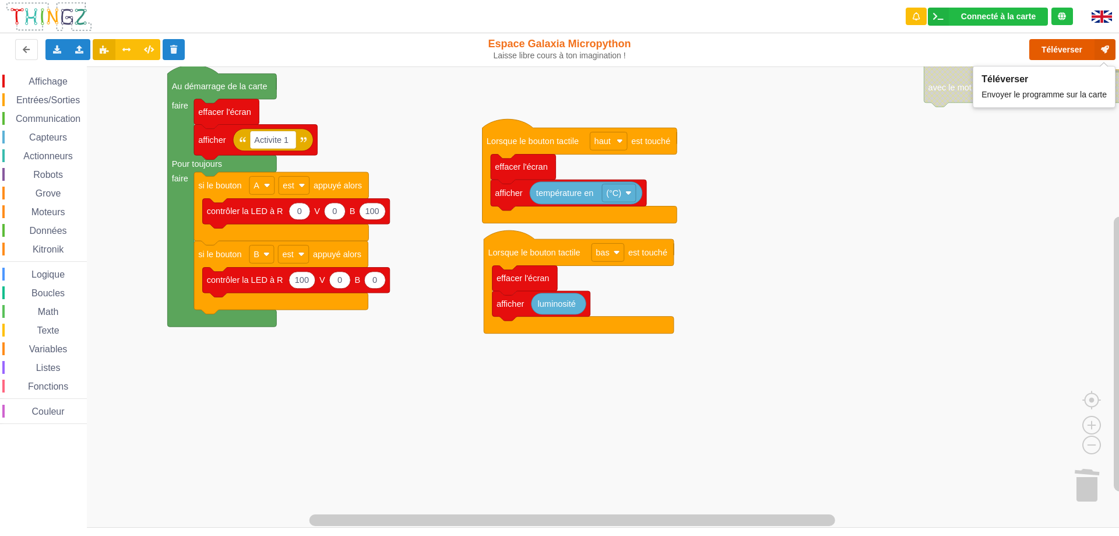
click at [1066, 47] on button "Téléverser" at bounding box center [1073, 49] width 86 height 21
click at [927, 199] on rect "Espace de travail de Blocky" at bounding box center [564, 296] width 1128 height 461
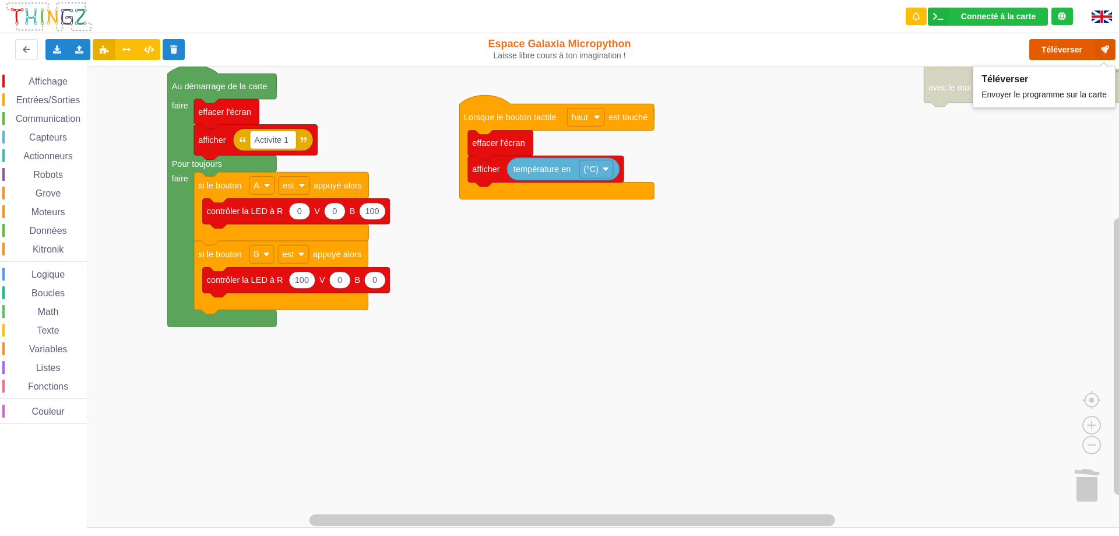
click at [1065, 49] on button "Téléverser" at bounding box center [1073, 49] width 86 height 21
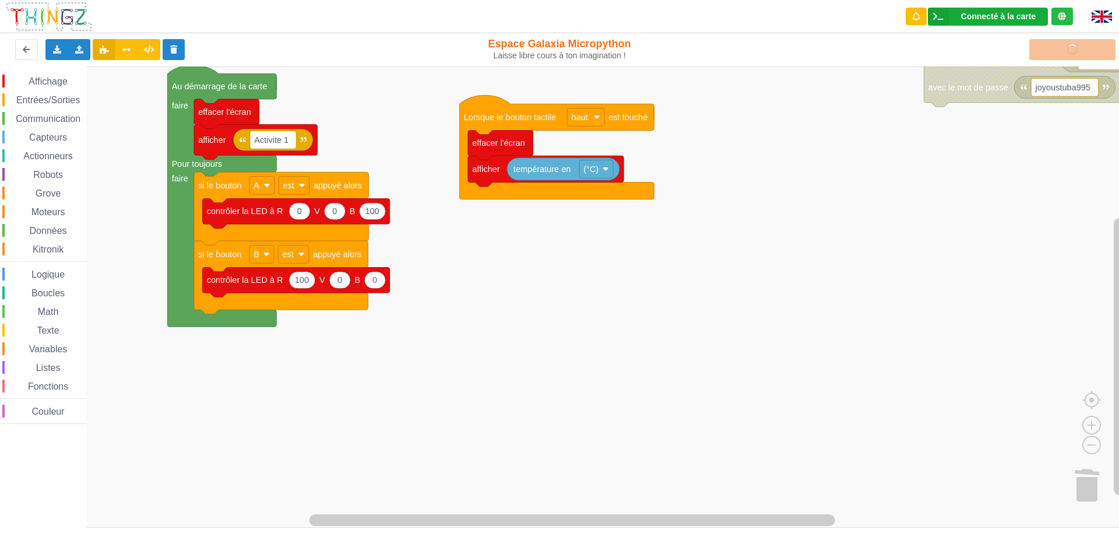
click at [996, 16] on div "Connecté à la carte" at bounding box center [998, 16] width 75 height 8
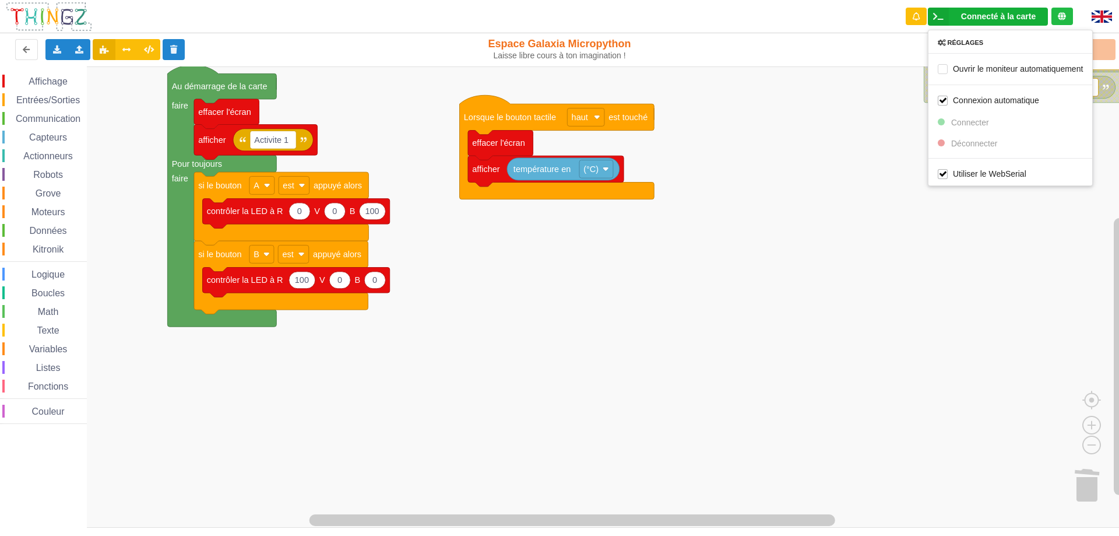
click at [996, 16] on div "Connecté à la carte" at bounding box center [998, 16] width 75 height 8
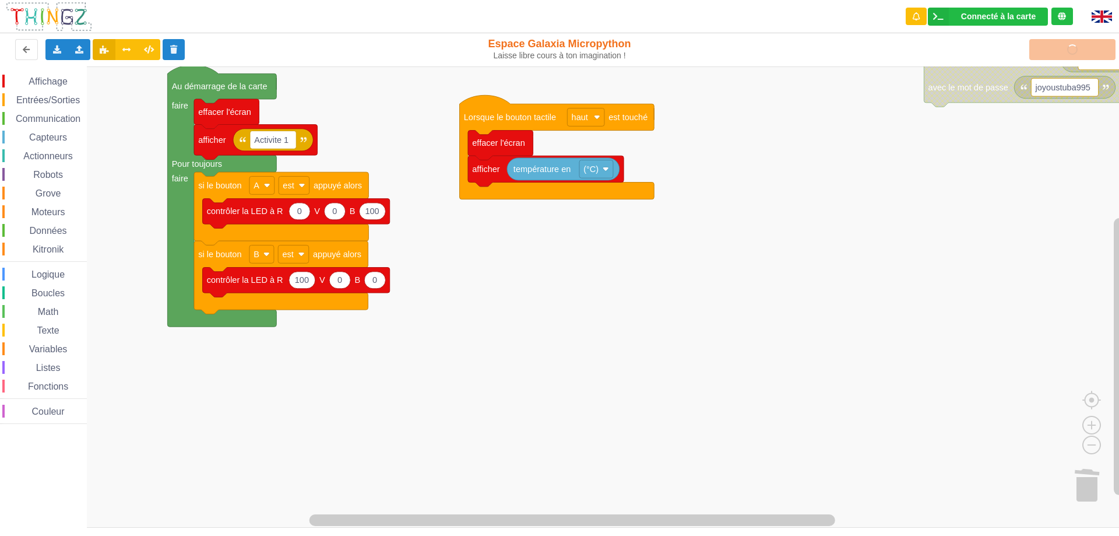
click at [872, 251] on rect "Espace de travail de Blocky" at bounding box center [564, 296] width 1128 height 461
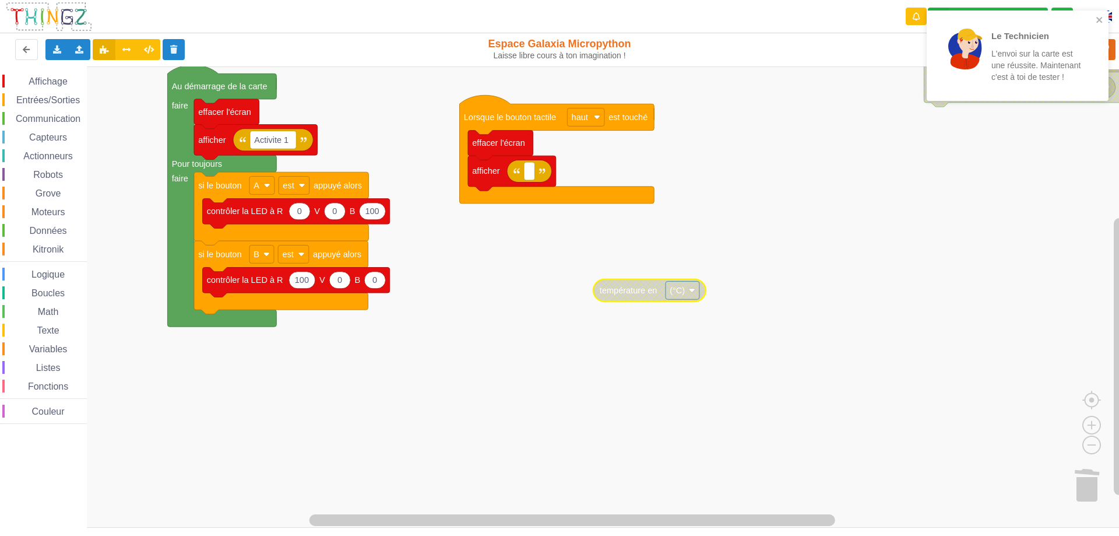
click at [55, 86] on div "Affichage" at bounding box center [44, 81] width 85 height 13
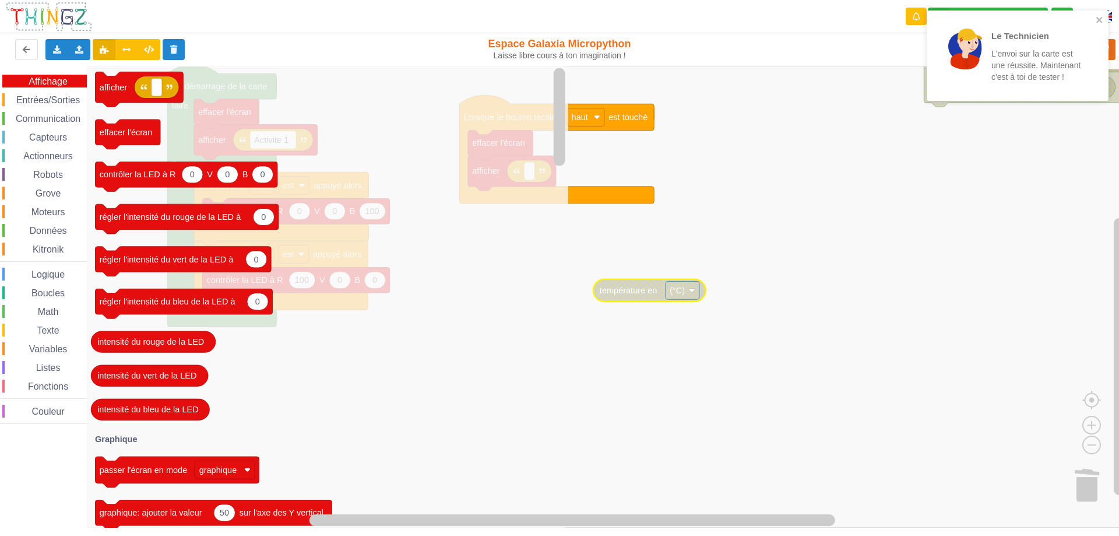
click at [55, 98] on span "Entrées/Sorties" at bounding box center [48, 100] width 67 height 10
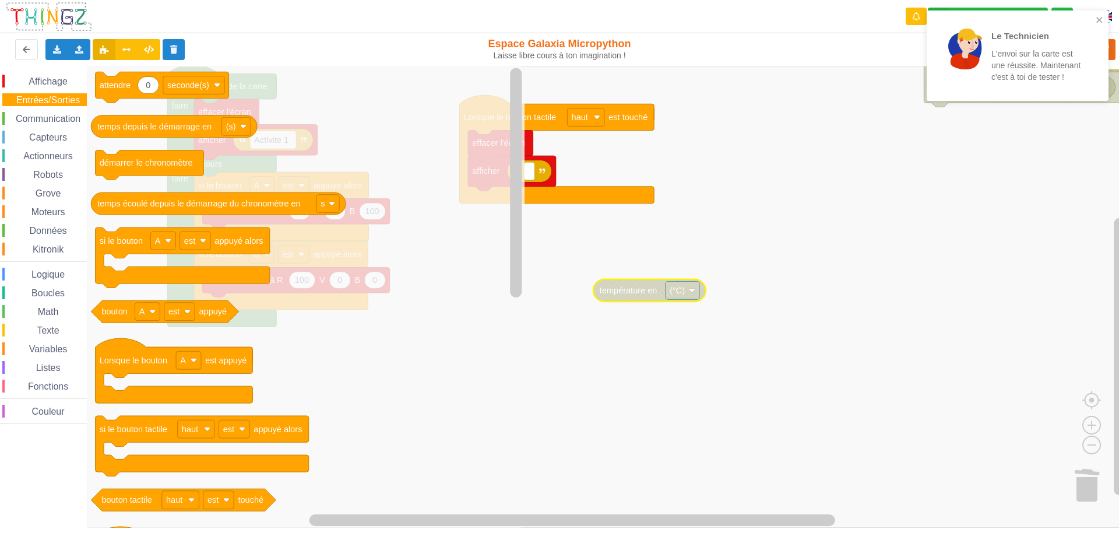
click at [51, 138] on span "Capteurs" at bounding box center [47, 137] width 41 height 10
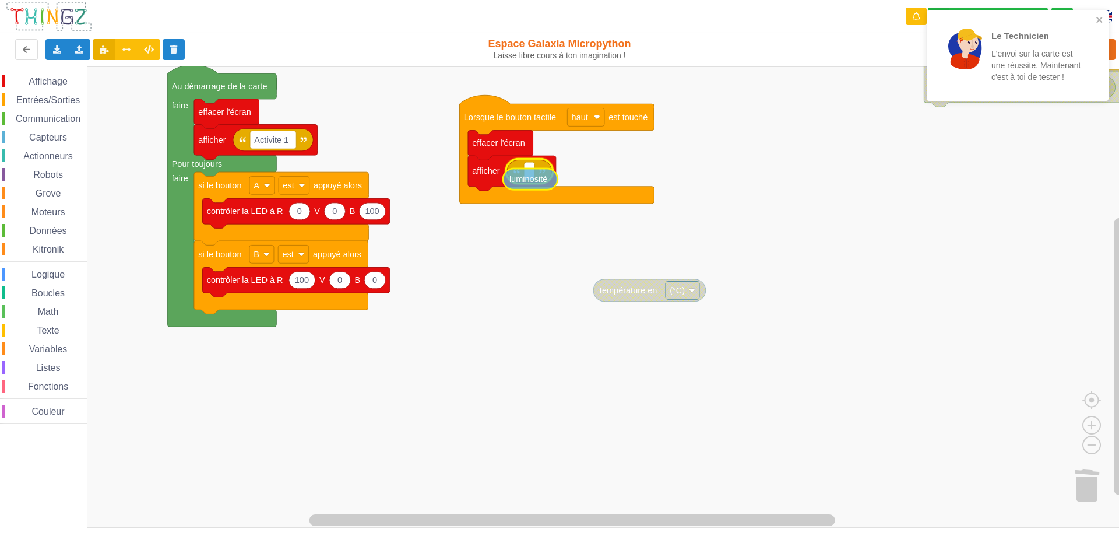
click at [531, 180] on div "Affichage Entrées/Sorties Communication Capteurs Actionneurs Robots Grove Moteu…" at bounding box center [564, 296] width 1128 height 461
click at [863, 156] on rect "Espace de travail de Blocky" at bounding box center [564, 296] width 1128 height 461
click at [1100, 17] on icon "close" at bounding box center [1100, 19] width 8 height 9
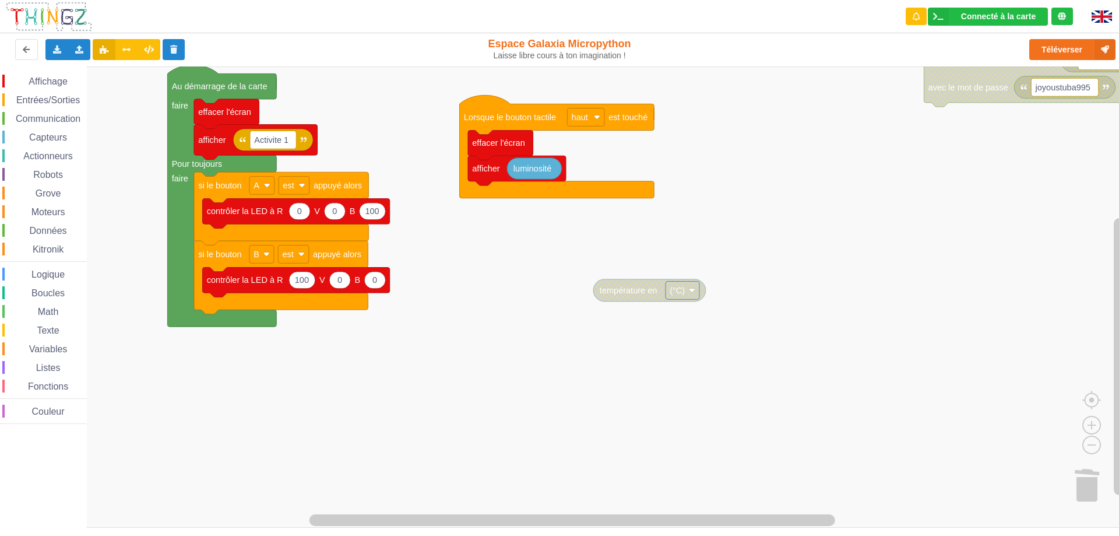
click at [1062, 47] on div "Le Technicien L'envoi sur la carte est une réussite. Maintenant c'est à toi de …" at bounding box center [560, 260] width 1136 height 536
click at [1060, 53] on button "Téléverser" at bounding box center [1073, 49] width 86 height 21
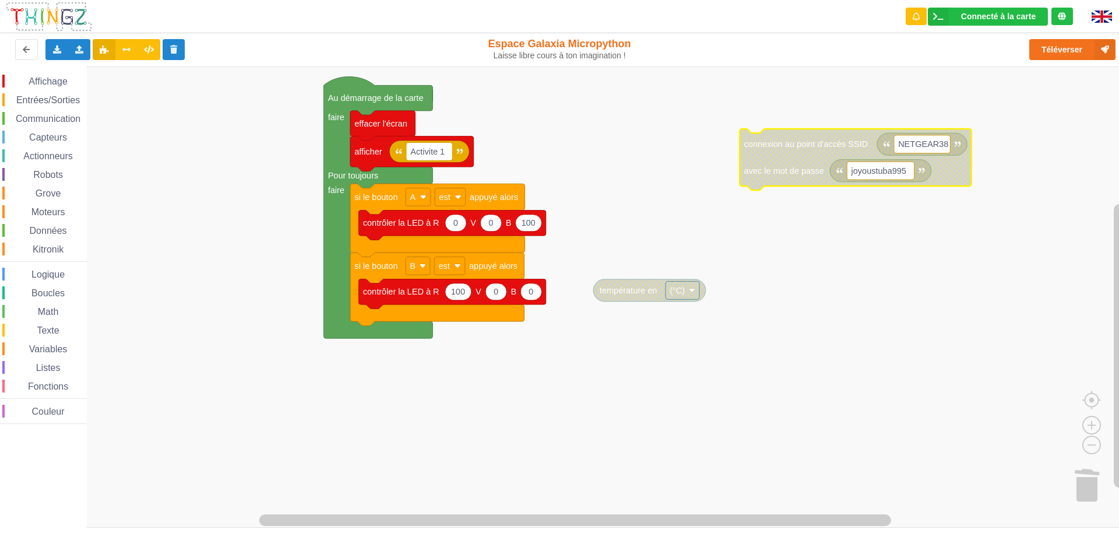
click at [51, 97] on span "Entrées/Sorties" at bounding box center [48, 100] width 67 height 10
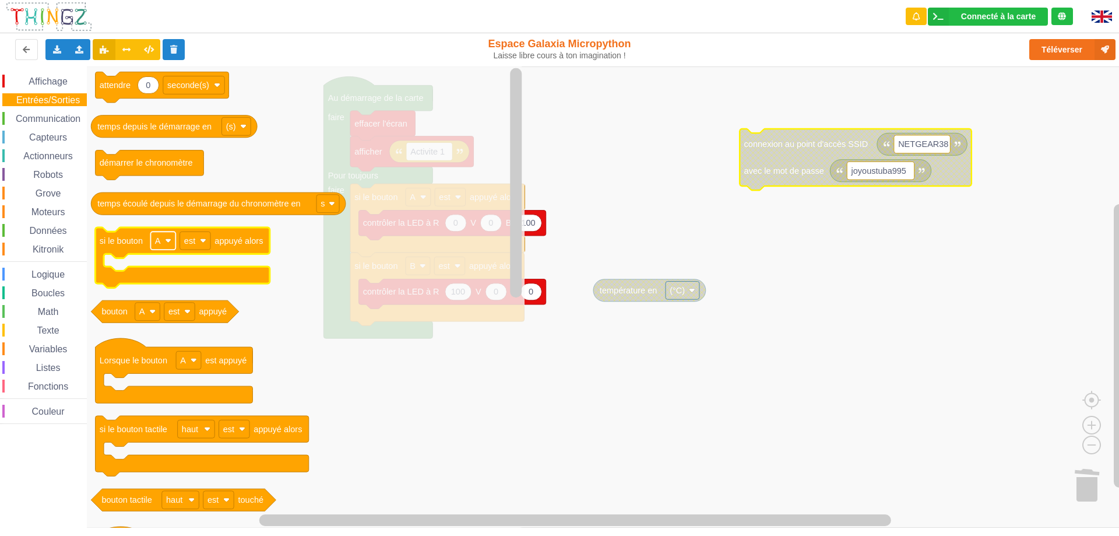
click at [167, 242] on image "Espace de travail de Blocky" at bounding box center [168, 240] width 6 height 6
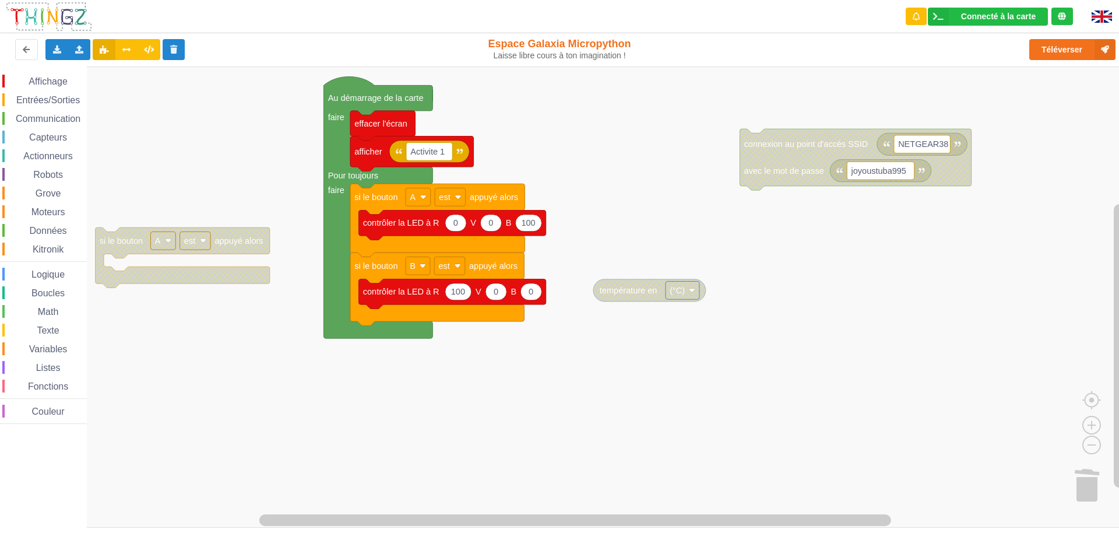
click at [167, 242] on image "Espace de travail de Blocky" at bounding box center [168, 240] width 6 height 6
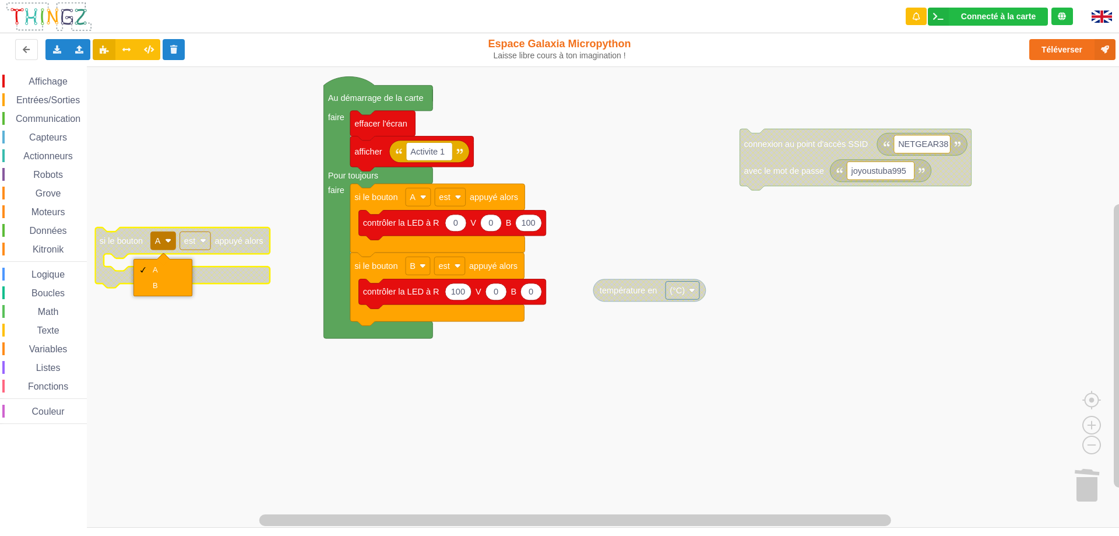
click at [167, 242] on image "Espace de travail de Blocky" at bounding box center [168, 240] width 6 height 6
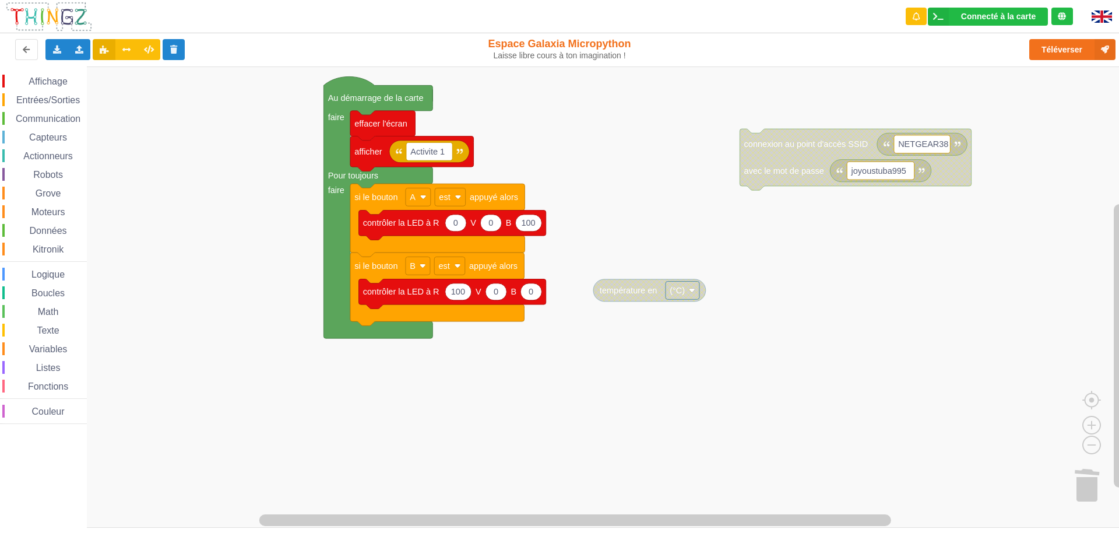
click at [44, 103] on span "Entrées/Sorties" at bounding box center [48, 100] width 67 height 10
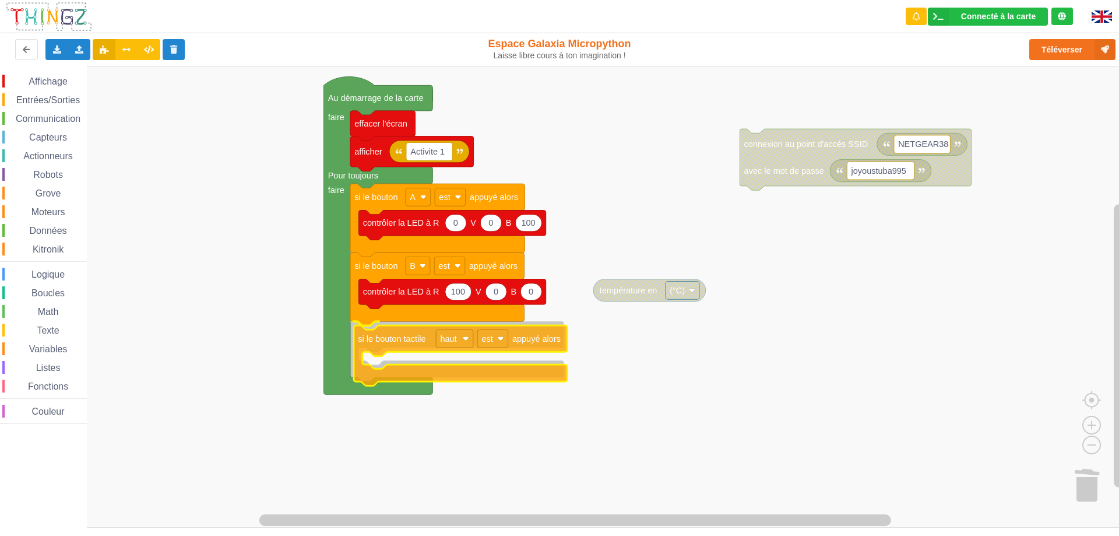
click at [381, 344] on div "Affichage Entrées/Sorties Communication Capteurs Actionneurs Robots Grove Moteu…" at bounding box center [564, 296] width 1128 height 461
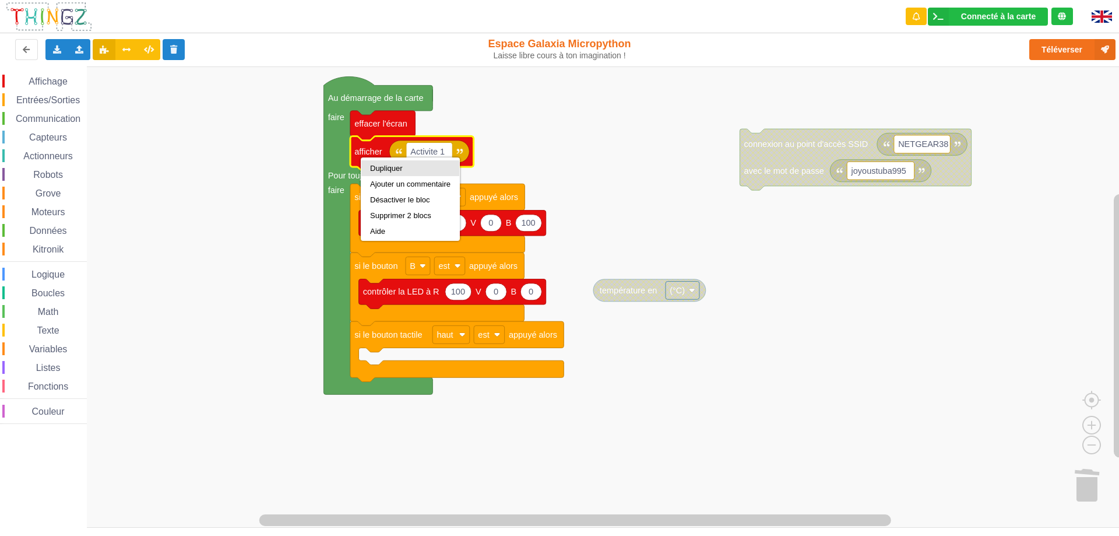
click at [395, 166] on div "Dupliquer" at bounding box center [410, 168] width 80 height 9
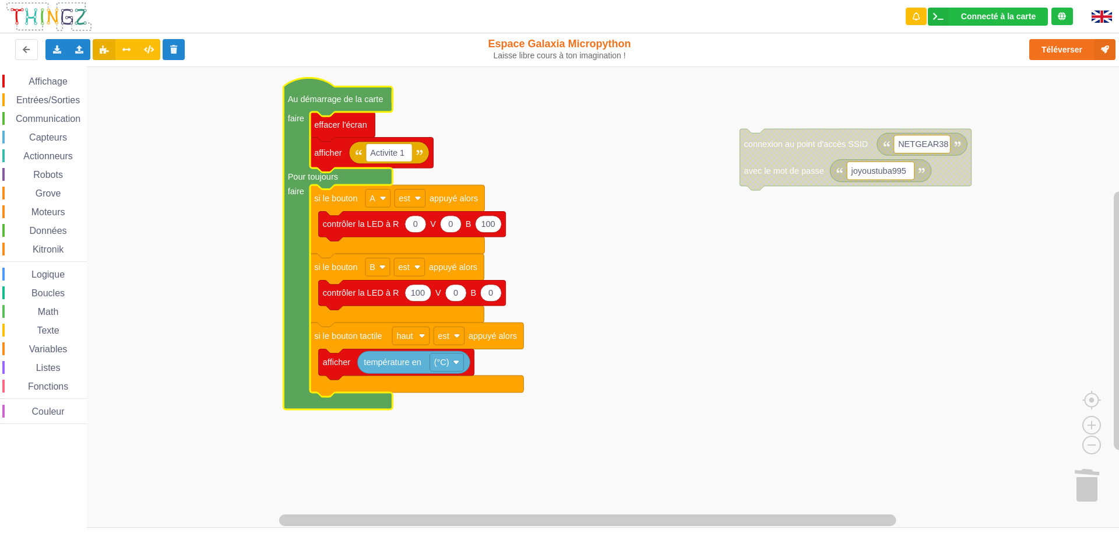
click at [680, 377] on rect "Espace de travail de Blocky" at bounding box center [564, 296] width 1128 height 461
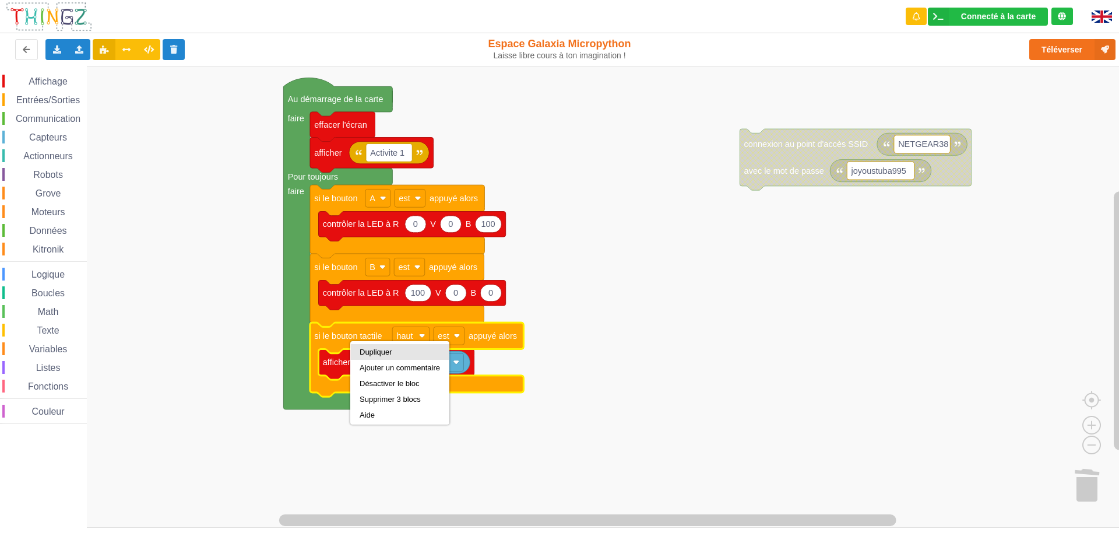
click at [375, 351] on div "Dupliquer" at bounding box center [400, 351] width 80 height 9
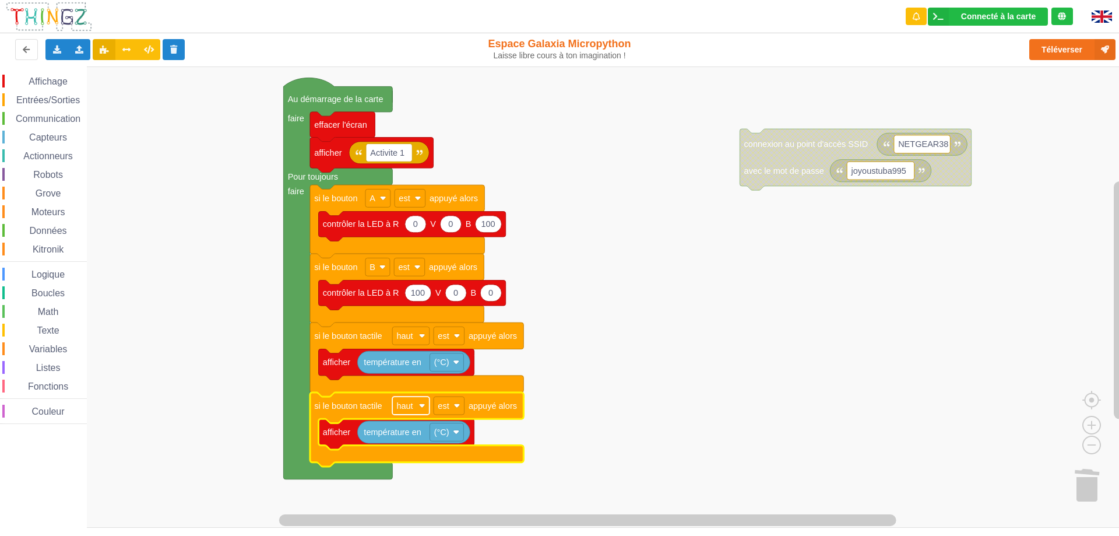
click at [419, 406] on rect "Espace de travail de Blocky" at bounding box center [410, 405] width 37 height 18
click at [408, 447] on div "bas" at bounding box center [415, 449] width 28 height 9
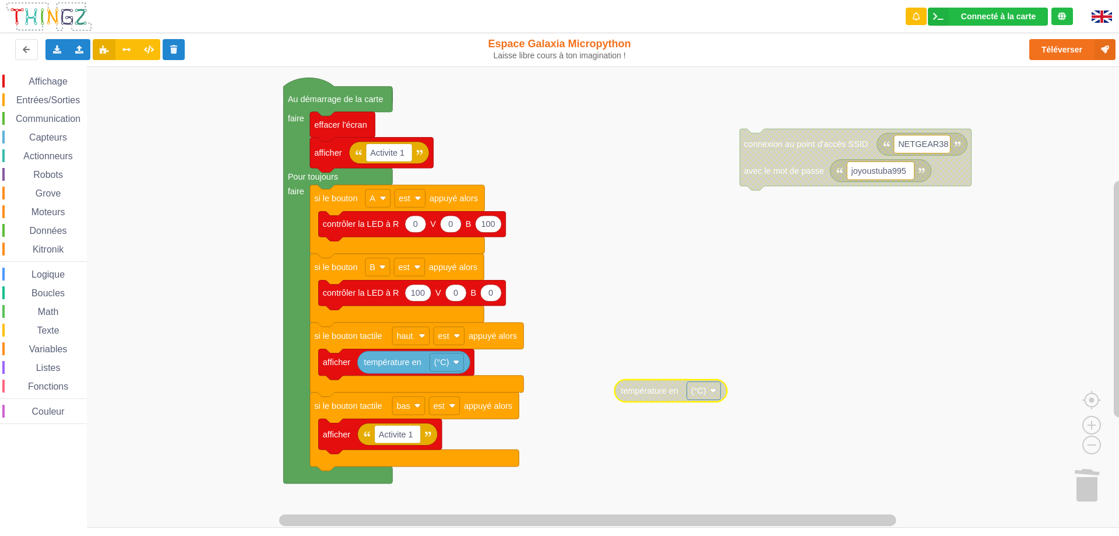
click at [48, 80] on span "Affichage" at bounding box center [48, 81] width 42 height 10
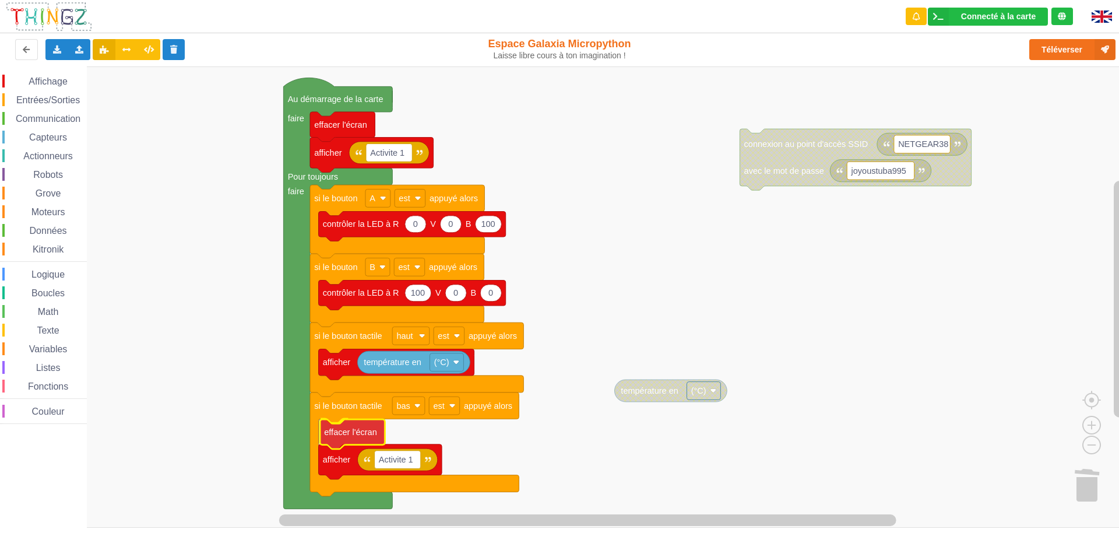
click at [351, 432] on div "Affichage Entrées/Sorties Communication Capteurs Actionneurs Robots Grove Moteu…" at bounding box center [564, 296] width 1128 height 461
click at [643, 280] on rect "Espace de travail de Blocky" at bounding box center [564, 296] width 1128 height 461
click at [1071, 49] on button "Téléverser" at bounding box center [1073, 49] width 86 height 21
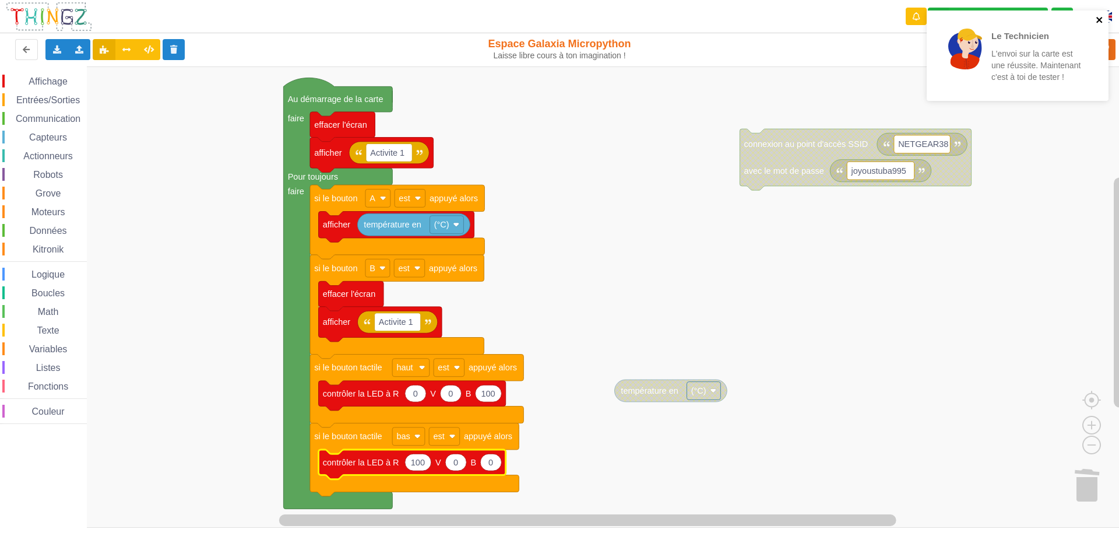
click at [1100, 20] on icon "close" at bounding box center [1100, 20] width 6 height 6
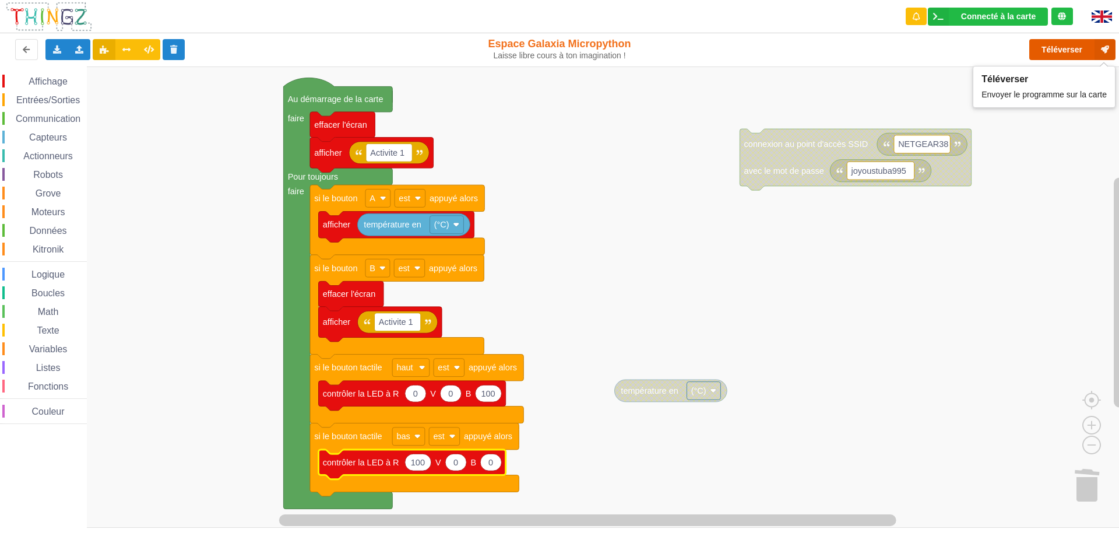
click at [1058, 50] on button "Téléverser" at bounding box center [1073, 49] width 86 height 21
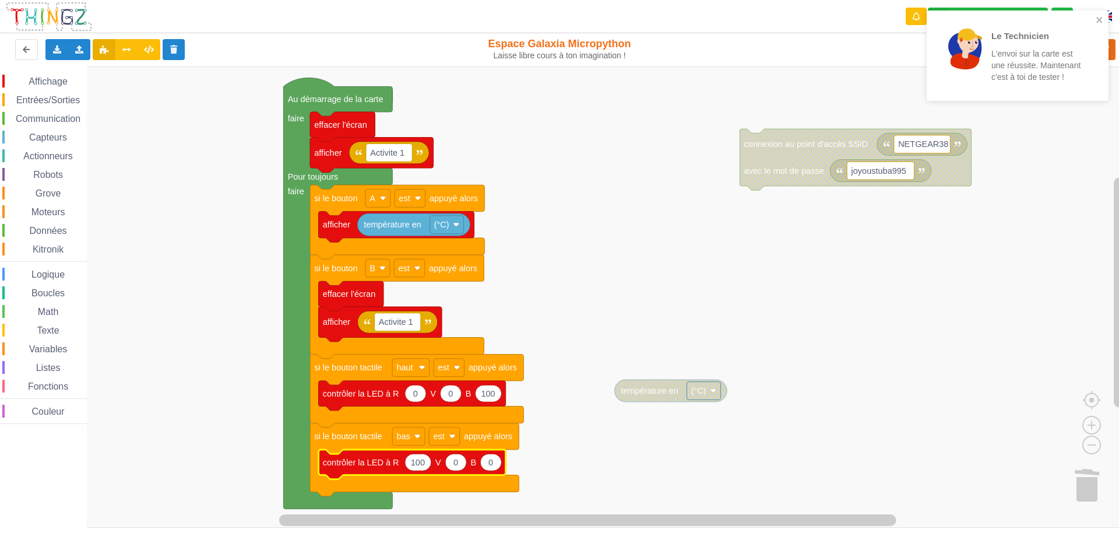
click at [45, 80] on span "Affichage" at bounding box center [48, 81] width 42 height 10
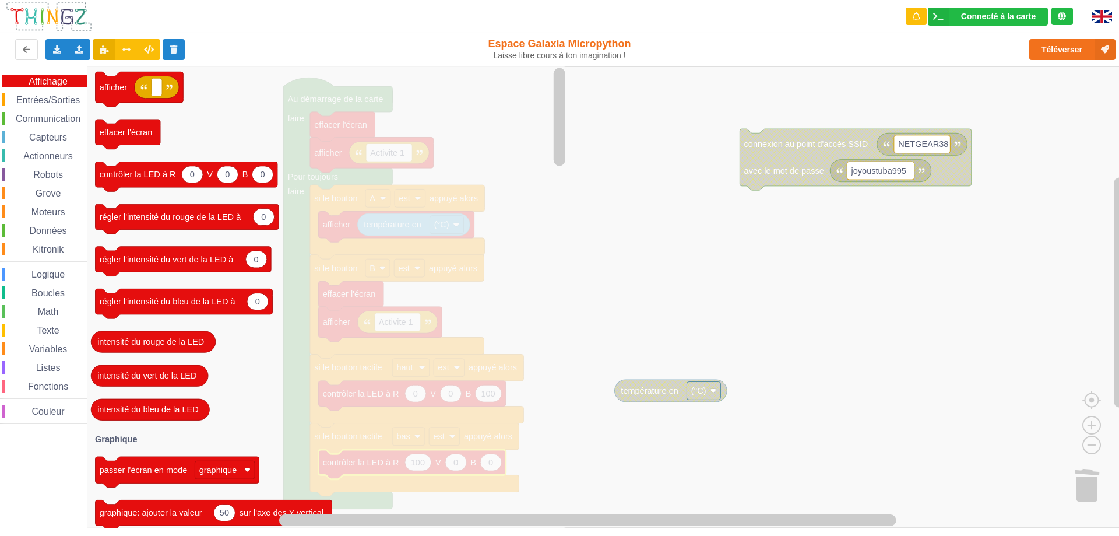
click at [54, 101] on span "Entrées/Sorties" at bounding box center [48, 100] width 67 height 10
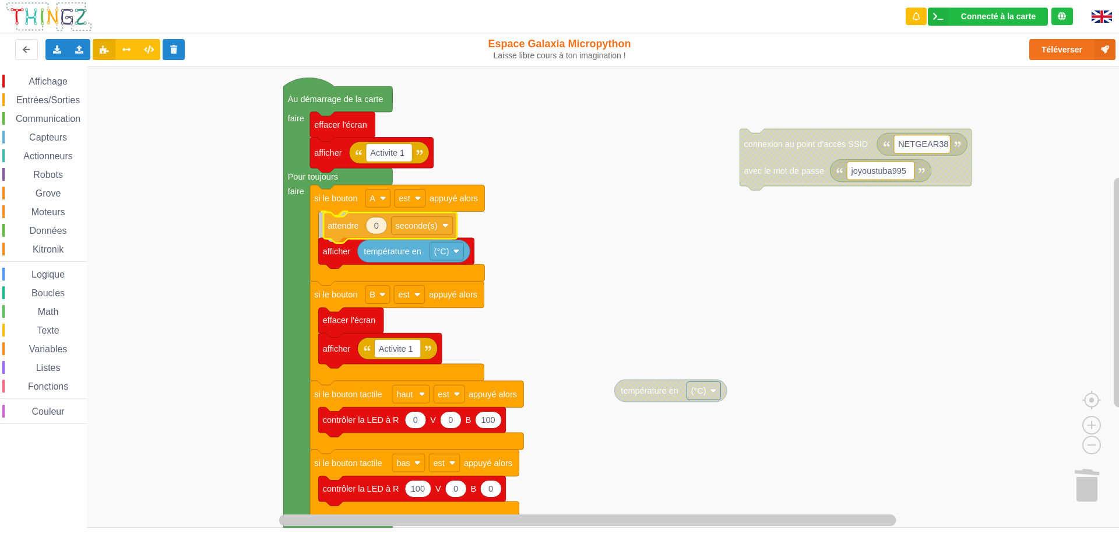
click at [340, 223] on div "Affichage Entrées/Sorties Communication Capteurs Actionneurs Robots Grove Moteu…" at bounding box center [564, 296] width 1128 height 461
click at [371, 224] on text "0" at bounding box center [371, 224] width 5 height 9
type input "500"
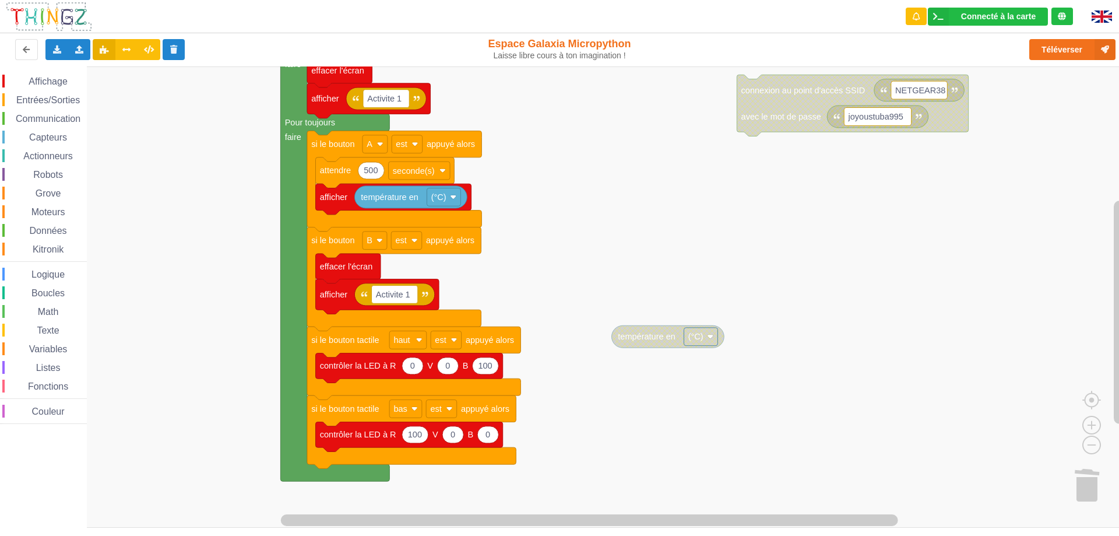
click at [687, 241] on div "Affichage Entrées/Sorties Communication Capteurs Actionneurs Robots Grove Moteu…" at bounding box center [564, 296] width 1128 height 461
click at [1065, 53] on button "Téléverser" at bounding box center [1073, 49] width 86 height 21
click at [1083, 48] on button "Téléverser" at bounding box center [1073, 49] width 86 height 21
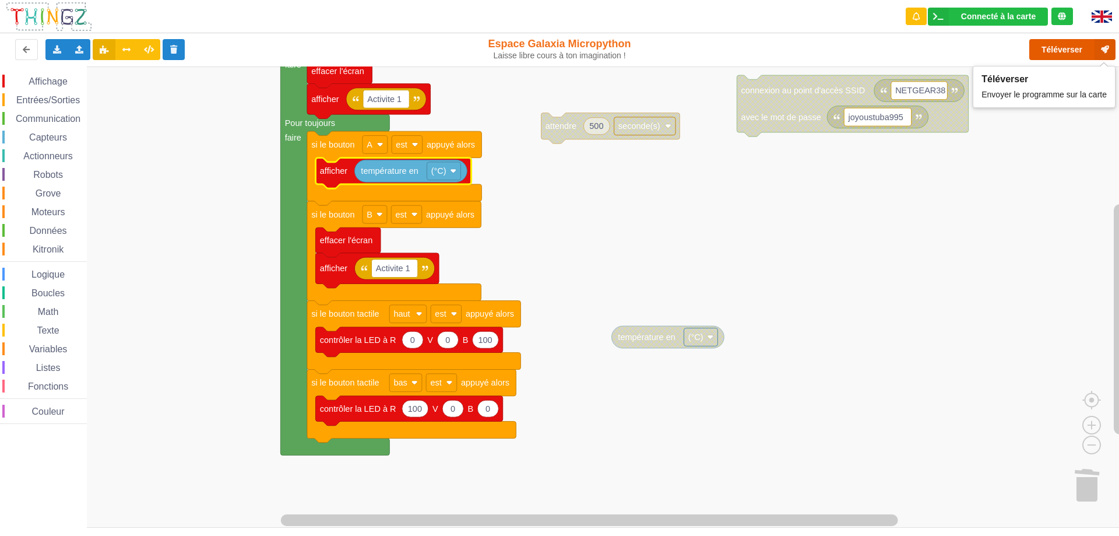
click at [1059, 50] on button "Téléverser" at bounding box center [1073, 49] width 86 height 21
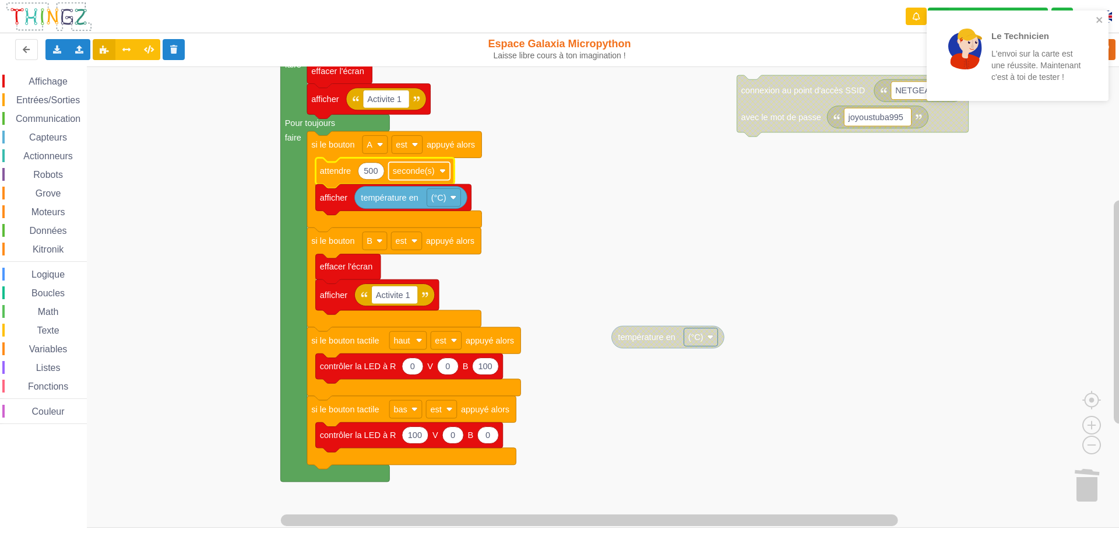
click at [420, 173] on text "seconde(s)" at bounding box center [414, 170] width 42 height 9
click at [440, 218] on div "milliseconde(s)" at bounding box center [423, 215] width 51 height 9
click at [600, 173] on rect "Espace de travail de Blocky" at bounding box center [564, 296] width 1128 height 461
click at [1099, 20] on icon "close" at bounding box center [1100, 20] width 6 height 6
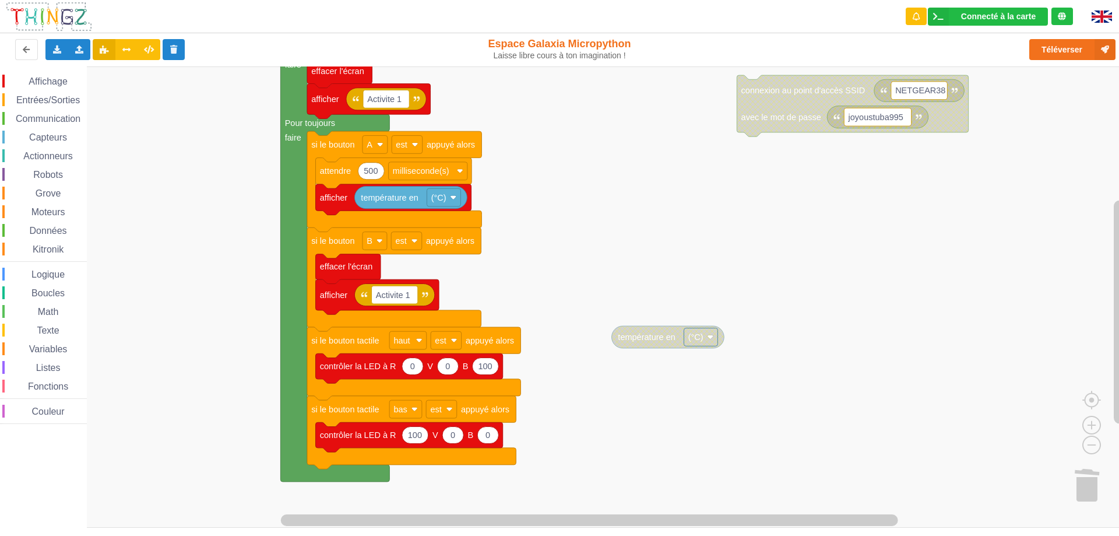
click at [1042, 48] on div "Le Technicien L'envoi sur la carte est une réussite. Maintenant c'est à toi de …" at bounding box center [560, 260] width 1136 height 536
click at [1056, 47] on button "Téléverser" at bounding box center [1073, 49] width 86 height 21
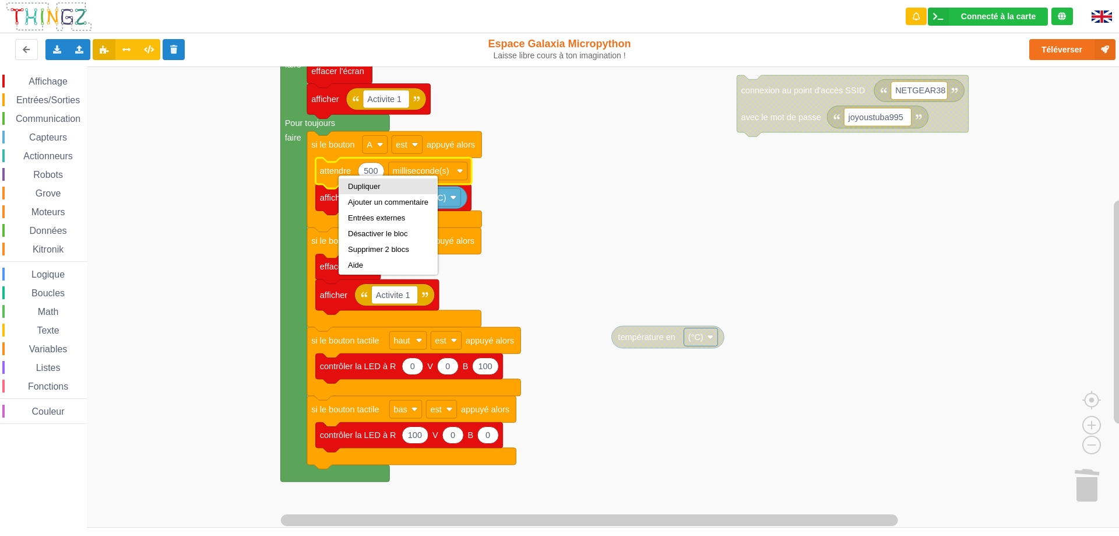
click at [363, 182] on div "Dupliquer" at bounding box center [388, 186] width 80 height 9
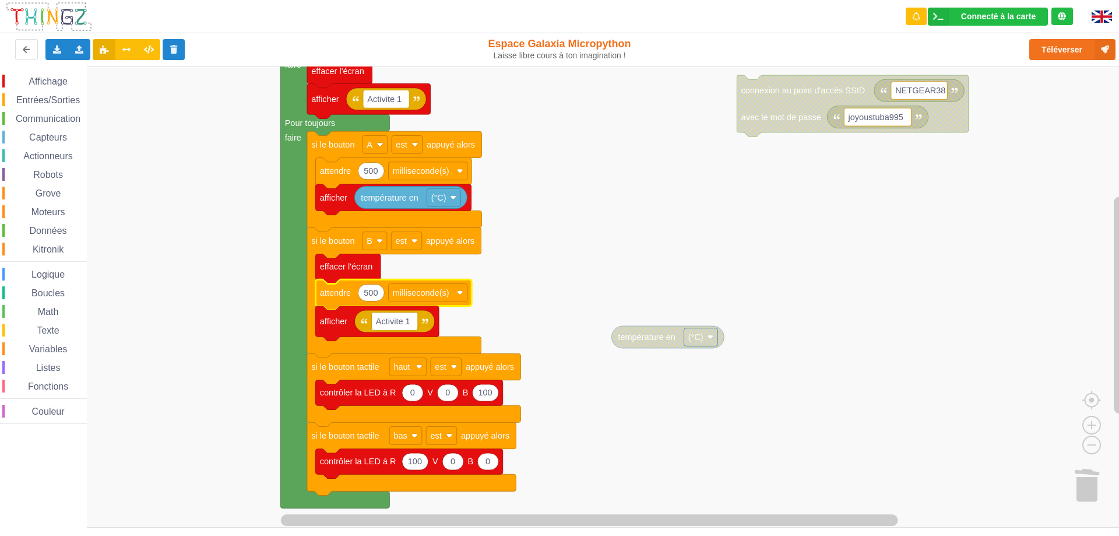
click at [638, 244] on rect "Espace de travail de Blocky" at bounding box center [564, 296] width 1128 height 461
click at [1058, 47] on button "Téléverser" at bounding box center [1073, 49] width 86 height 21
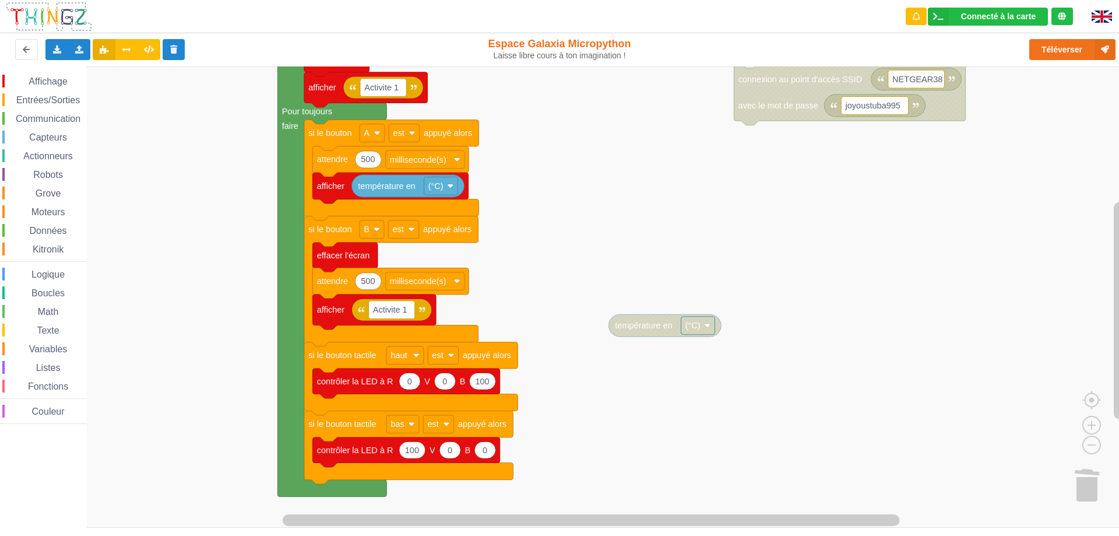
click at [622, 210] on div "Affichage Entrées/Sorties Communication Capteurs Actionneurs Robots Grove Moteu…" at bounding box center [564, 296] width 1128 height 461
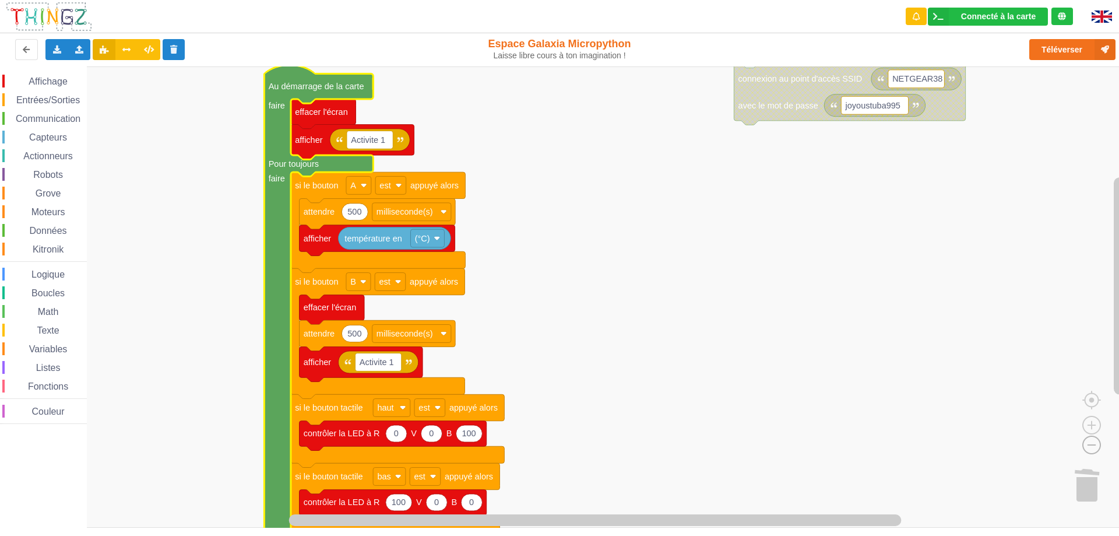
click at [1093, 441] on image "Espace de travail de Blocky" at bounding box center [1073, 418] width 56 height 72
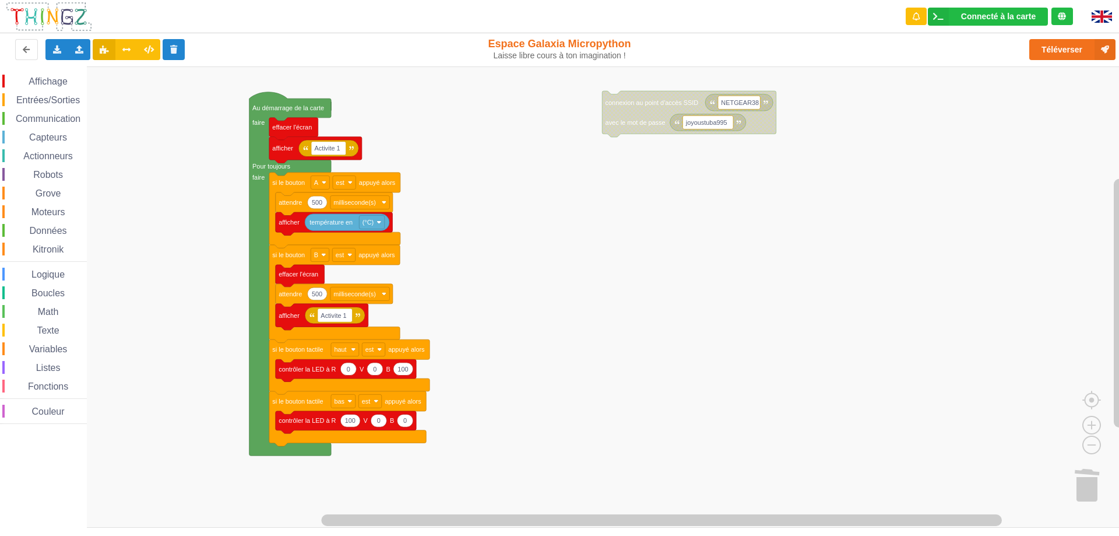
click at [507, 306] on div "Affichage Entrées/Sorties Communication Capteurs Actionneurs Robots Grove Moteu…" at bounding box center [564, 296] width 1128 height 461
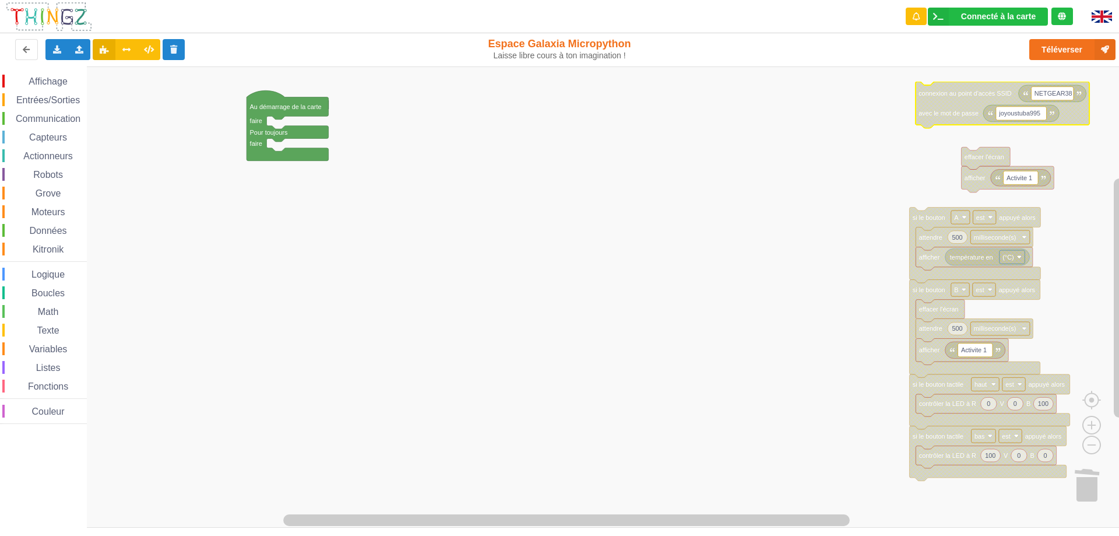
click at [734, 170] on rect "Espace de travail de Blocky" at bounding box center [564, 296] width 1128 height 461
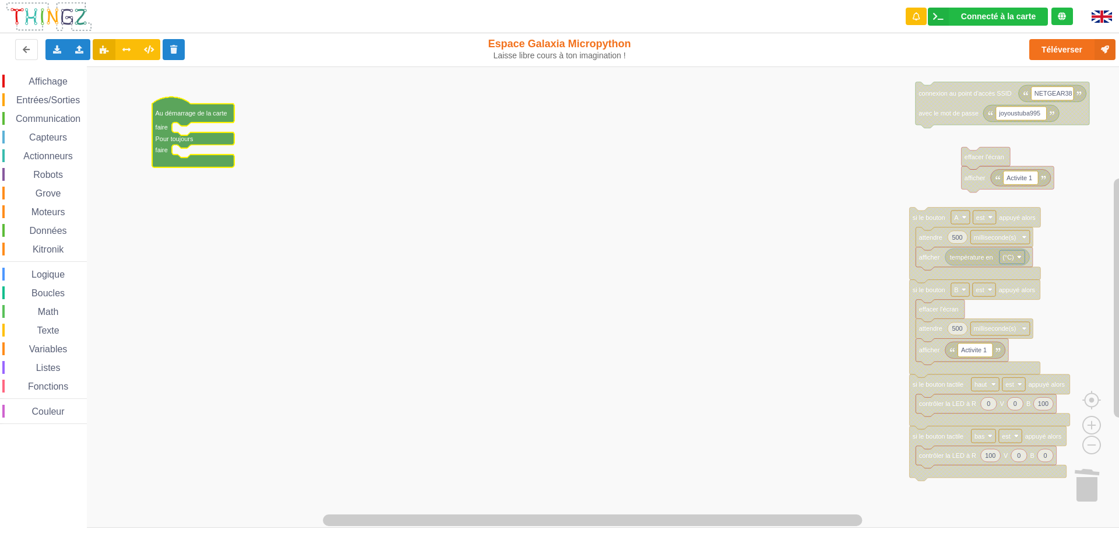
click at [572, 274] on rect "Espace de travail de Blocky" at bounding box center [564, 296] width 1128 height 461
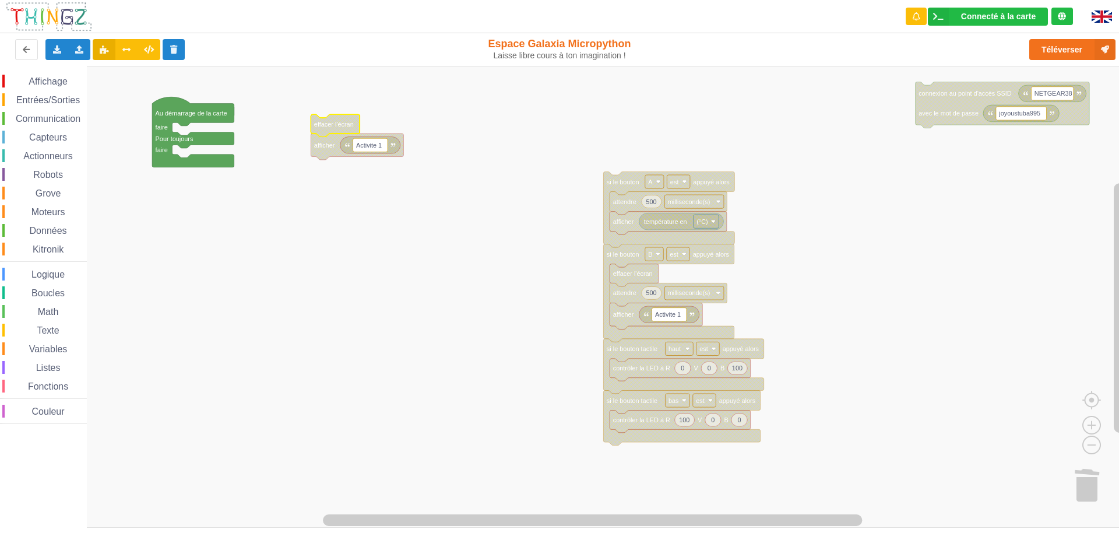
click at [388, 350] on rect "Espace de travail de Blocky" at bounding box center [564, 296] width 1128 height 461
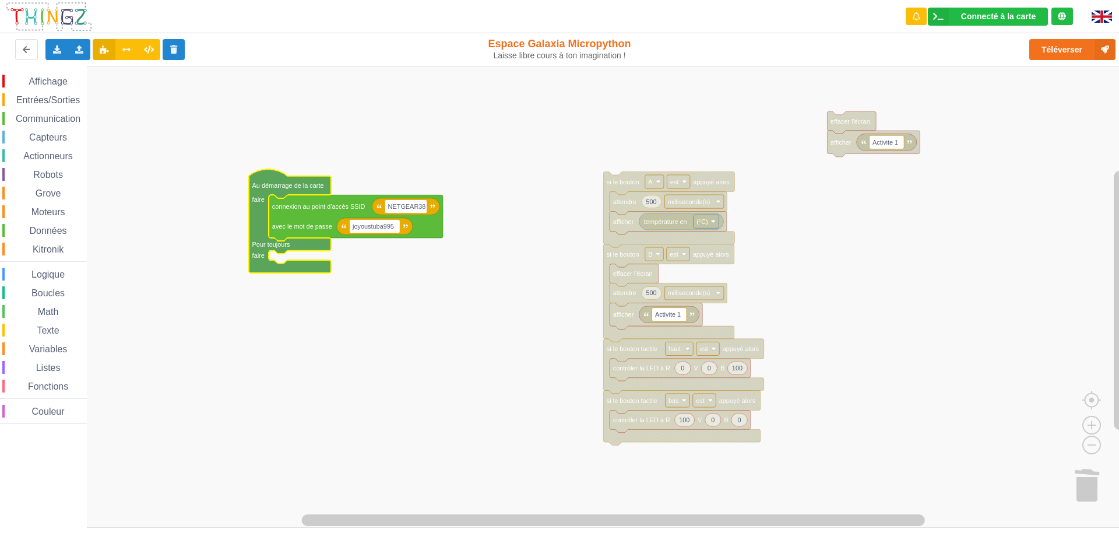
click at [443, 328] on rect "Espace de travail de Blocky" at bounding box center [564, 296] width 1128 height 461
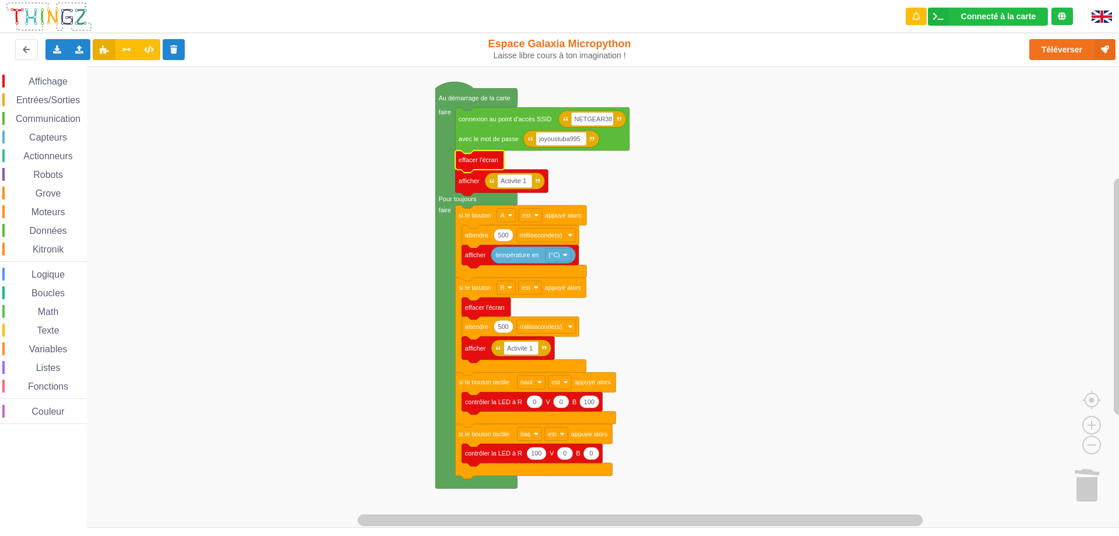
click at [749, 189] on rect "Espace de travail de Blocky" at bounding box center [564, 296] width 1128 height 461
click at [1062, 50] on button "Téléverser" at bounding box center [1073, 49] width 86 height 21
click at [702, 248] on rect "Espace de travail de Blocky" at bounding box center [564, 296] width 1128 height 461
click at [46, 82] on span "Affichage" at bounding box center [48, 81] width 42 height 10
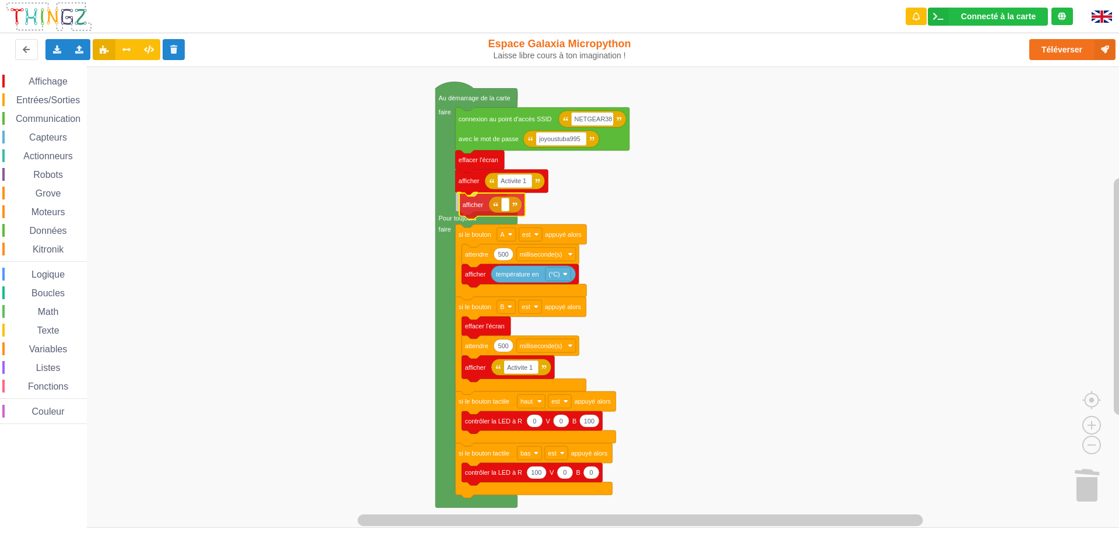
click at [473, 209] on div "Affichage Entrées/Sorties Communication Capteurs Actionneurs Robots Grove Moteu…" at bounding box center [564, 296] width 1128 height 461
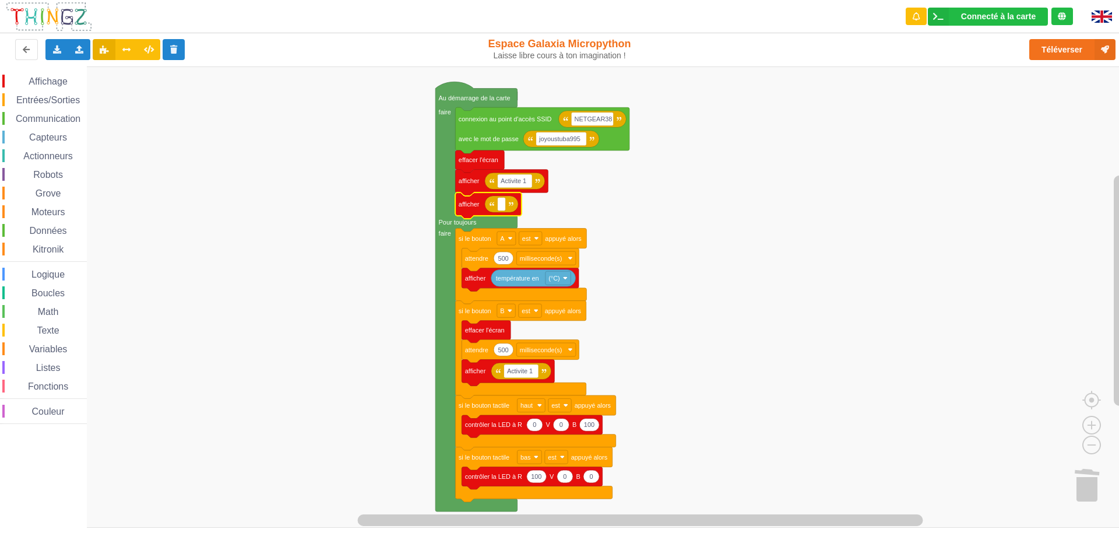
click at [57, 118] on span "Communication" at bounding box center [48, 119] width 68 height 10
click at [511, 210] on div "Affichage Entrées/Sorties Communication Capteurs Actionneurs Robots Grove Moteu…" at bounding box center [564, 296] width 1128 height 461
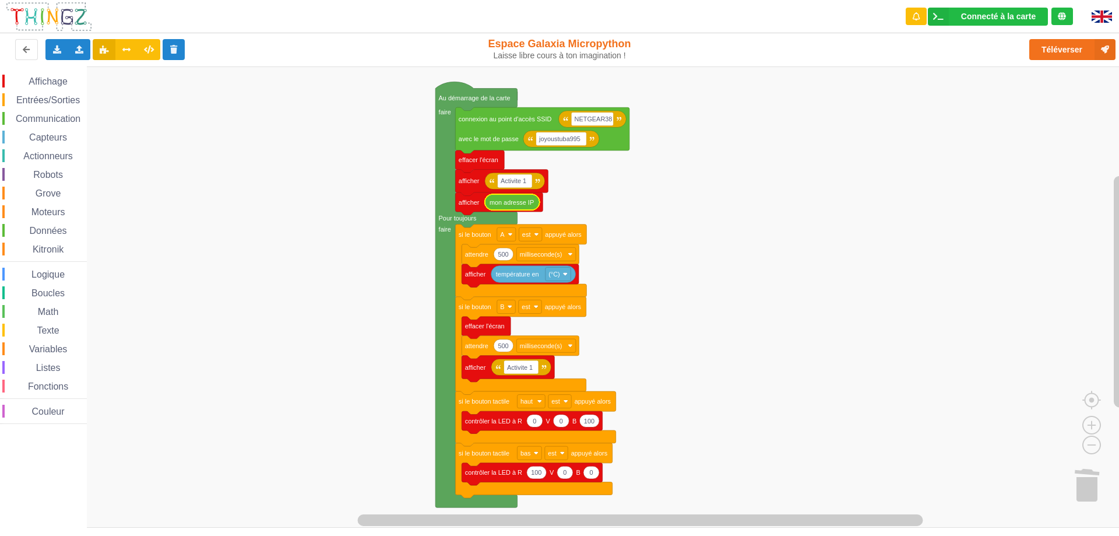
click at [722, 234] on rect "Espace de travail de Blocky" at bounding box center [564, 296] width 1128 height 461
click at [1060, 47] on button "Téléverser" at bounding box center [1073, 49] width 86 height 21
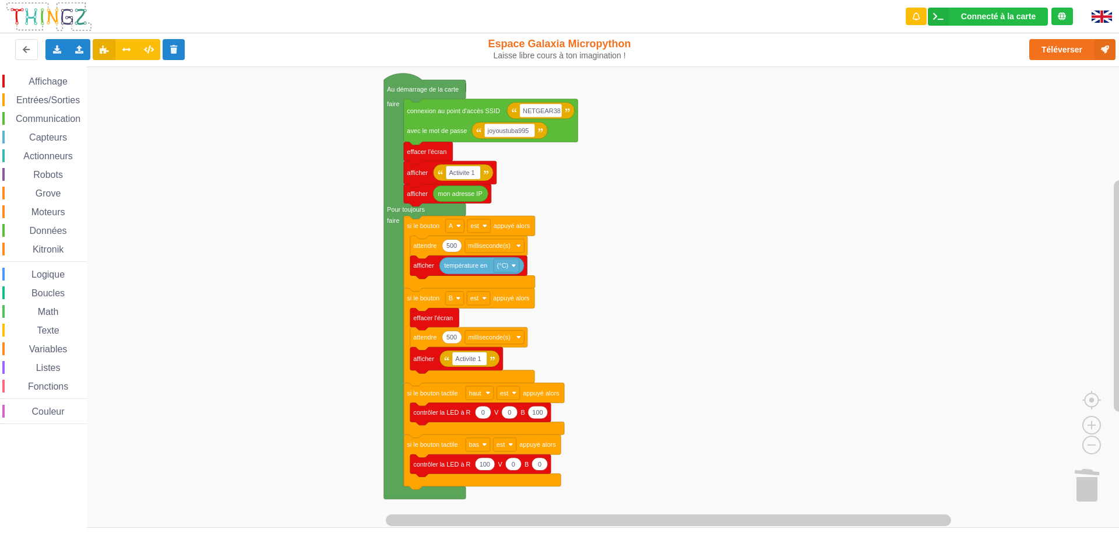
click at [693, 291] on div "Affichage Entrées/Sorties Communication Capteurs Actionneurs Robots Grove Moteu…" at bounding box center [564, 296] width 1128 height 461
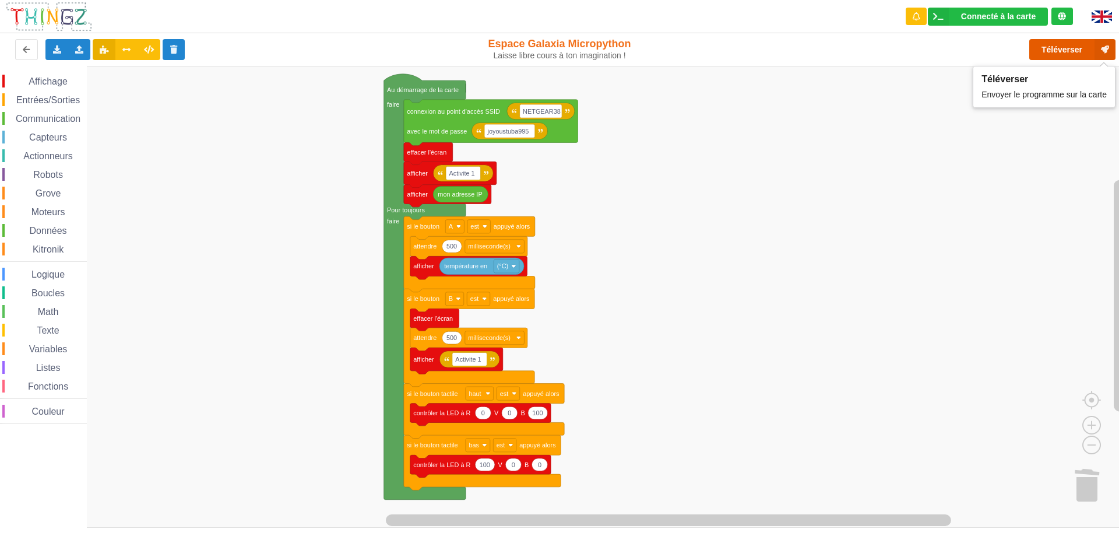
click at [1057, 52] on button "Téléverser" at bounding box center [1073, 49] width 86 height 21
click at [57, 49] on icon at bounding box center [57, 48] width 10 height 7
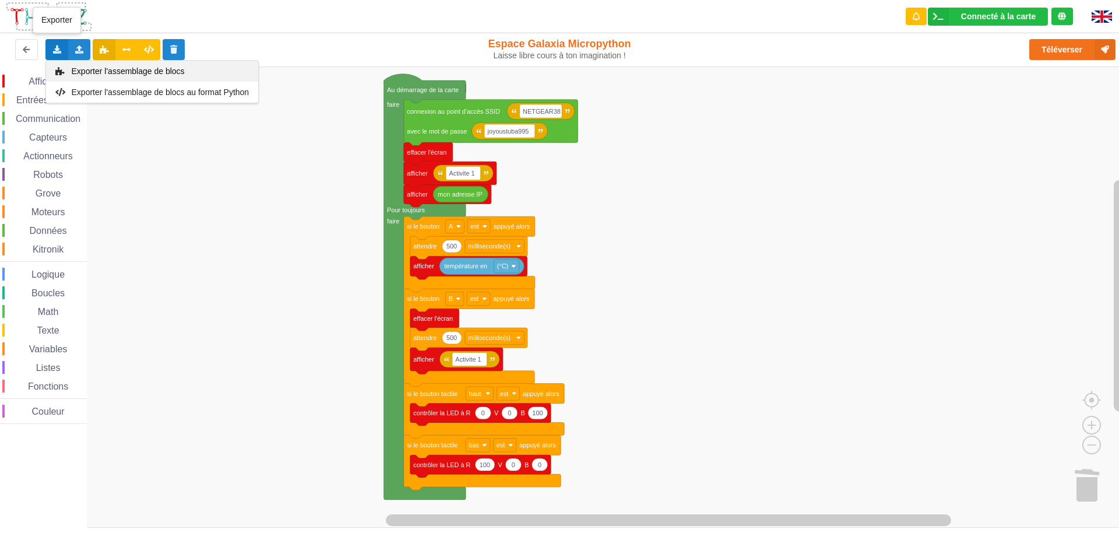
click at [129, 70] on span "Exporter l'assemblage de blocs" at bounding box center [128, 70] width 113 height 9
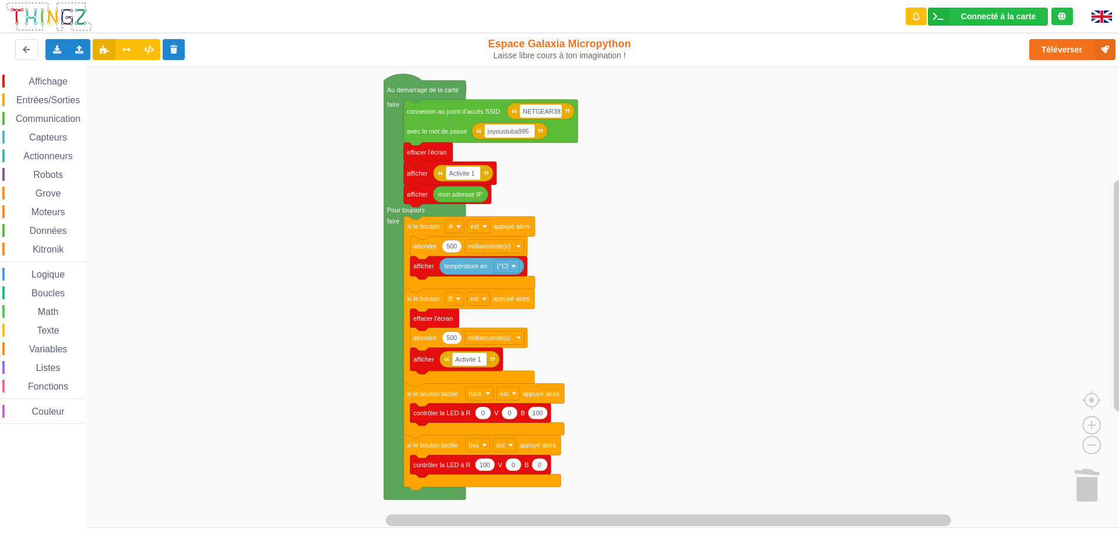
click at [292, 373] on rect "Espace de travail de Blocky" at bounding box center [564, 296] width 1128 height 461
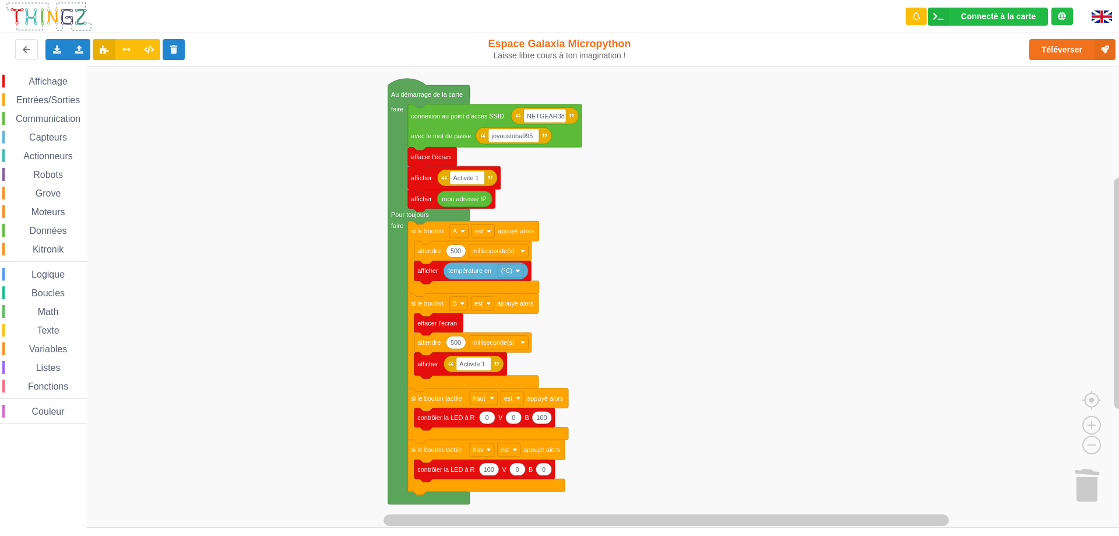
click at [270, 234] on div "Affichage Entrées/Sorties Communication Capteurs Actionneurs Robots Grove Moteu…" at bounding box center [564, 296] width 1128 height 461
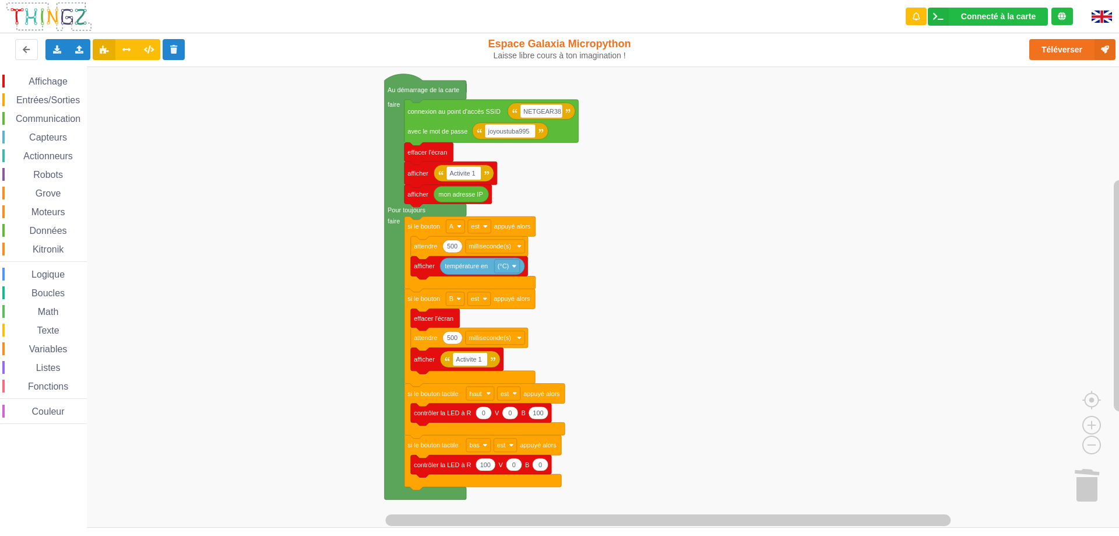
click at [747, 233] on rect "Espace de travail de Blocky" at bounding box center [564, 296] width 1128 height 461
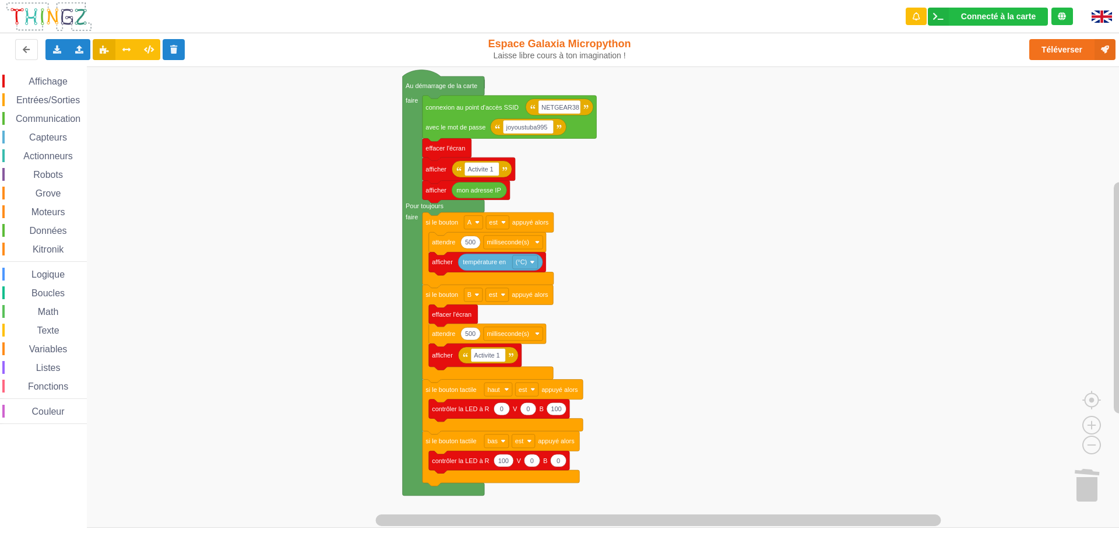
click at [257, 279] on div "Affichage Entrées/Sorties Communication Capteurs Actionneurs Robots Grove Moteu…" at bounding box center [564, 296] width 1128 height 461
click at [230, 304] on rect "Espace de travail de Blocky" at bounding box center [564, 296] width 1128 height 461
click at [251, 406] on rect "Espace de travail de Blocky" at bounding box center [564, 296] width 1128 height 461
